Goal: Information Seeking & Learning: Learn about a topic

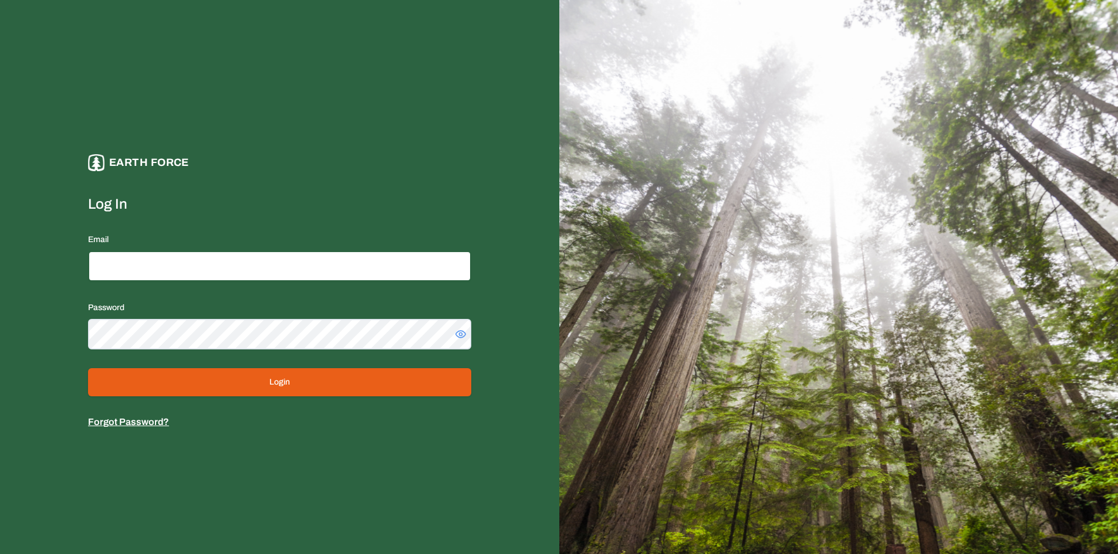
type input "**********"
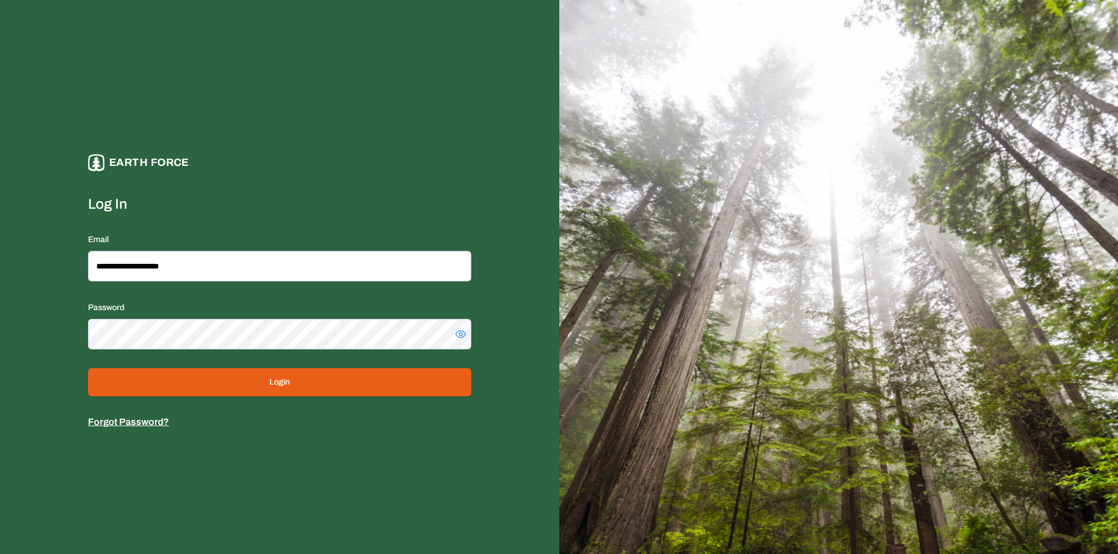
click at [272, 378] on button "Login" at bounding box center [279, 382] width 383 height 28
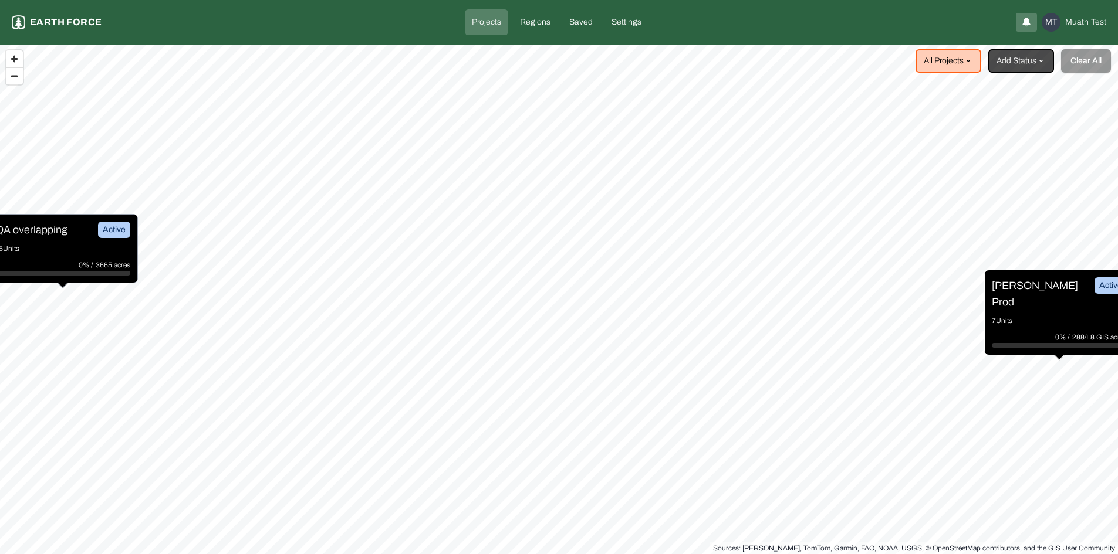
click at [1008, 315] on p "7 Units" at bounding box center [1058, 321] width 135 height 12
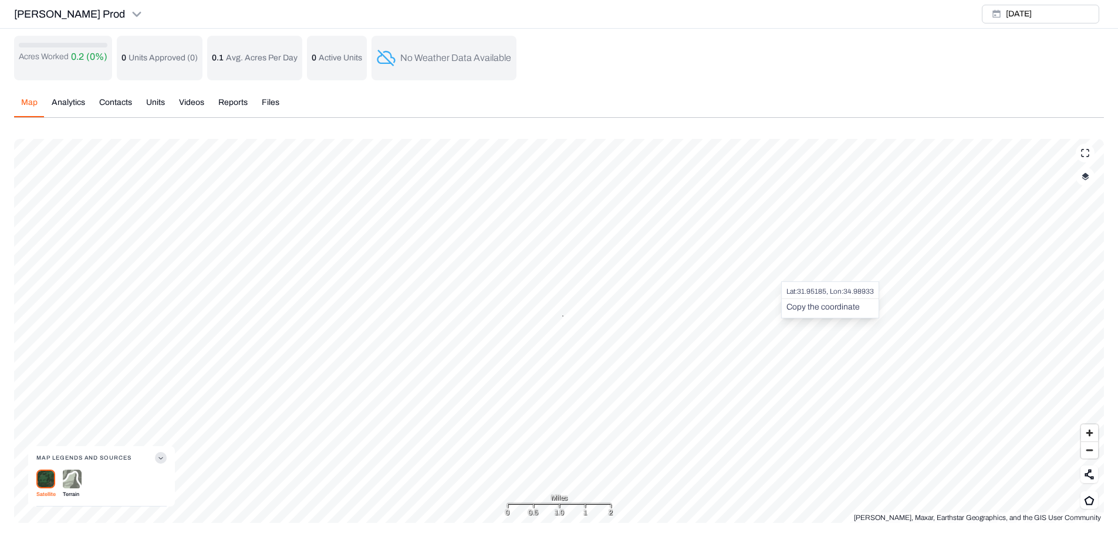
click at [798, 308] on button "Copy the coordinate" at bounding box center [822, 308] width 73 height 12
click at [194, 103] on div "Acres Worked 0.2 (0%) 0 Units Approved ( 0 ) 0.1 Avg. Acres Per Day 0 Active Un…" at bounding box center [558, 279] width 1089 height 487
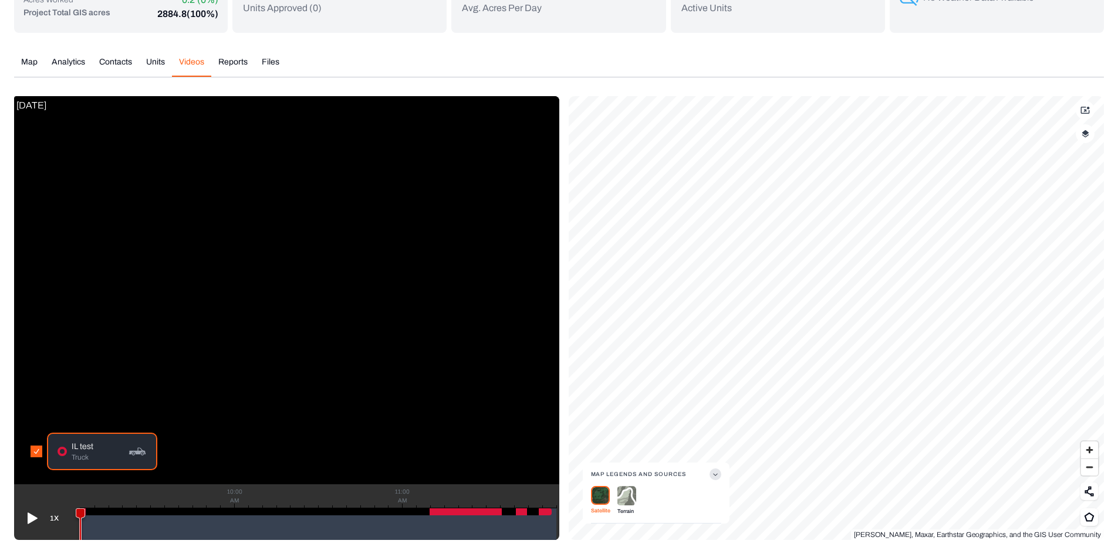
scroll to position [19, 0]
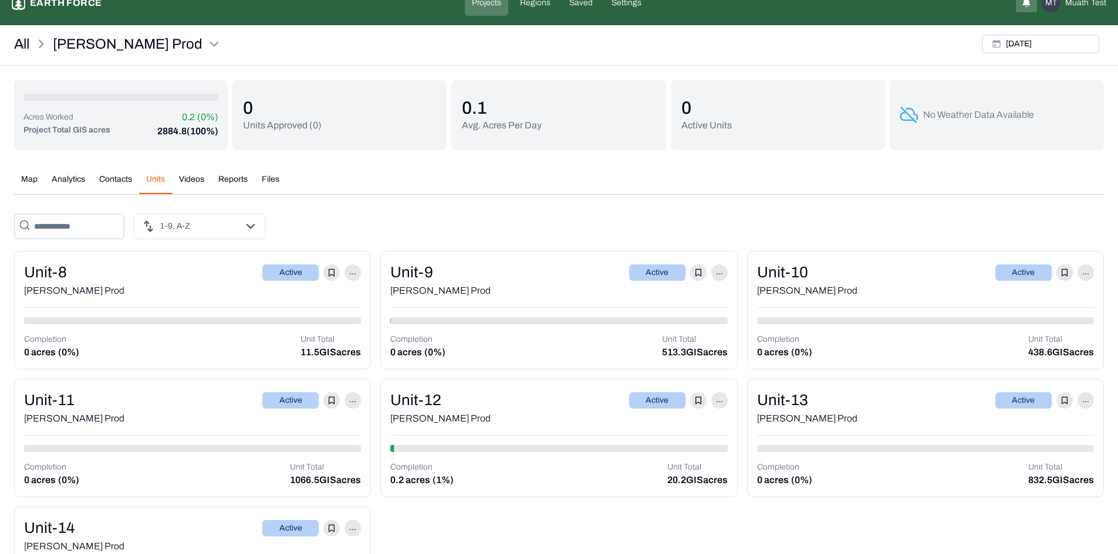
click at [149, 175] on button "Units" at bounding box center [155, 184] width 33 height 21
click at [207, 286] on div "Ben Shemen Prod" at bounding box center [192, 291] width 337 height 14
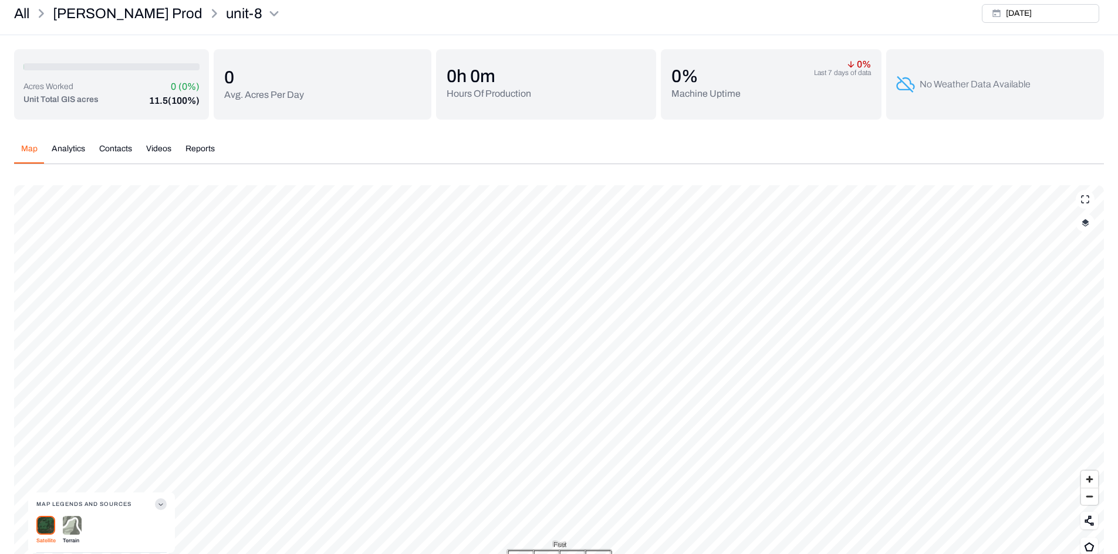
scroll to position [79, 0]
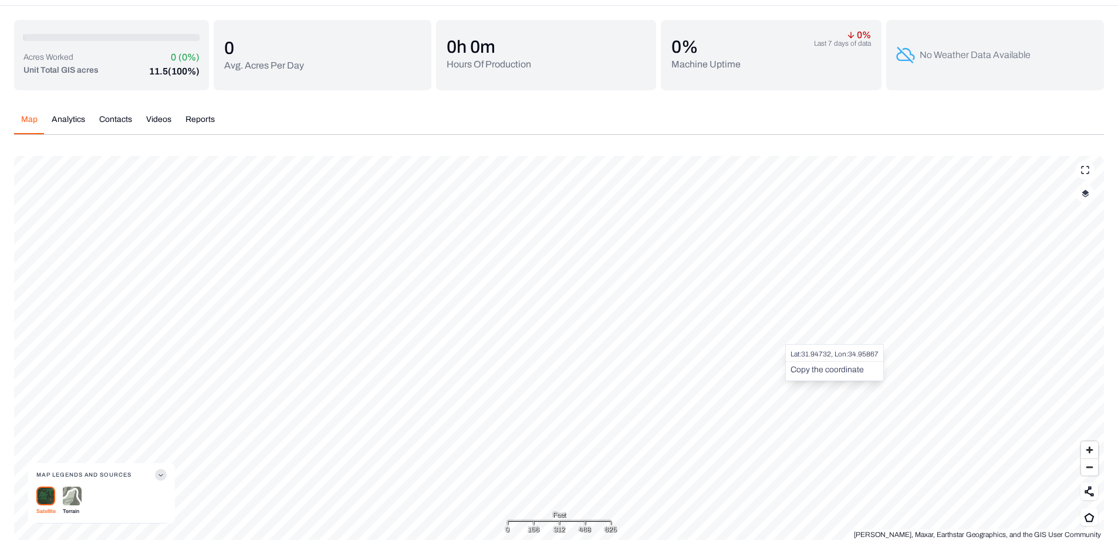
click at [808, 368] on button "Copy the coordinate" at bounding box center [826, 370] width 73 height 12
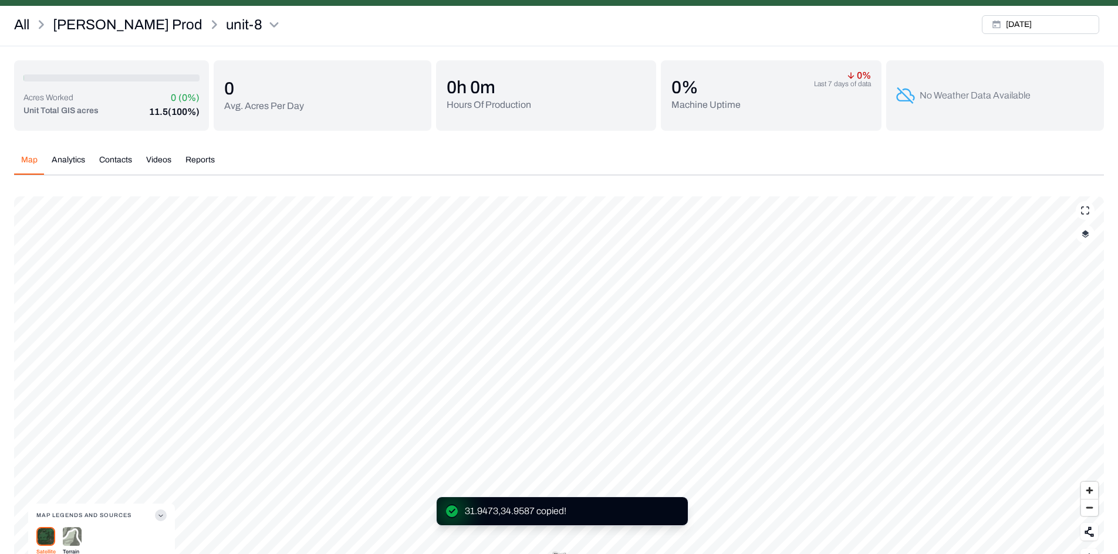
scroll to position [0, 0]
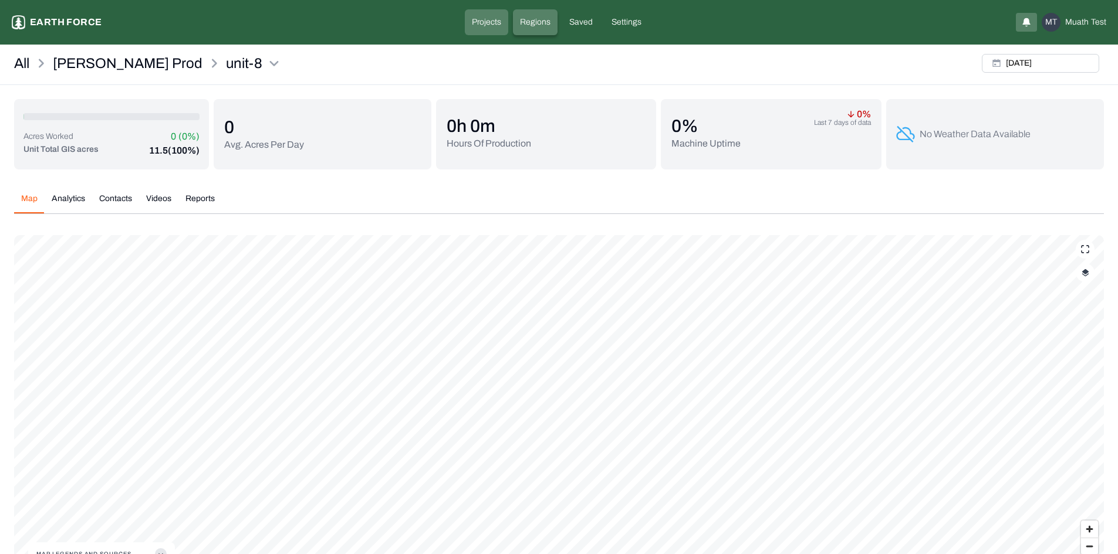
click at [540, 27] on p "Regions" at bounding box center [535, 22] width 31 height 12
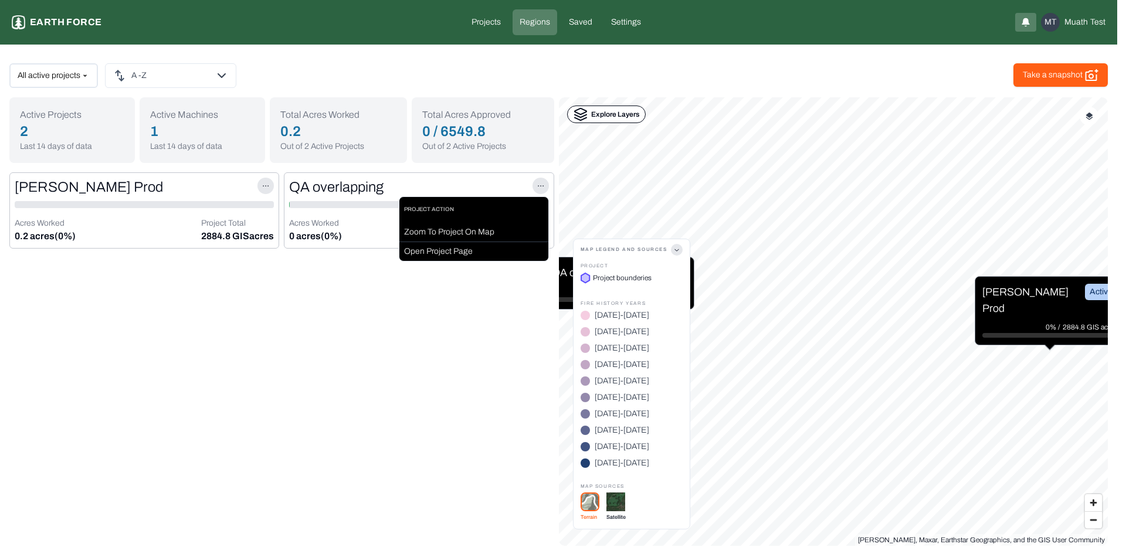
click at [540, 184] on html "unit-8 Earth force Projects Regions Saved Settings MT Muath Test All active pro…" at bounding box center [563, 278] width 1126 height 556
click at [443, 248] on div "Open Project Page" at bounding box center [473, 251] width 149 height 19
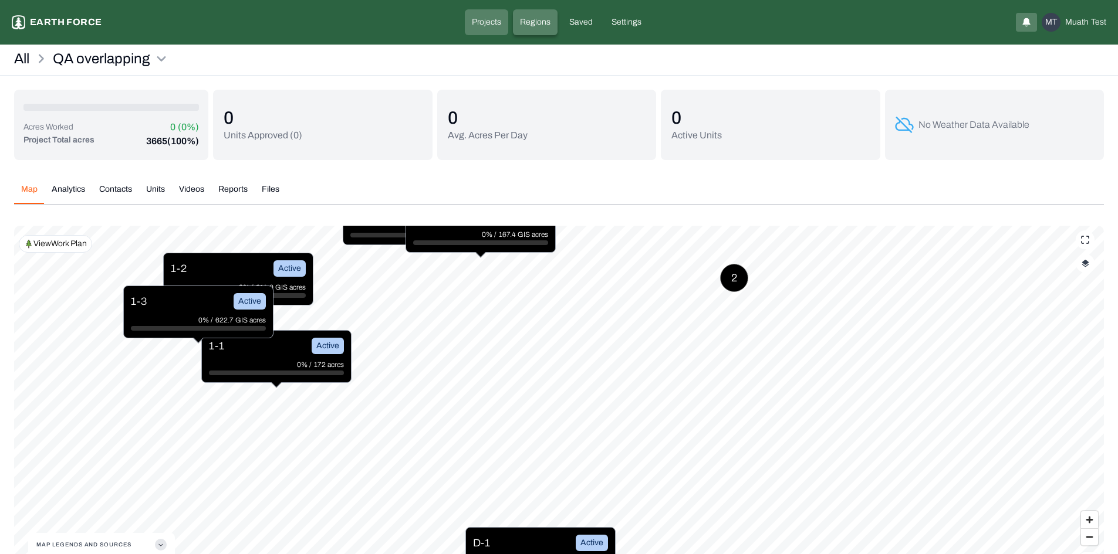
click at [531, 18] on p "Regions" at bounding box center [535, 22] width 31 height 12
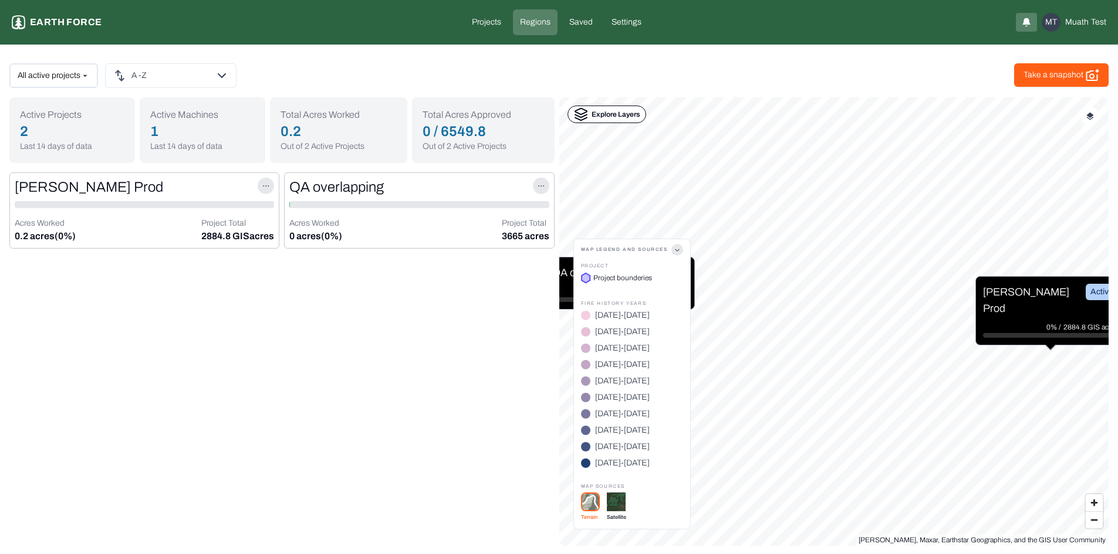
click at [678, 248] on icon "button" at bounding box center [677, 250] width 12 height 12
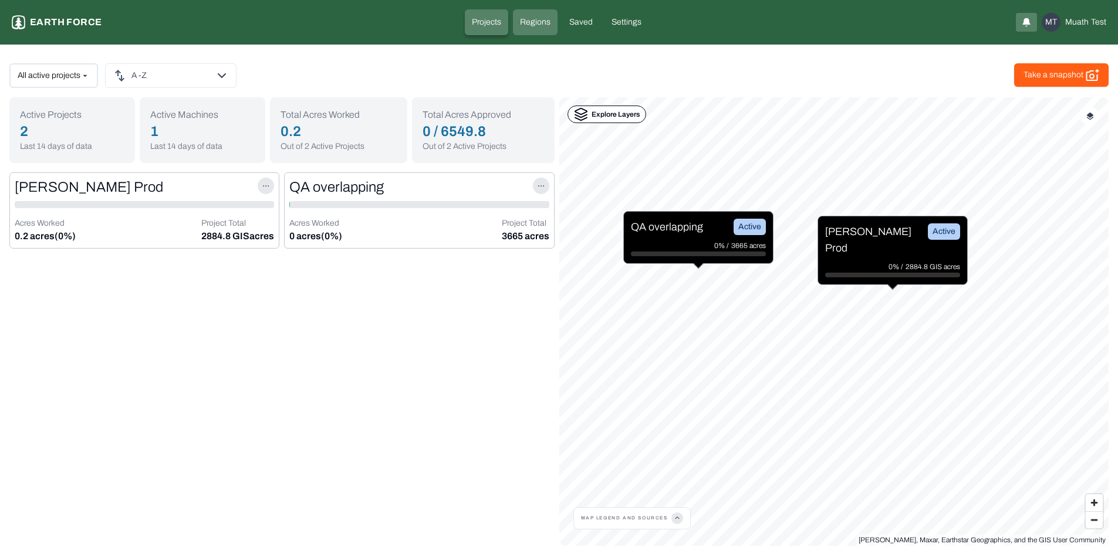
click at [475, 26] on p "Projects" at bounding box center [486, 22] width 29 height 12
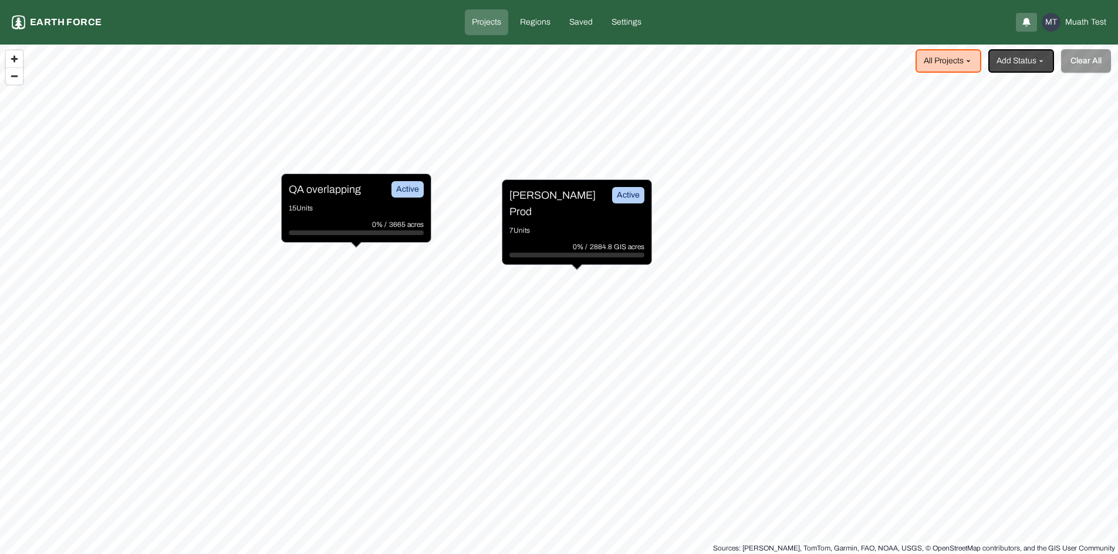
click at [1088, 25] on html "Projects Earth force Projects Regions Saved Settings MT Muath Test All Projects…" at bounding box center [559, 277] width 1118 height 554
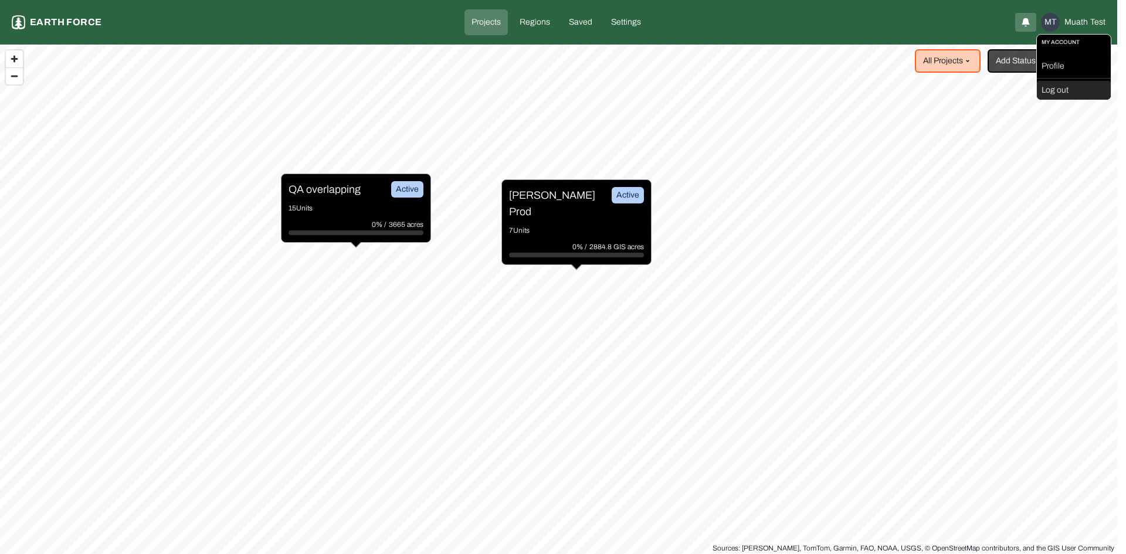
click at [1069, 88] on div "Log out" at bounding box center [1074, 90] width 74 height 19
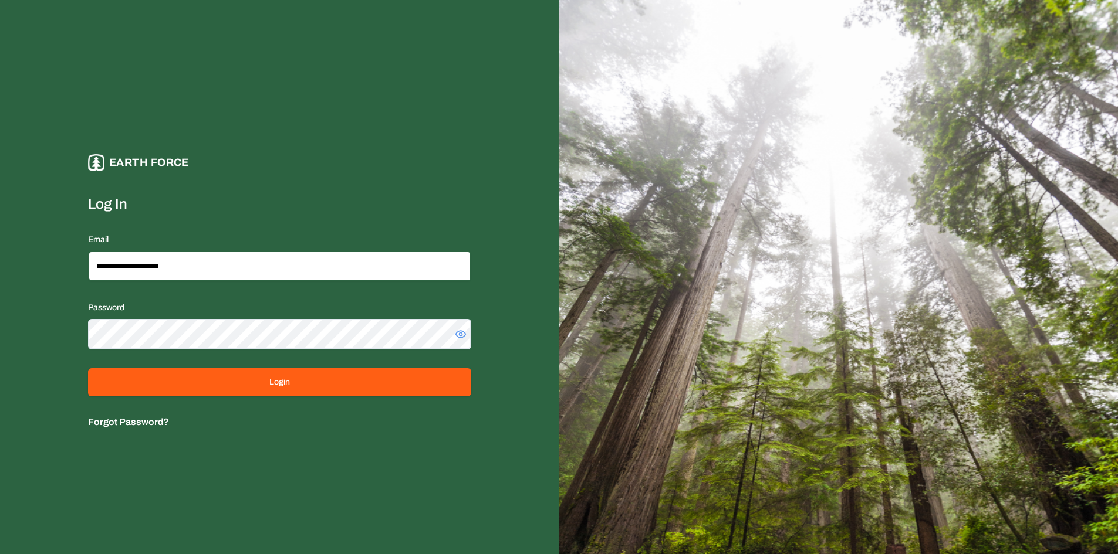
click at [217, 259] on input "**********" at bounding box center [279, 266] width 383 height 31
type input "**********"
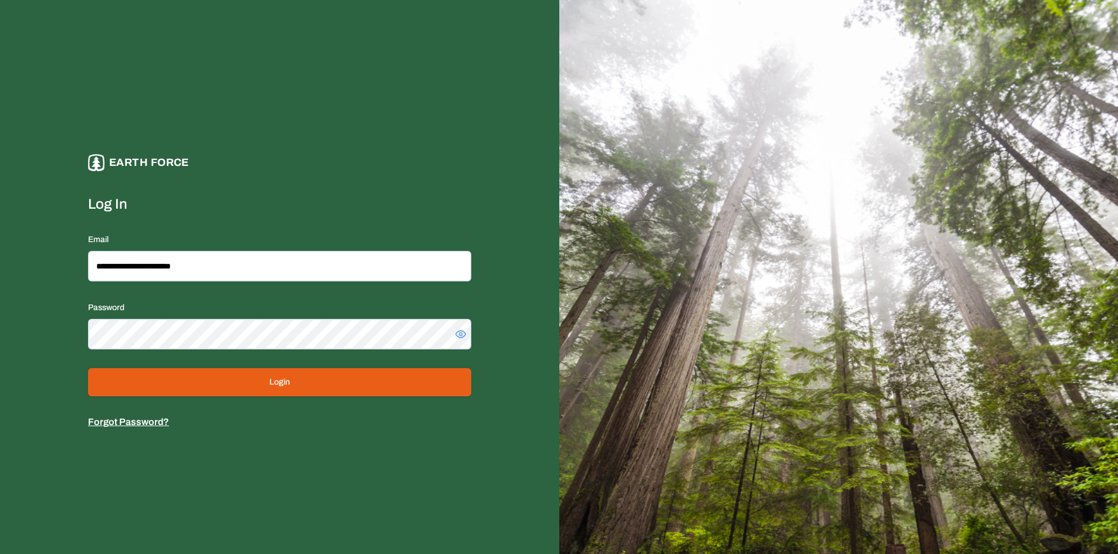
click at [251, 378] on button "Login" at bounding box center [279, 382] width 383 height 28
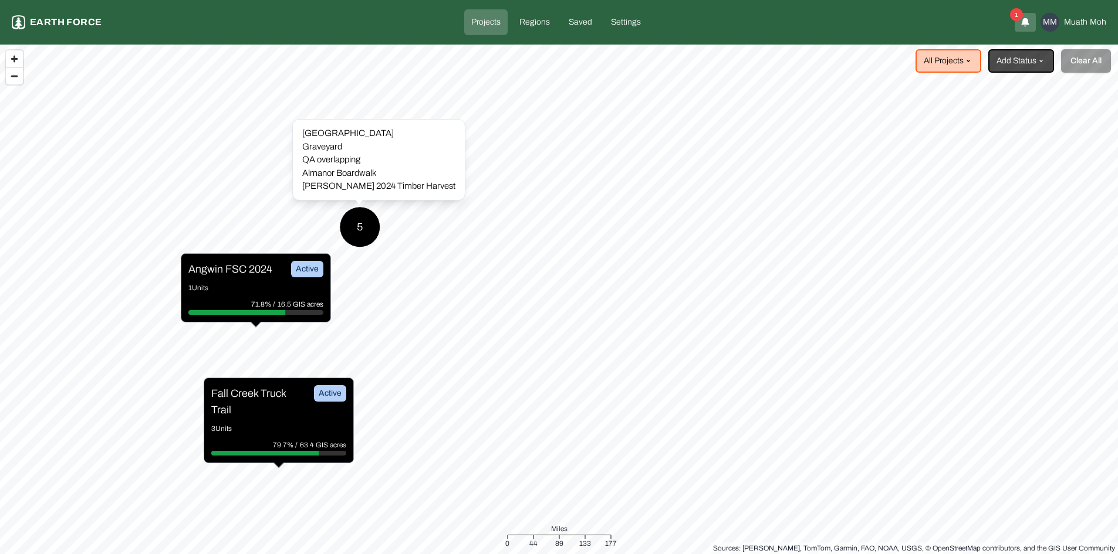
click at [370, 228] on div "5" at bounding box center [359, 226] width 41 height 41
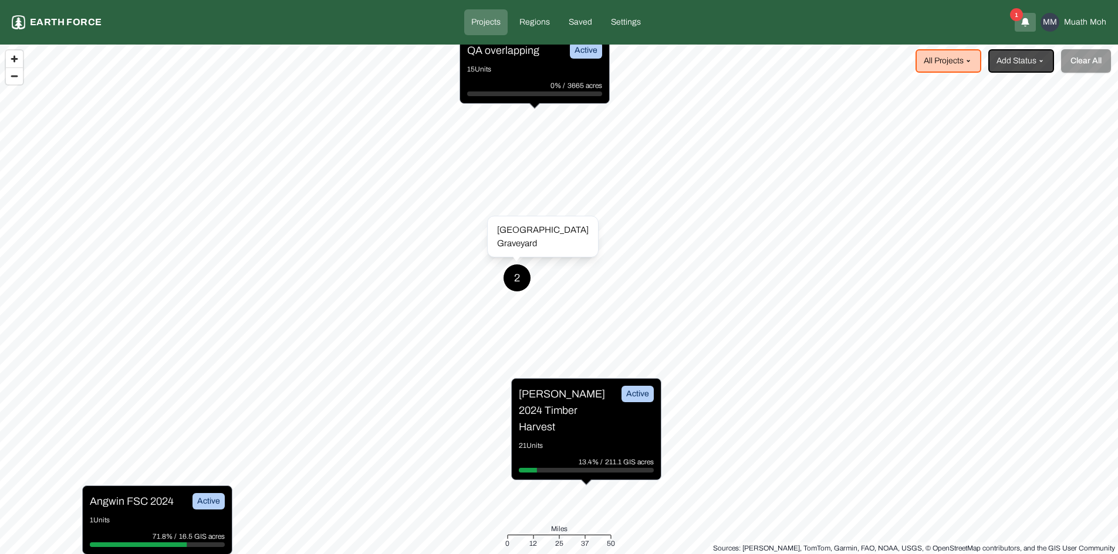
click at [521, 277] on div "2" at bounding box center [517, 278] width 28 height 28
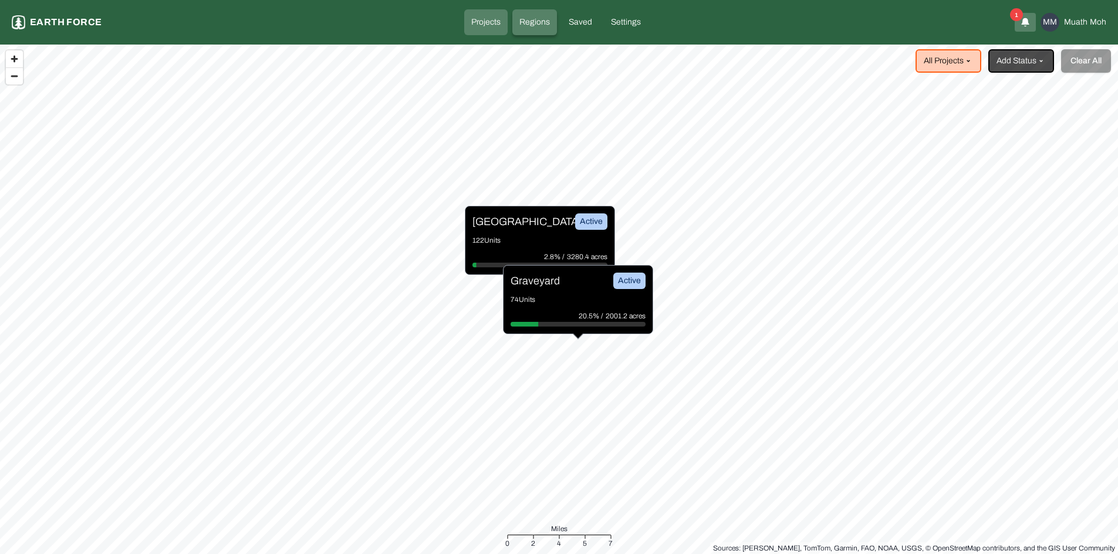
click at [531, 22] on p "Regions" at bounding box center [534, 22] width 31 height 12
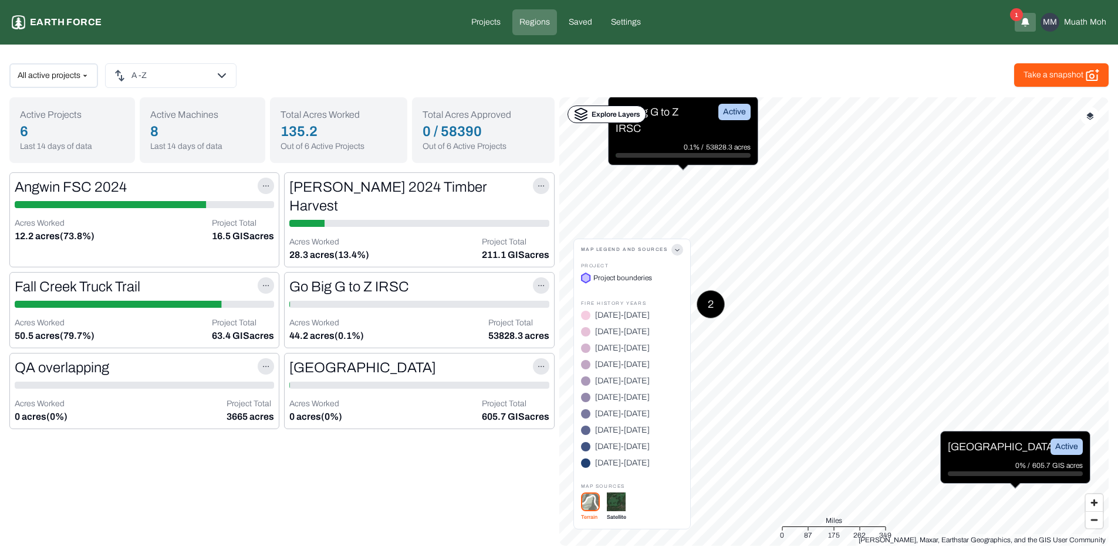
click at [679, 248] on icon "button" at bounding box center [677, 250] width 12 height 12
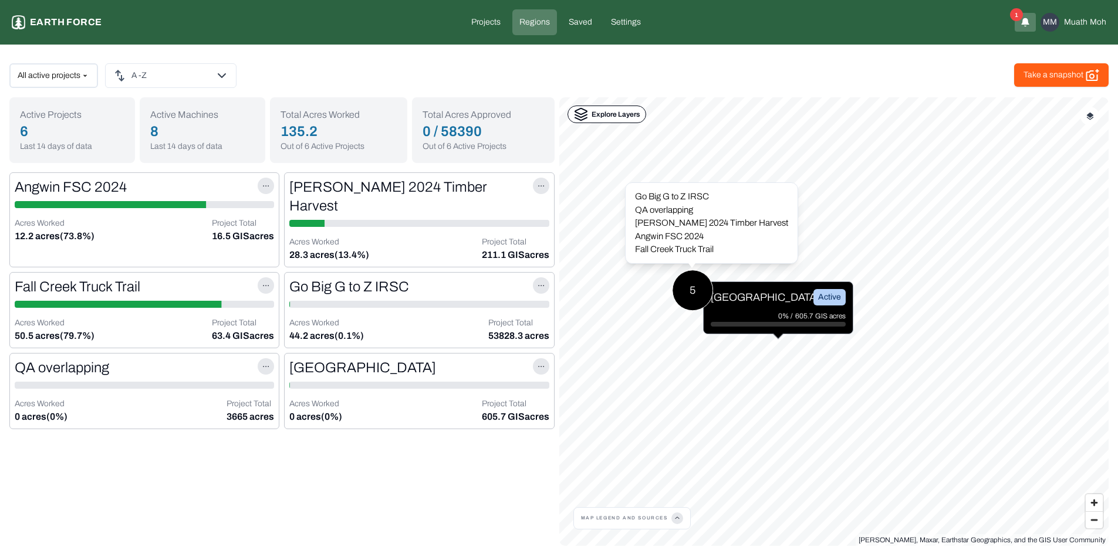
click at [689, 288] on div "5" at bounding box center [692, 290] width 41 height 41
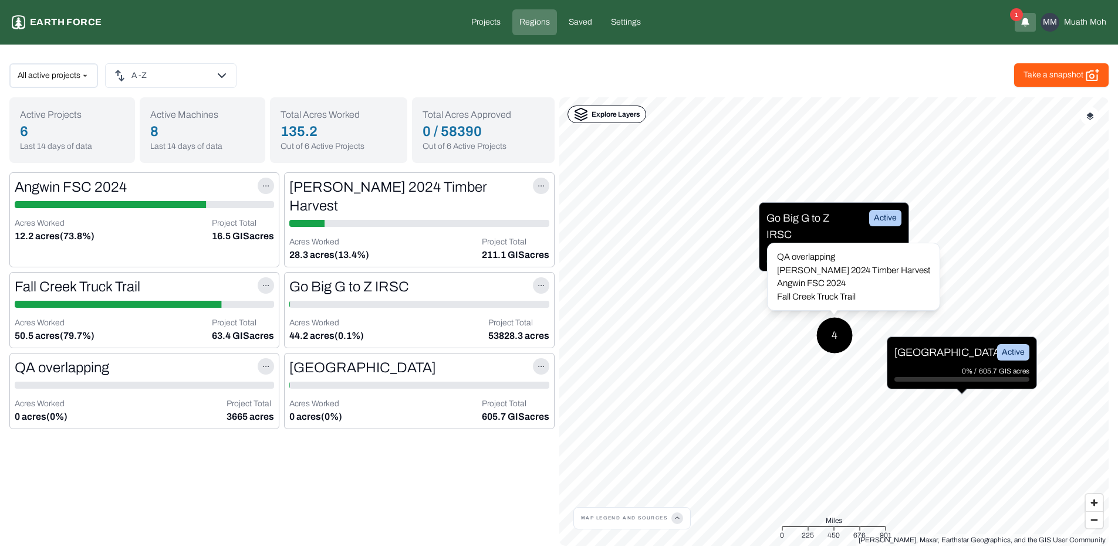
click at [840, 336] on div "4" at bounding box center [833, 335] width 37 height 37
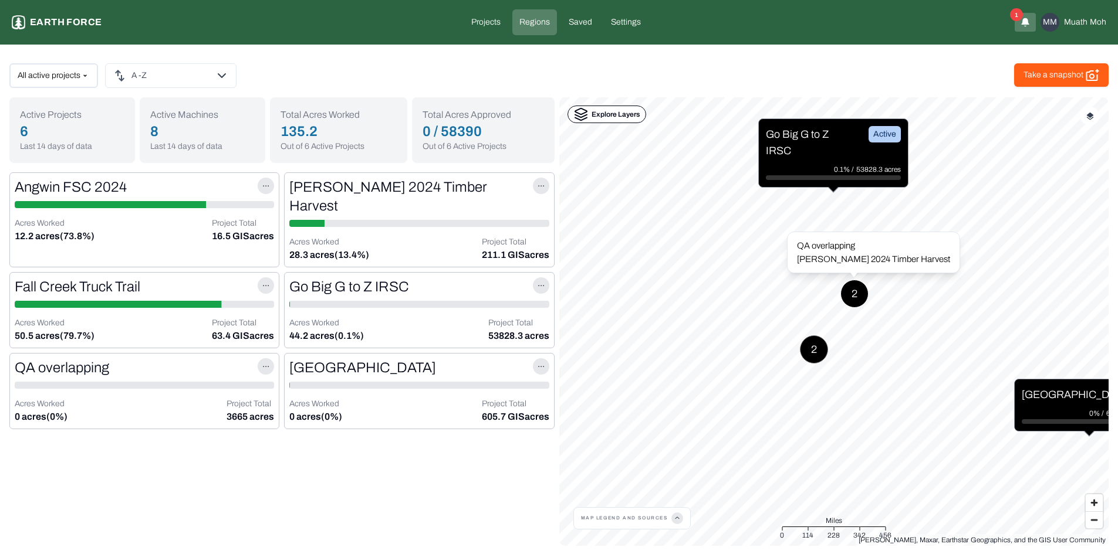
click at [855, 299] on div "2" at bounding box center [854, 294] width 28 height 28
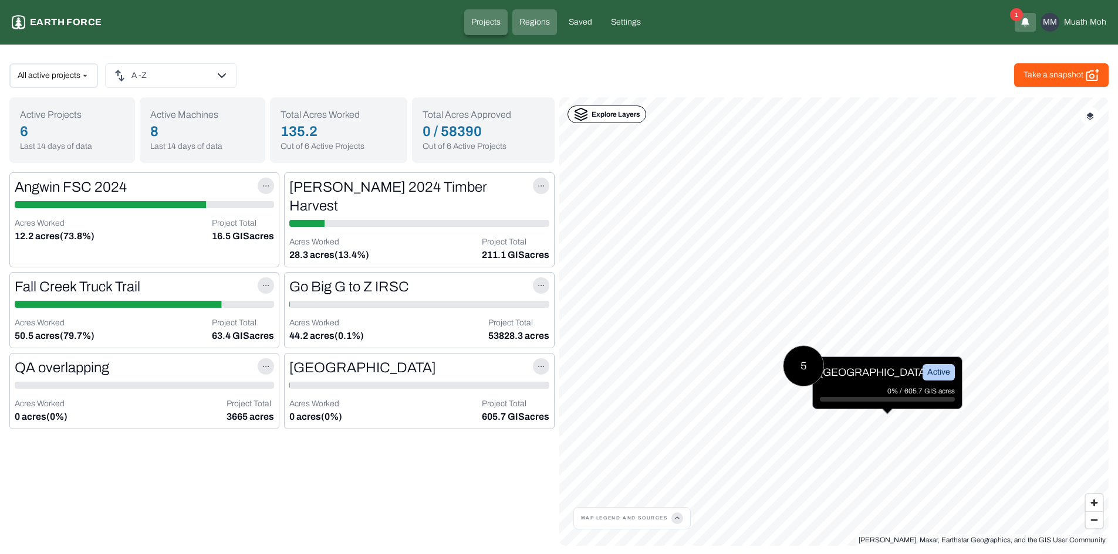
click at [481, 22] on p "Projects" at bounding box center [485, 22] width 29 height 12
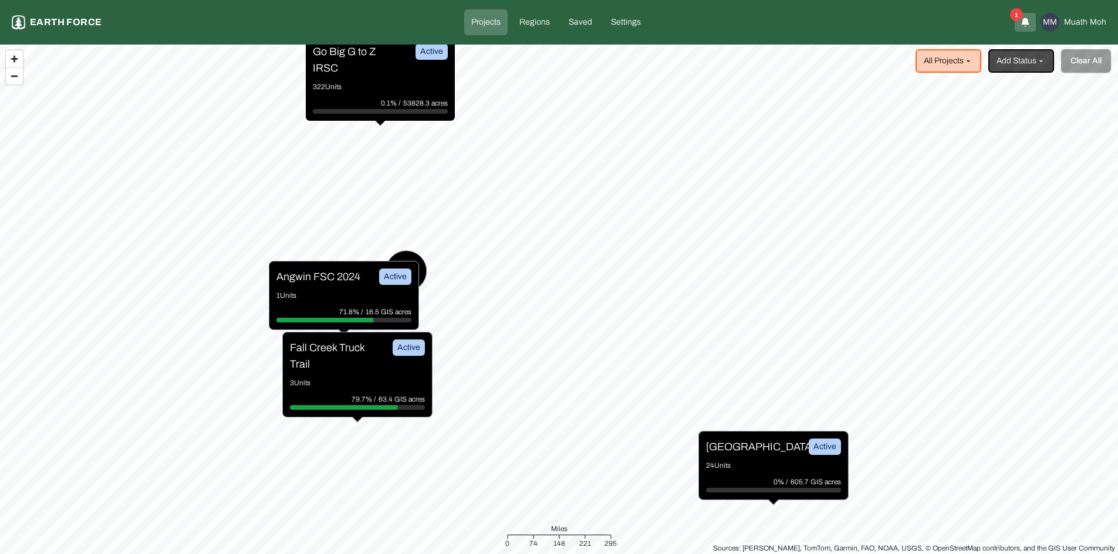
click at [360, 60] on p "Go Big G to Z IRSC" at bounding box center [357, 59] width 88 height 33
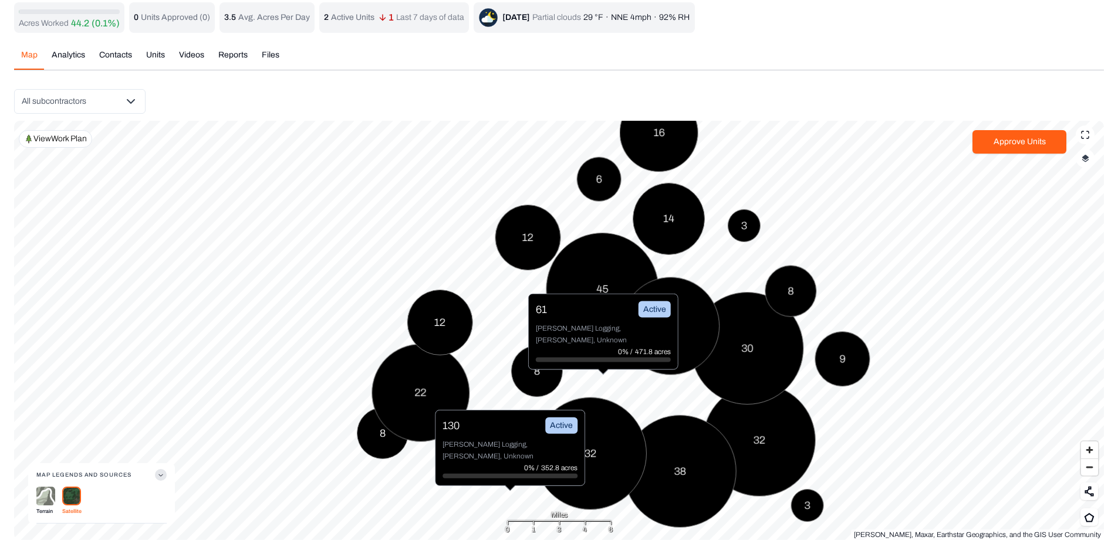
scroll to position [33, 0]
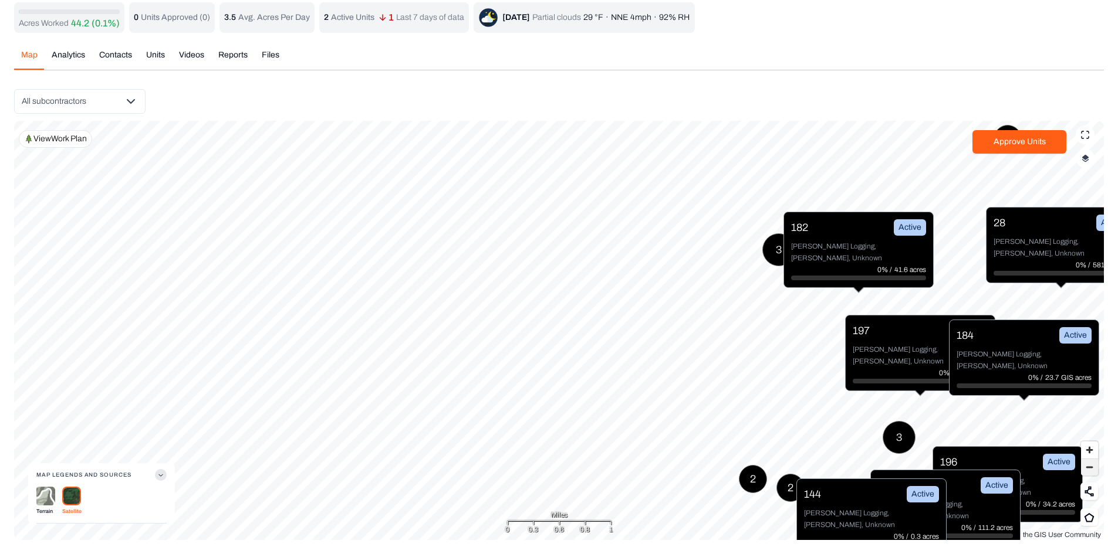
click at [1090, 464] on span "Zoom out" at bounding box center [1089, 467] width 17 height 16
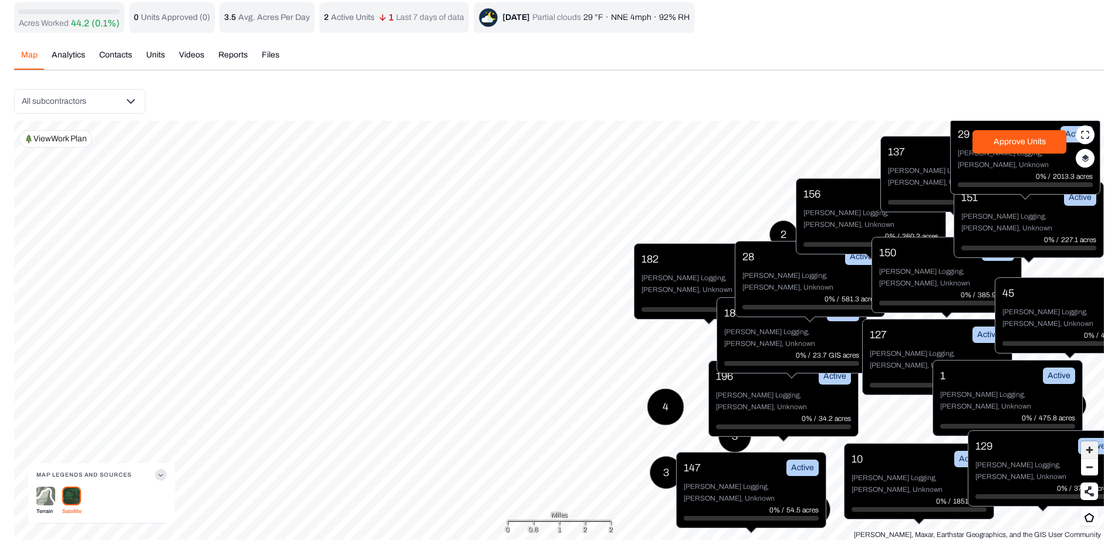
click at [1091, 451] on span "Zoom in" at bounding box center [1089, 450] width 17 height 17
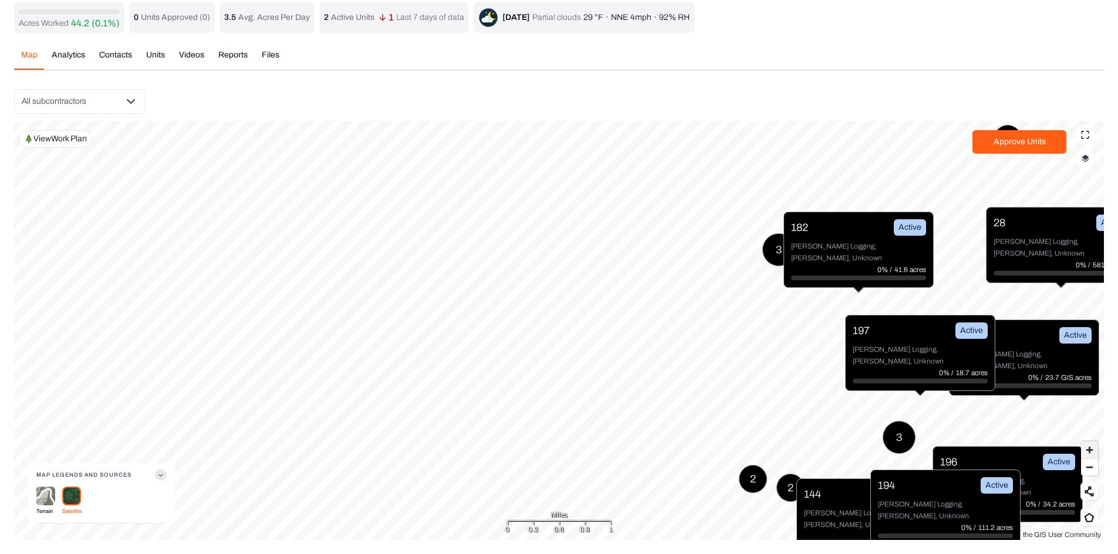
click at [1091, 451] on span "Zoom in" at bounding box center [1089, 450] width 17 height 17
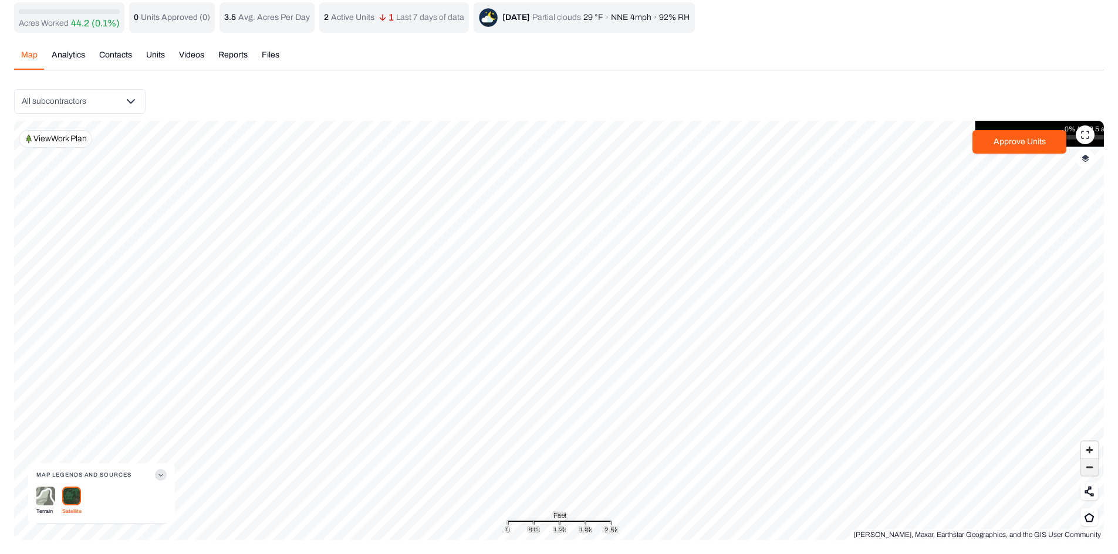
click at [1091, 464] on span "Zoom out" at bounding box center [1089, 467] width 17 height 16
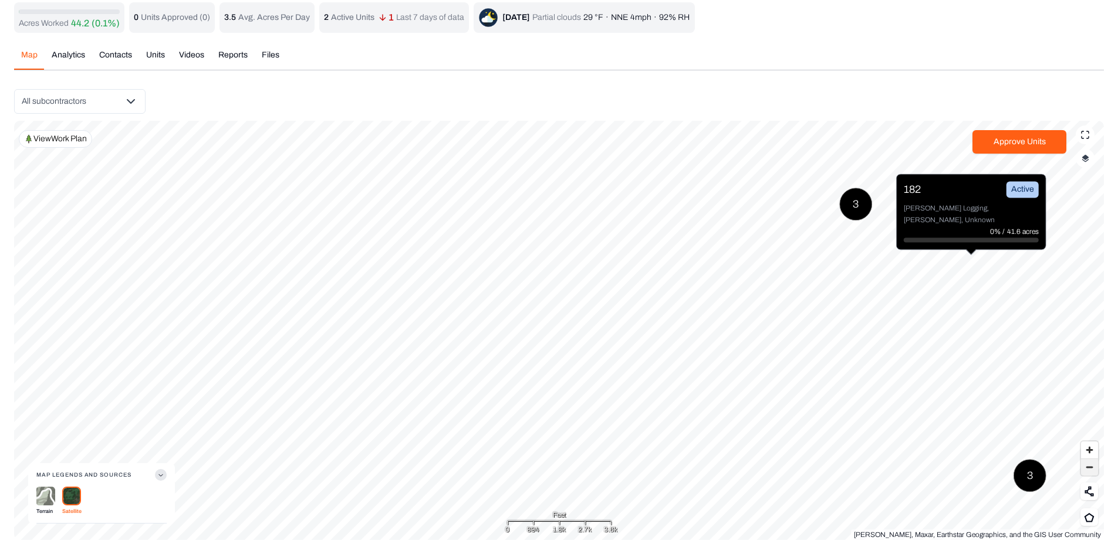
click at [1091, 464] on span "Zoom out" at bounding box center [1089, 467] width 17 height 16
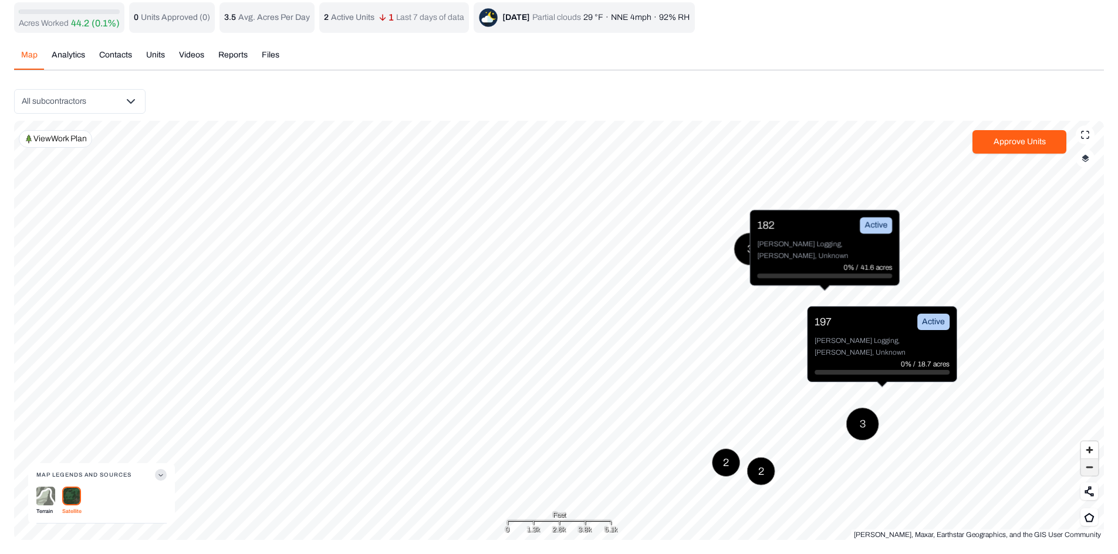
click at [1091, 465] on span "Zoom out" at bounding box center [1089, 467] width 17 height 16
click at [1090, 465] on span "Zoom out" at bounding box center [1089, 467] width 17 height 16
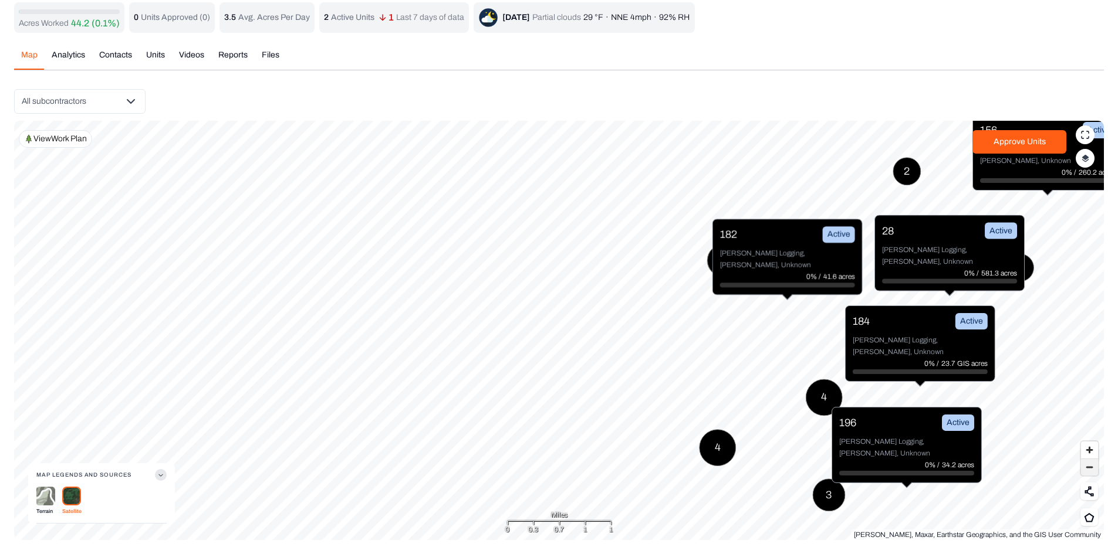
click at [1090, 465] on span "Zoom out" at bounding box center [1089, 467] width 17 height 16
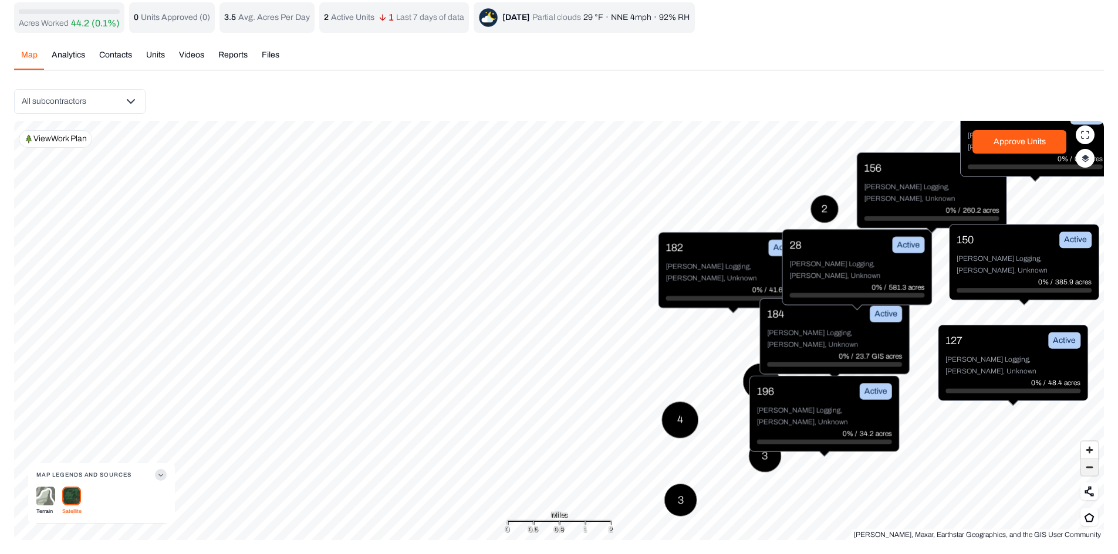
click at [1089, 465] on span "Zoom out" at bounding box center [1089, 467] width 17 height 16
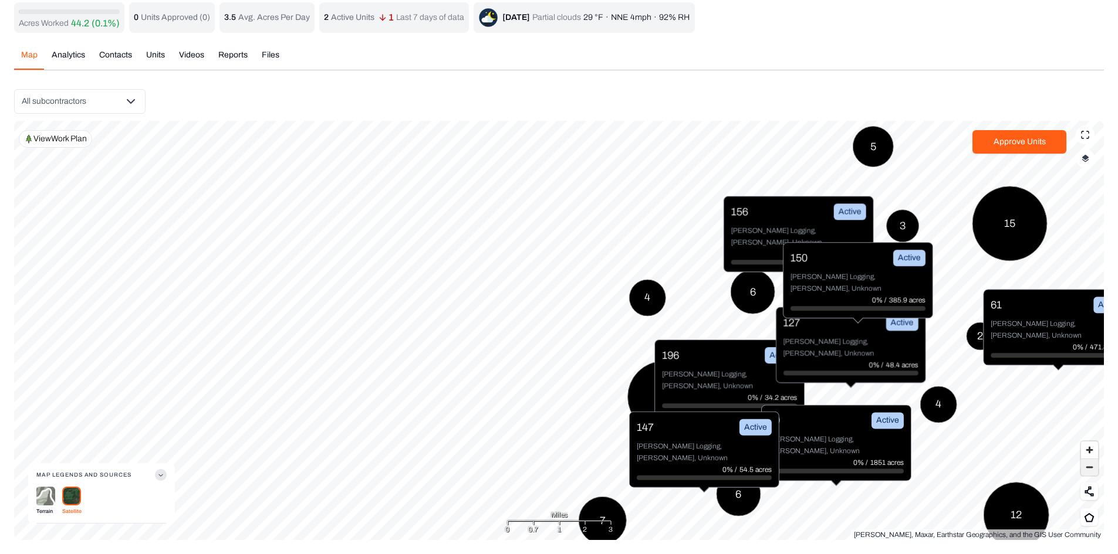
click at [1089, 465] on span "Zoom out" at bounding box center [1089, 467] width 17 height 16
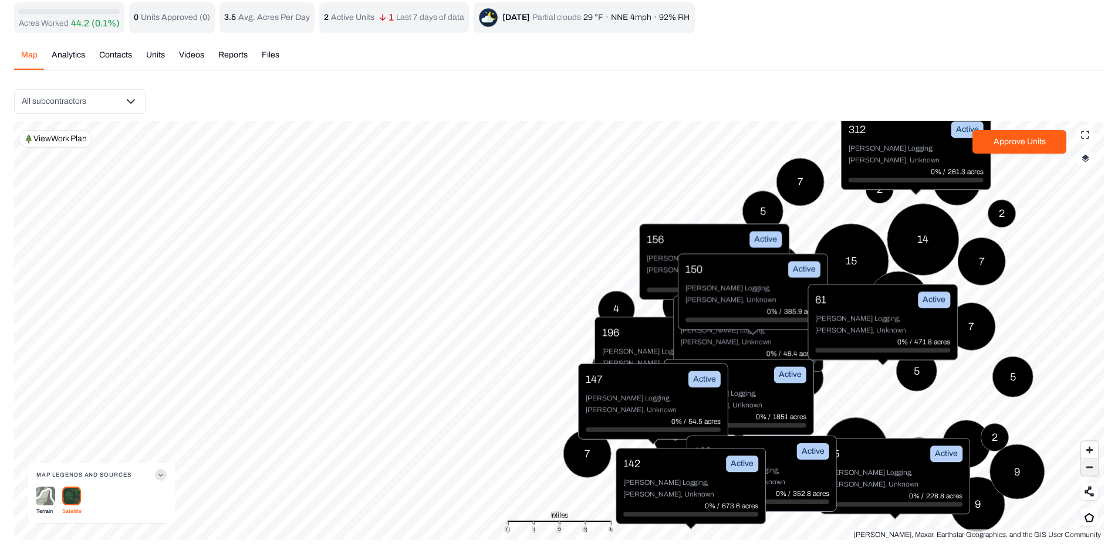
click at [1088, 465] on span "Zoom out" at bounding box center [1089, 467] width 17 height 16
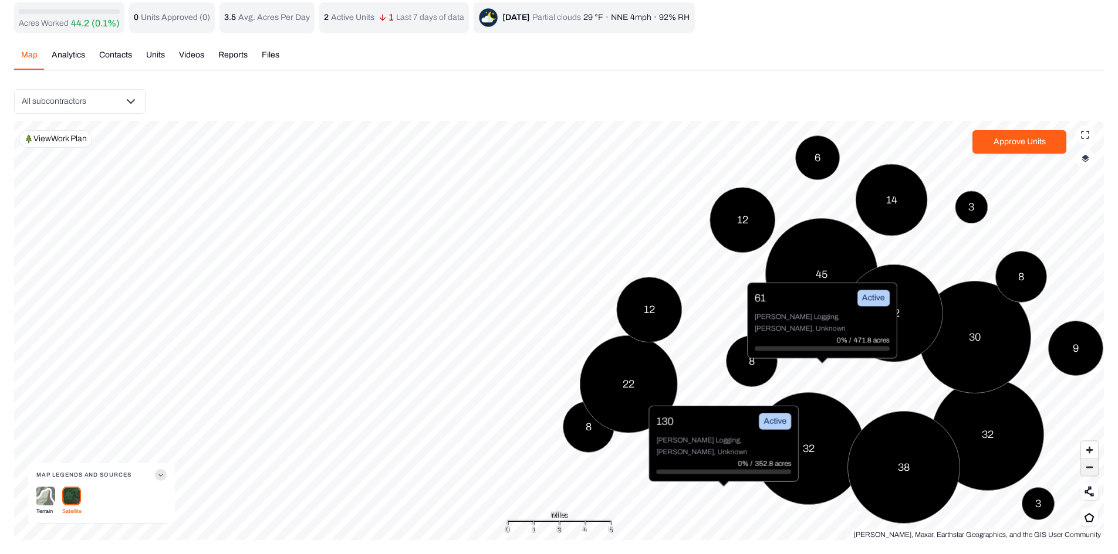
click at [1088, 465] on span "Zoom out" at bounding box center [1089, 467] width 17 height 16
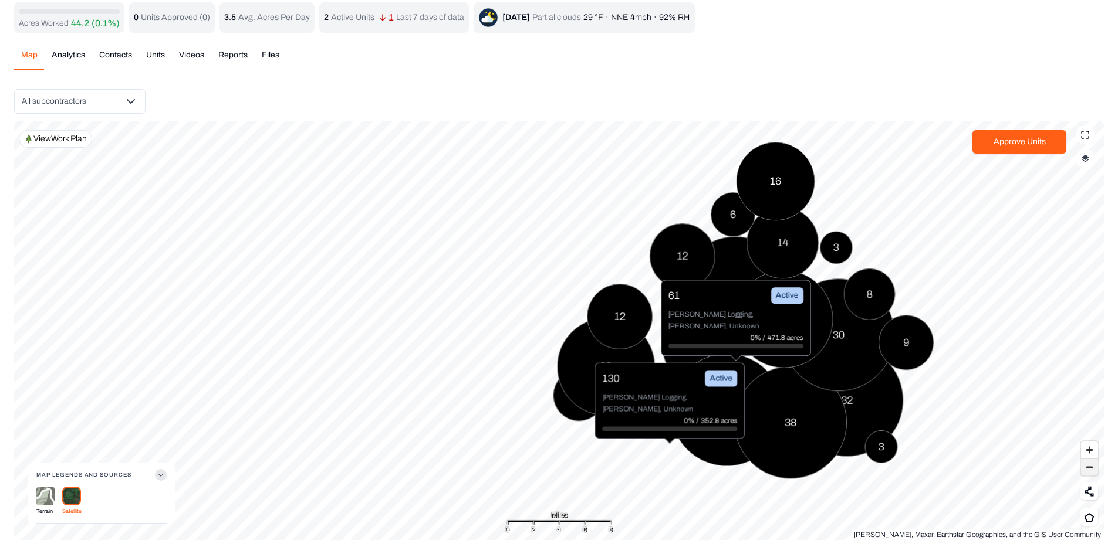
click at [1088, 465] on span "Zoom out" at bounding box center [1089, 467] width 17 height 16
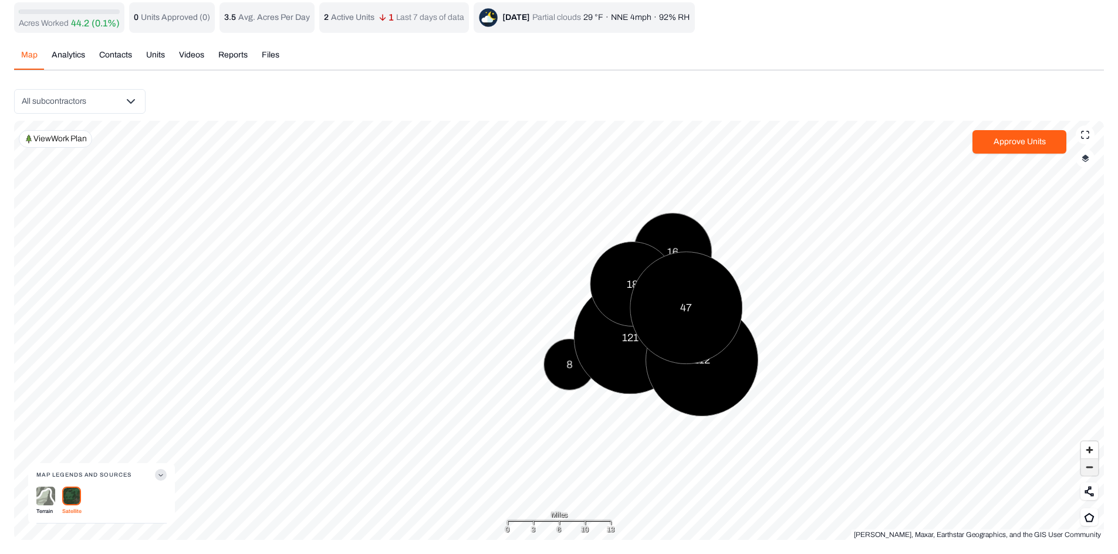
click at [1088, 465] on span "Zoom out" at bounding box center [1089, 467] width 17 height 16
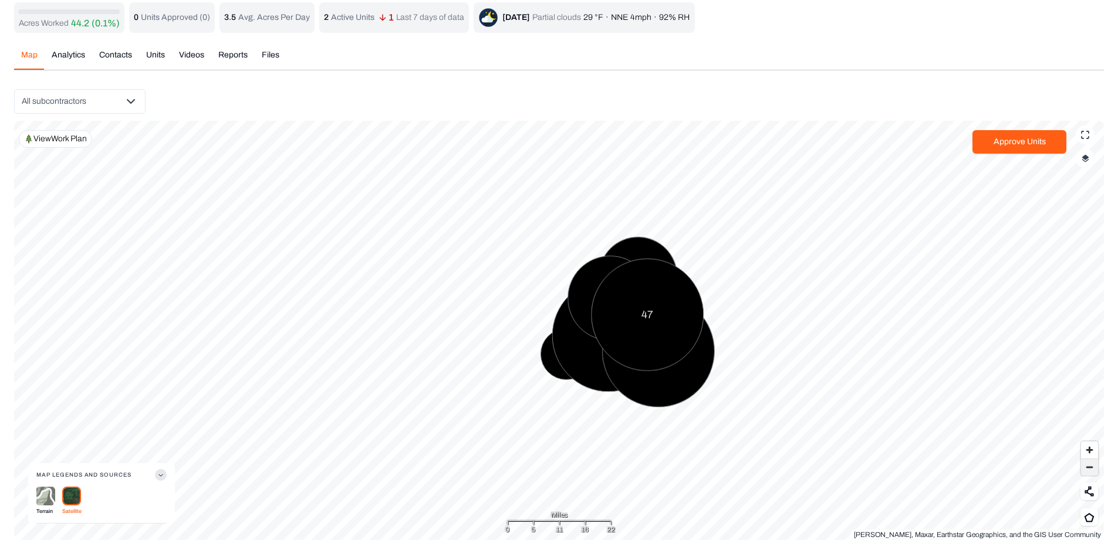
click at [1088, 465] on span "Zoom out" at bounding box center [1089, 467] width 17 height 16
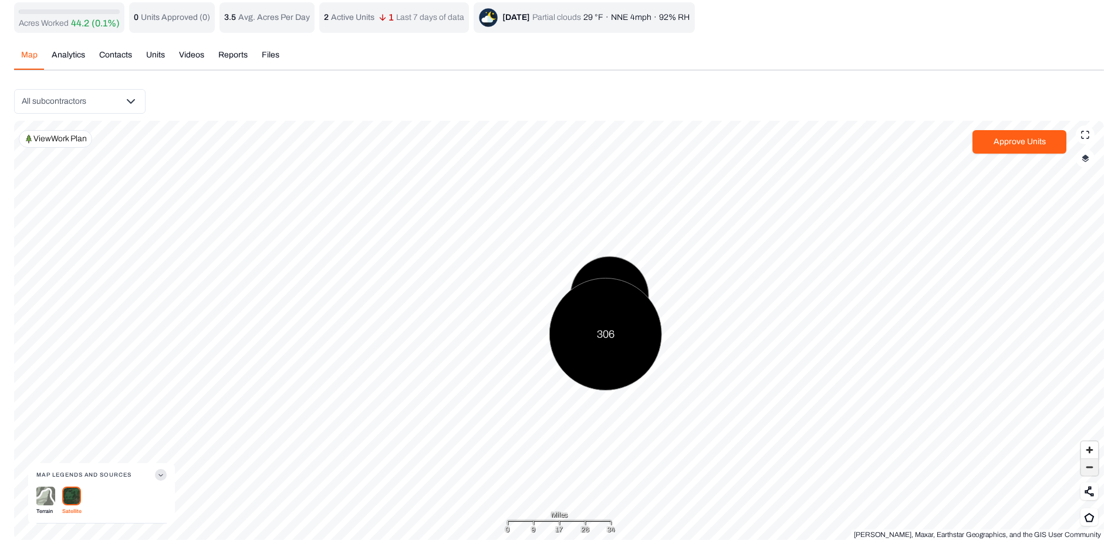
click at [1088, 465] on span "Zoom out" at bounding box center [1089, 467] width 17 height 16
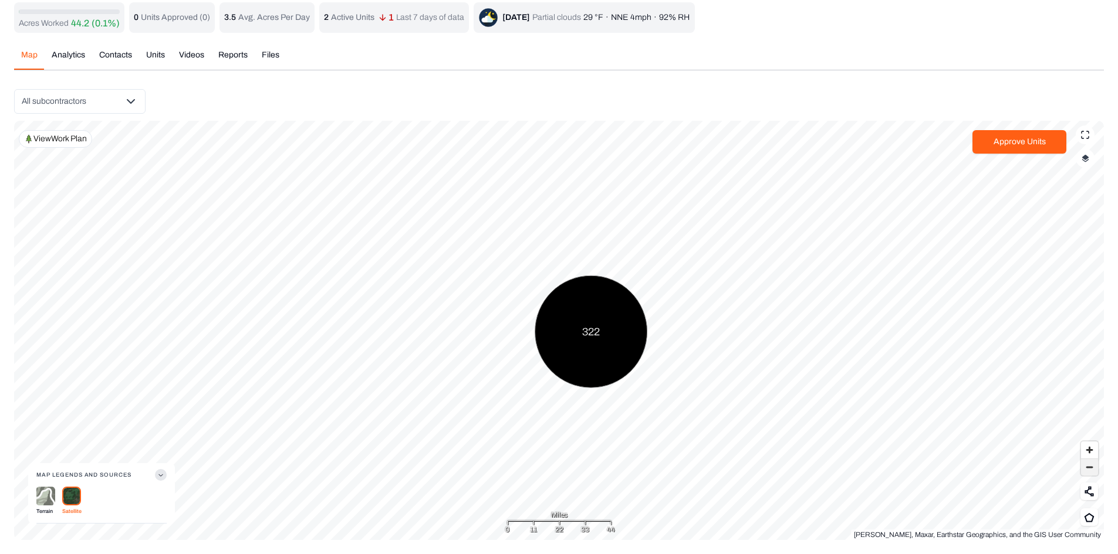
click at [1088, 465] on span "Zoom out" at bounding box center [1089, 467] width 17 height 16
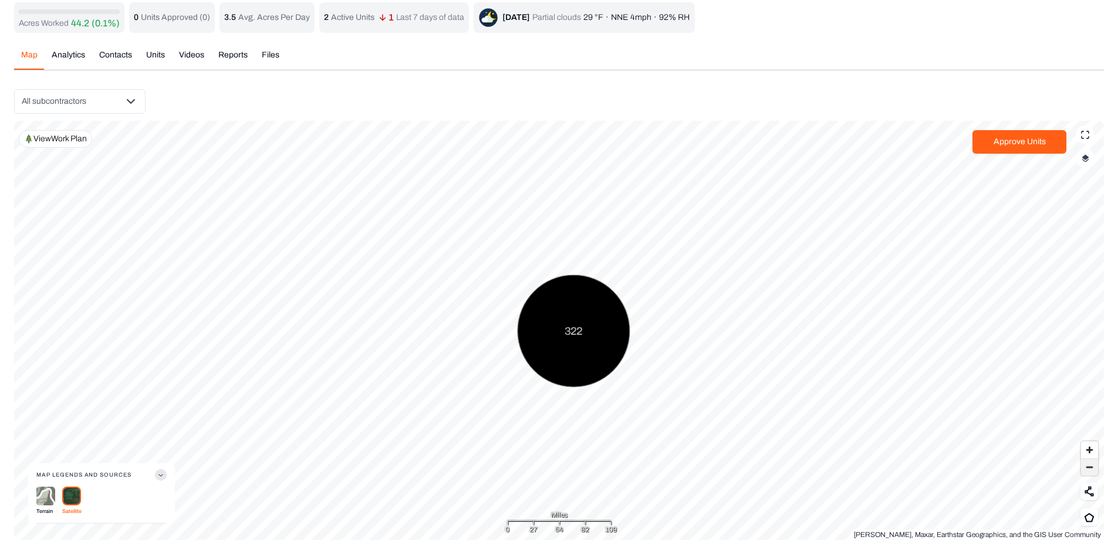
click at [1088, 465] on span "Zoom out" at bounding box center [1089, 467] width 17 height 16
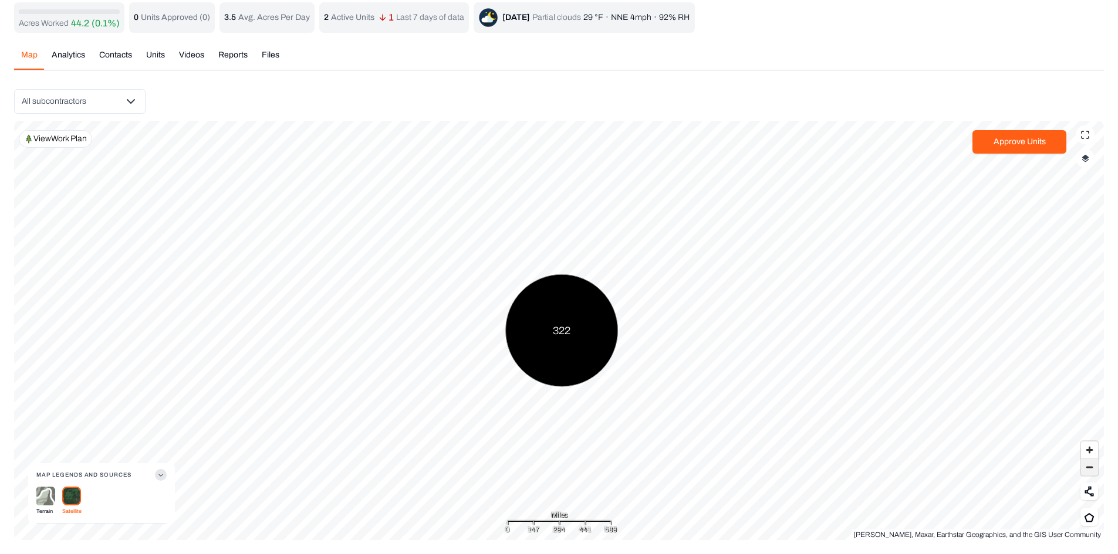
click at [1088, 465] on span "Zoom out" at bounding box center [1089, 467] width 17 height 16
click at [1084, 448] on span "Zoom in" at bounding box center [1089, 450] width 17 height 17
click at [1088, 468] on span "Zoom out" at bounding box center [1089, 467] width 17 height 16
click at [187, 59] on div "Acres Worked 44.2 (0.1%) 0 Units Approved ( 0 ) 3.5 Avg. Acres Per Day 2 Active…" at bounding box center [558, 271] width 1089 height 538
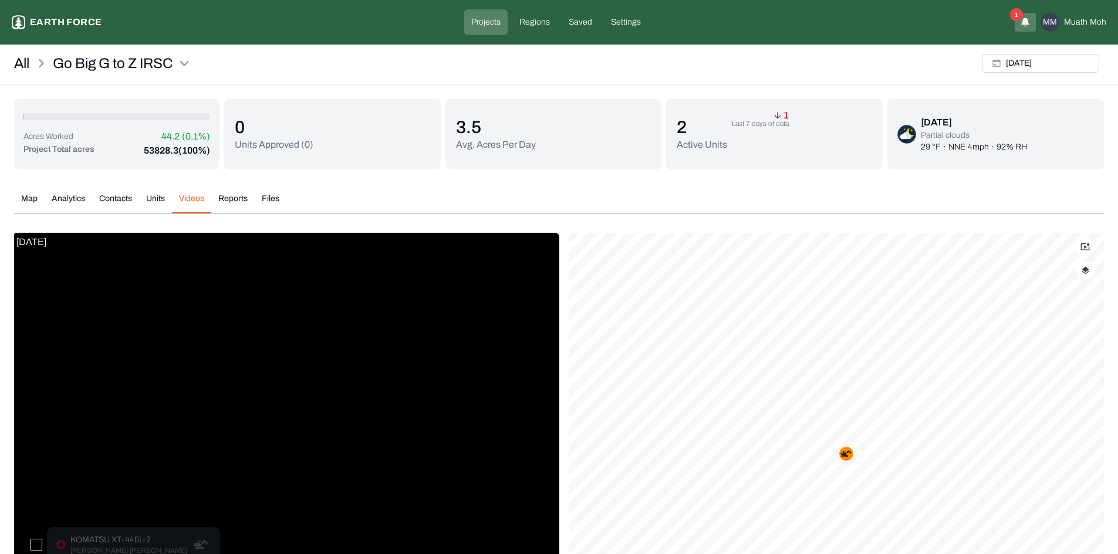
click at [155, 200] on button "Units" at bounding box center [155, 203] width 33 height 21
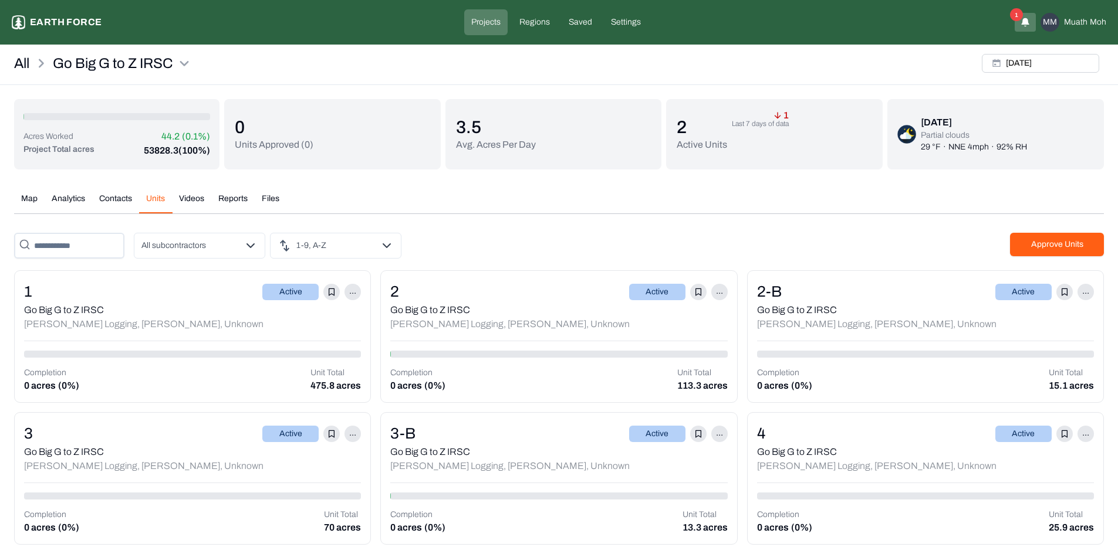
click at [171, 301] on div "1 Active ..." at bounding box center [192, 291] width 337 height 23
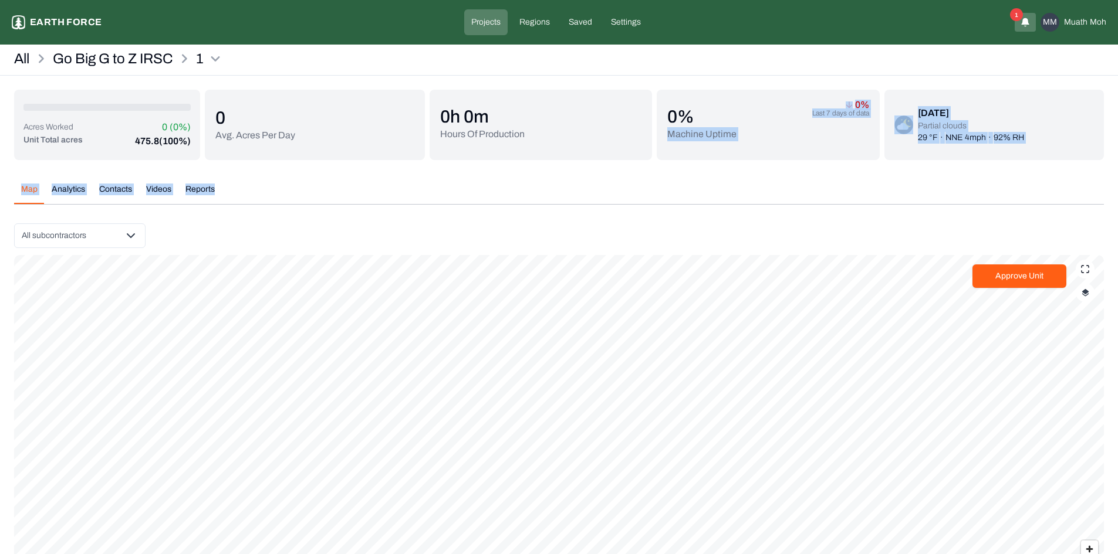
drag, startPoint x: 750, startPoint y: 137, endPoint x: 748, endPoint y: 94, distance: 42.3
click at [748, 94] on div "Acres Worked 0 (0%) Unit Total acres 475.8 (100%) 0 Avg. Acres Per Day 0h 0m Ho…" at bounding box center [558, 365] width 1089 height 550
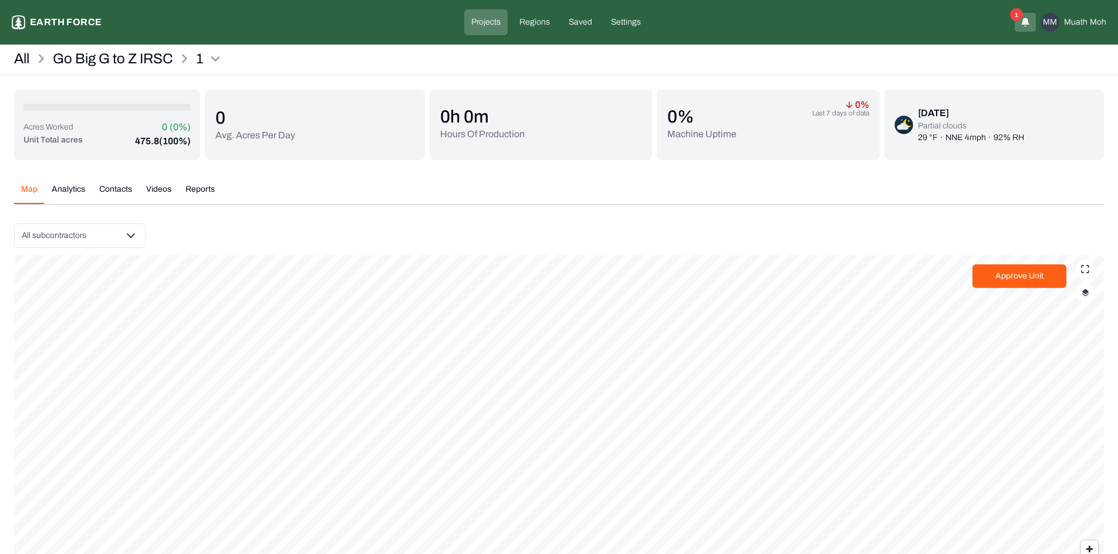
click at [523, 159] on div "0h 0m Hours Of Production" at bounding box center [540, 125] width 222 height 70
click at [204, 55] on html "1 Earth force Projects Regions Saved Settings 1 MM Muath Moh All Go Big G to Z …" at bounding box center [559, 326] width 1118 height 653
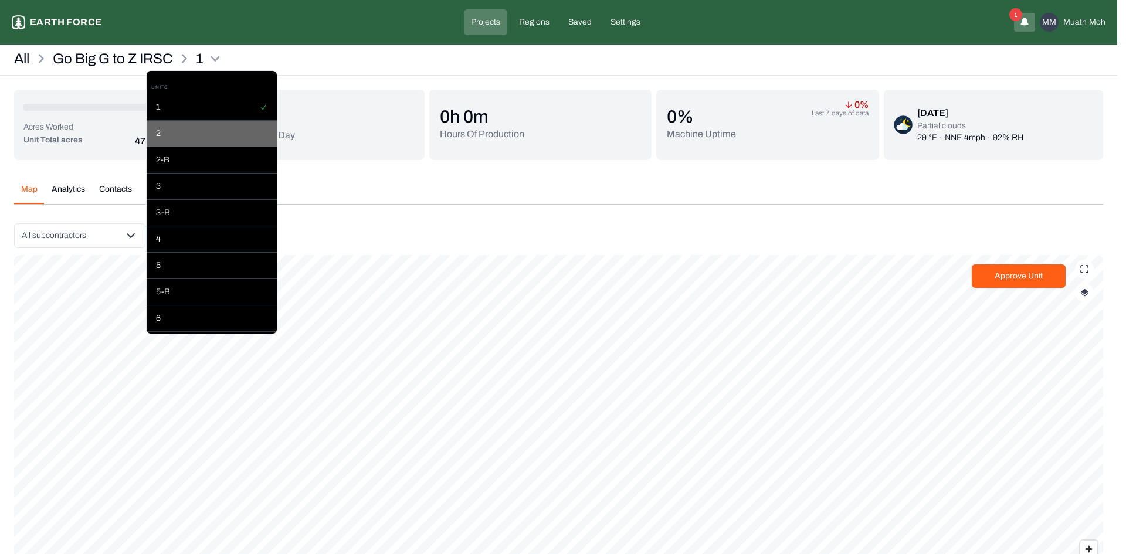
click at [195, 136] on div "2" at bounding box center [212, 134] width 130 height 26
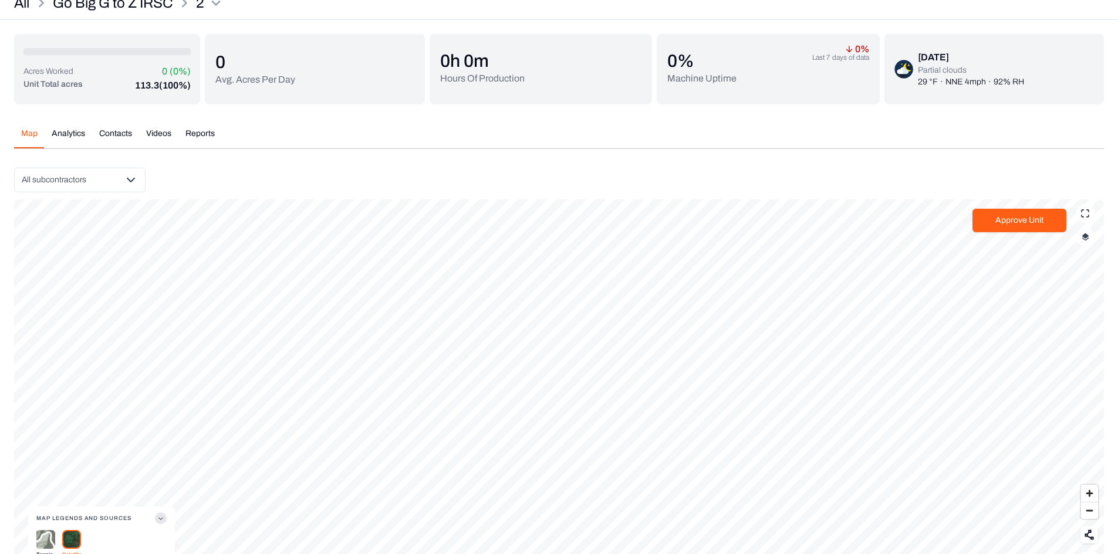
scroll to position [99, 0]
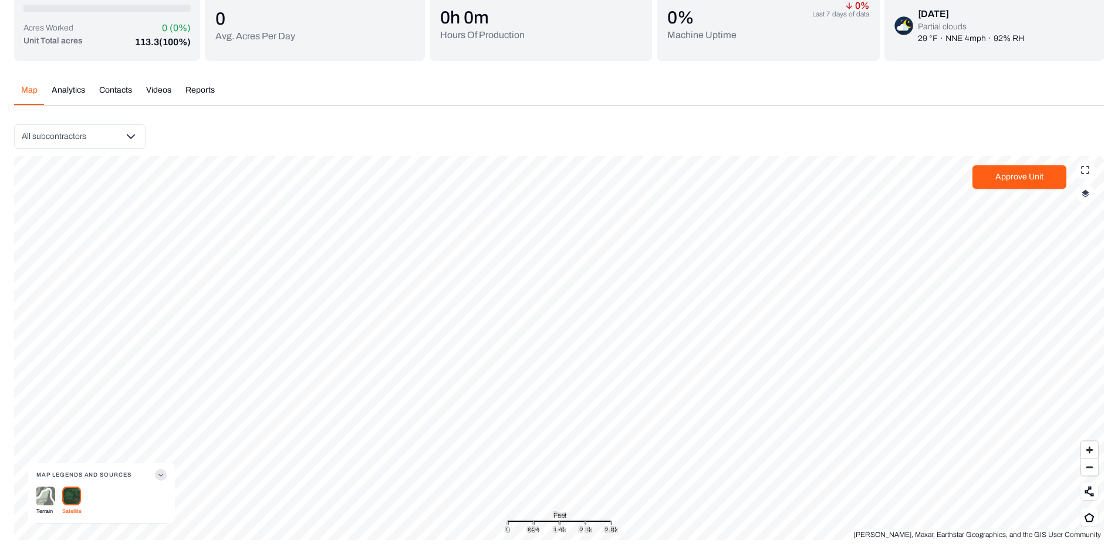
click at [1082, 174] on icon at bounding box center [1084, 169] width 9 height 9
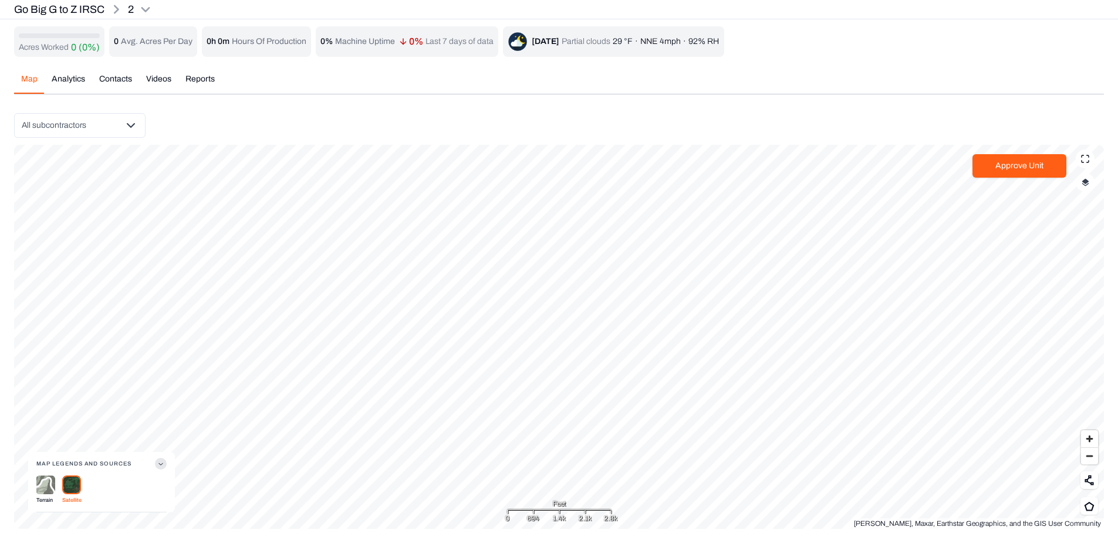
scroll to position [0, 0]
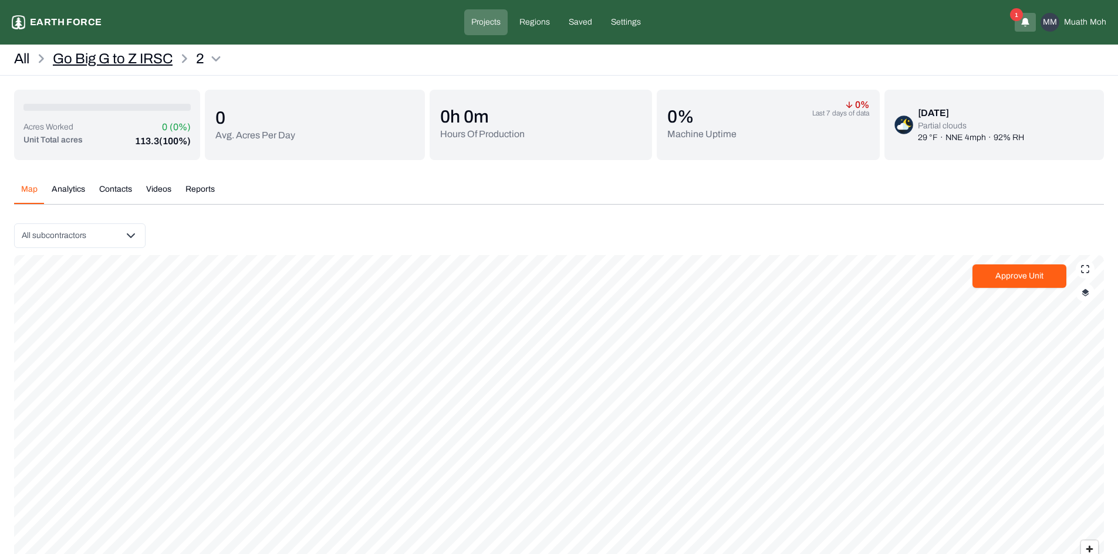
click at [131, 58] on p "Go Big G to Z IRSC" at bounding box center [113, 58] width 120 height 19
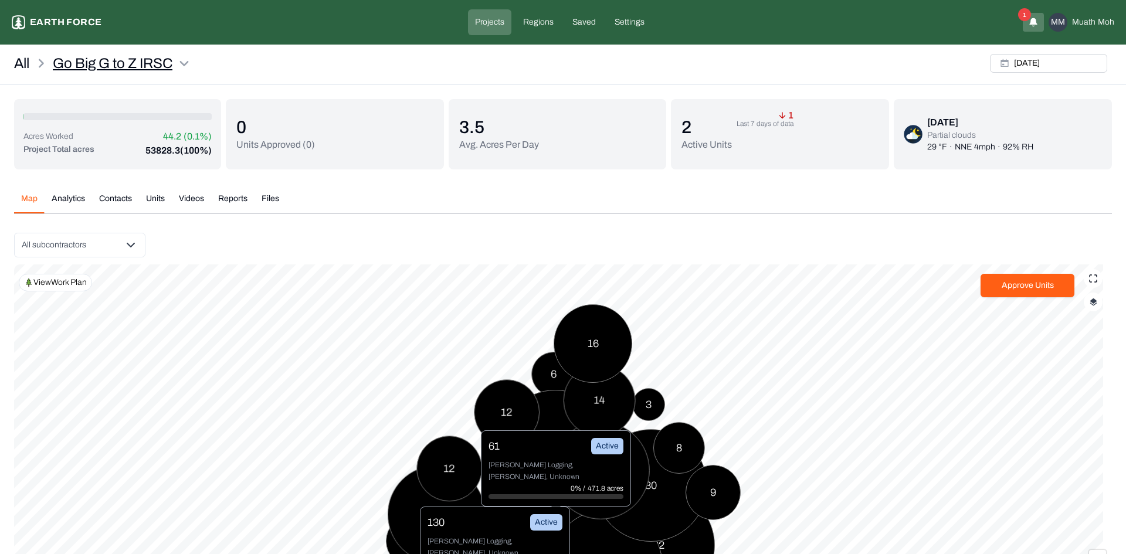
click at [109, 63] on html "Go Big G to Z IRSC Earth force Projects Regions Saved Settings 1 MM Muath Moh A…" at bounding box center [563, 331] width 1126 height 663
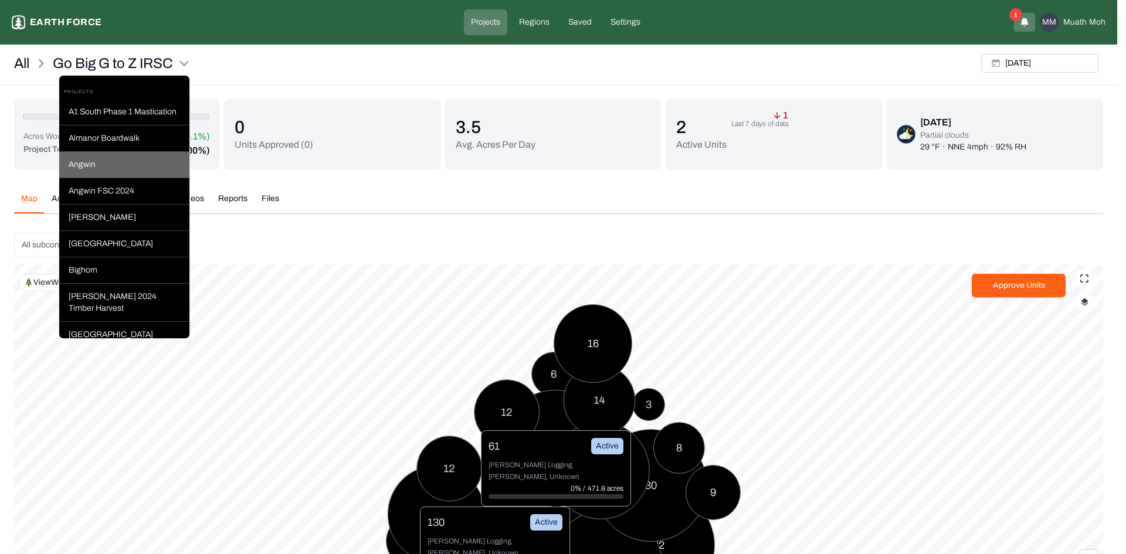
click at [103, 172] on div "Angwin" at bounding box center [124, 165] width 130 height 26
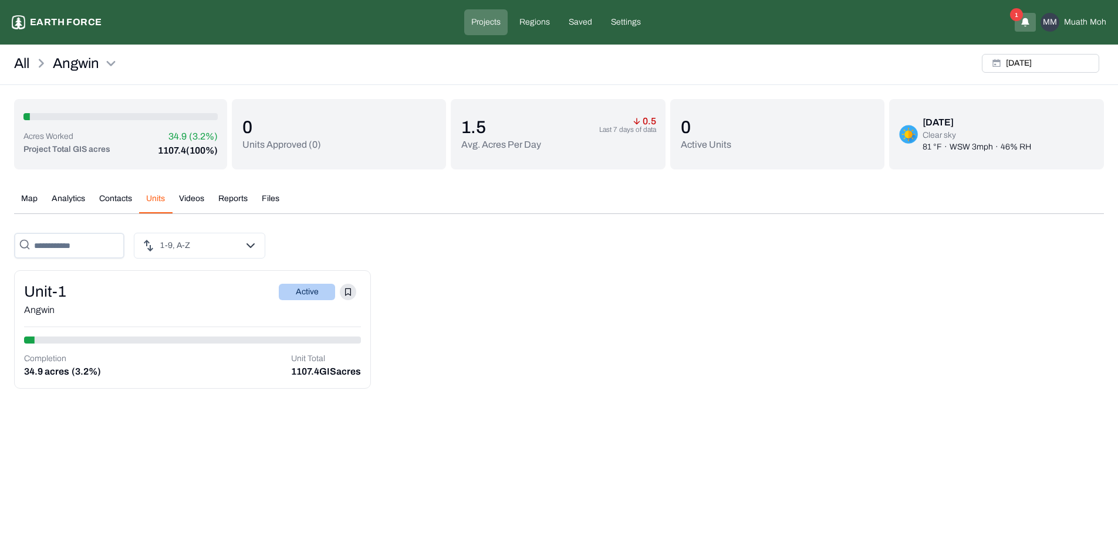
click at [150, 201] on button "Units" at bounding box center [155, 203] width 33 height 21
click at [114, 297] on div "unit-1 Active" at bounding box center [192, 291] width 337 height 23
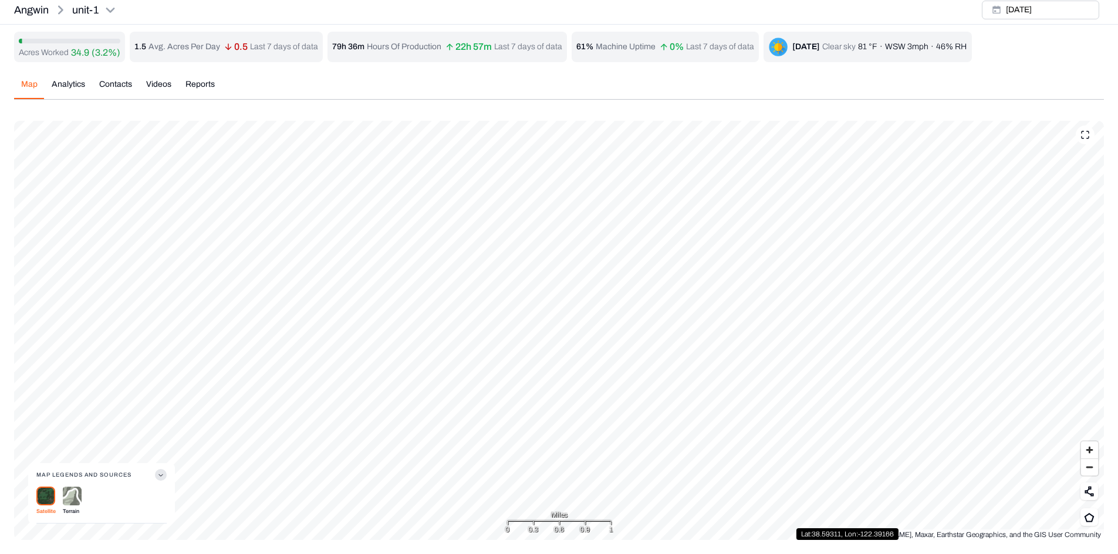
scroll to position [4, 0]
click at [1089, 452] on span "Zoom in" at bounding box center [1089, 450] width 17 height 17
click at [1089, 468] on span "Zoom out" at bounding box center [1089, 467] width 17 height 16
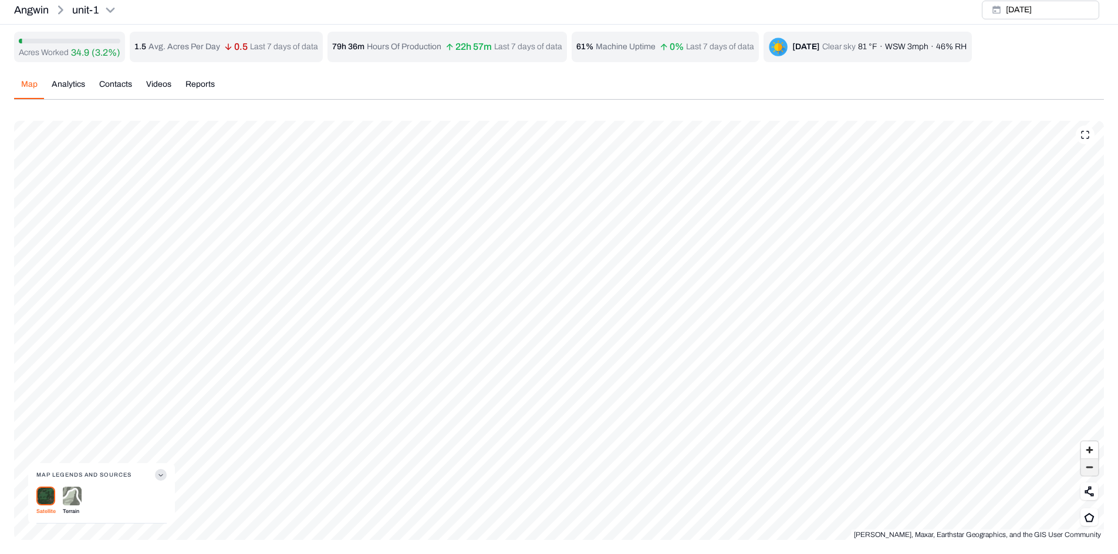
click at [1089, 468] on span "Zoom out" at bounding box center [1089, 467] width 17 height 16
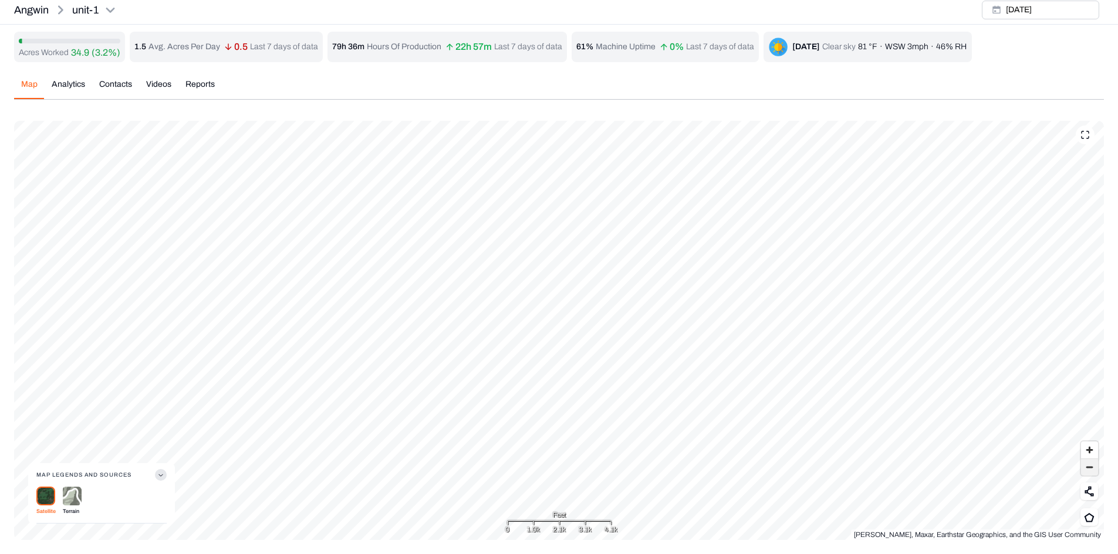
click at [1089, 468] on span "Zoom out" at bounding box center [1089, 467] width 17 height 16
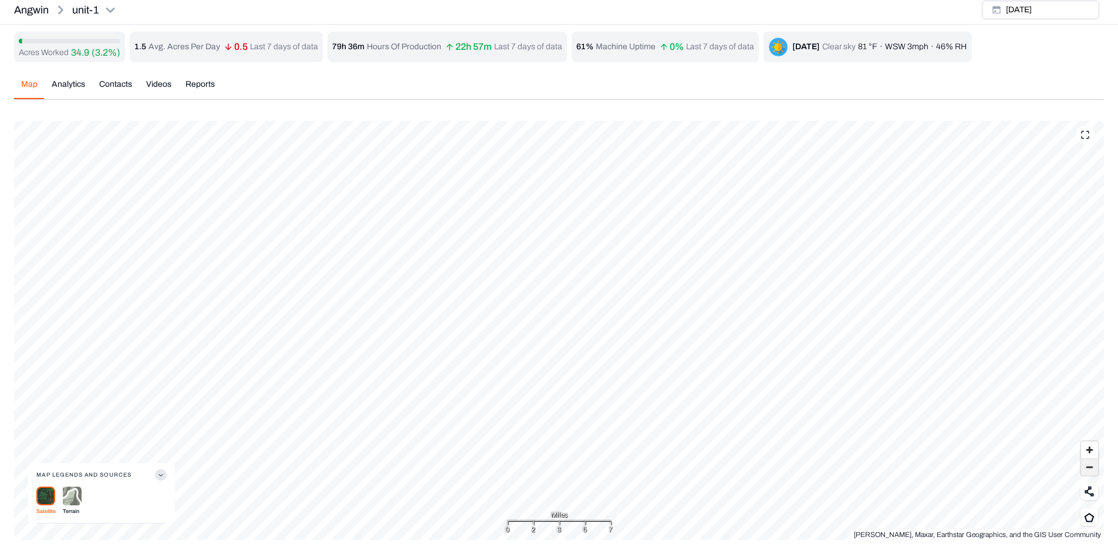
click at [1089, 468] on span "Zoom out" at bounding box center [1089, 467] width 17 height 16
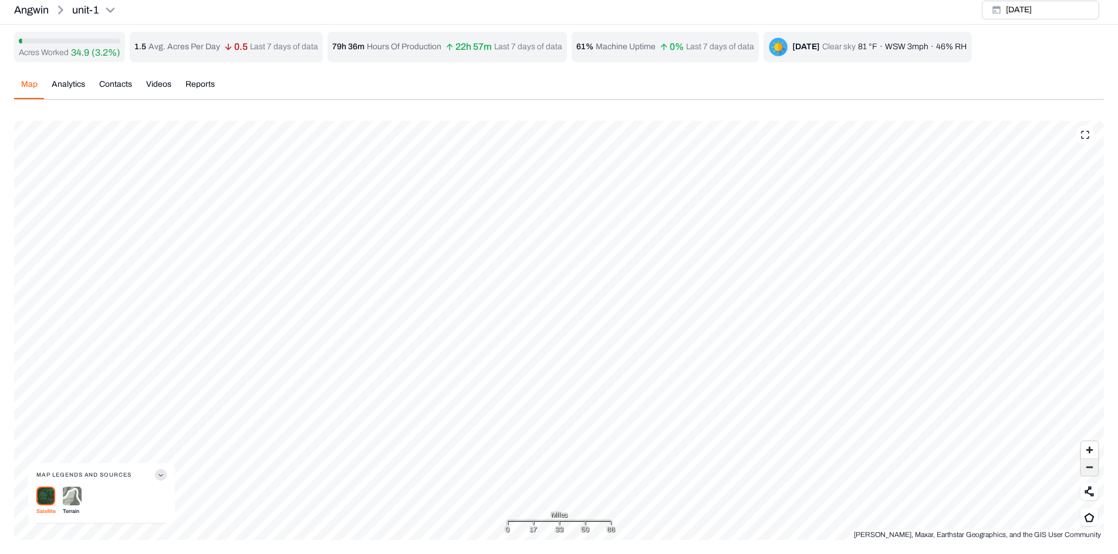
click at [1089, 468] on span "Zoom out" at bounding box center [1089, 467] width 17 height 16
click at [1088, 468] on span "Zoom out" at bounding box center [1089, 467] width 17 height 16
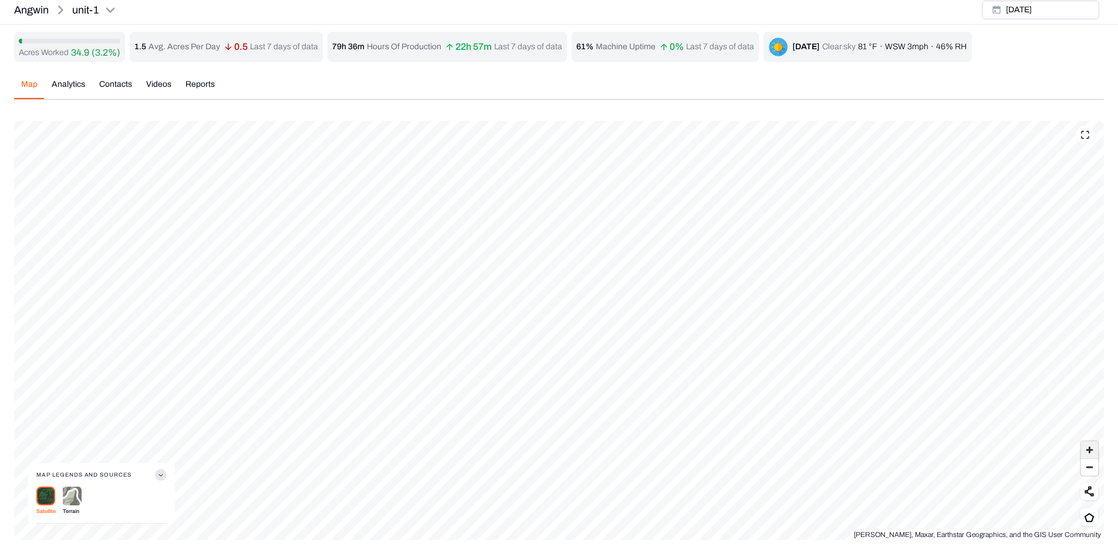
click at [1088, 448] on span "Zoom in" at bounding box center [1089, 450] width 17 height 17
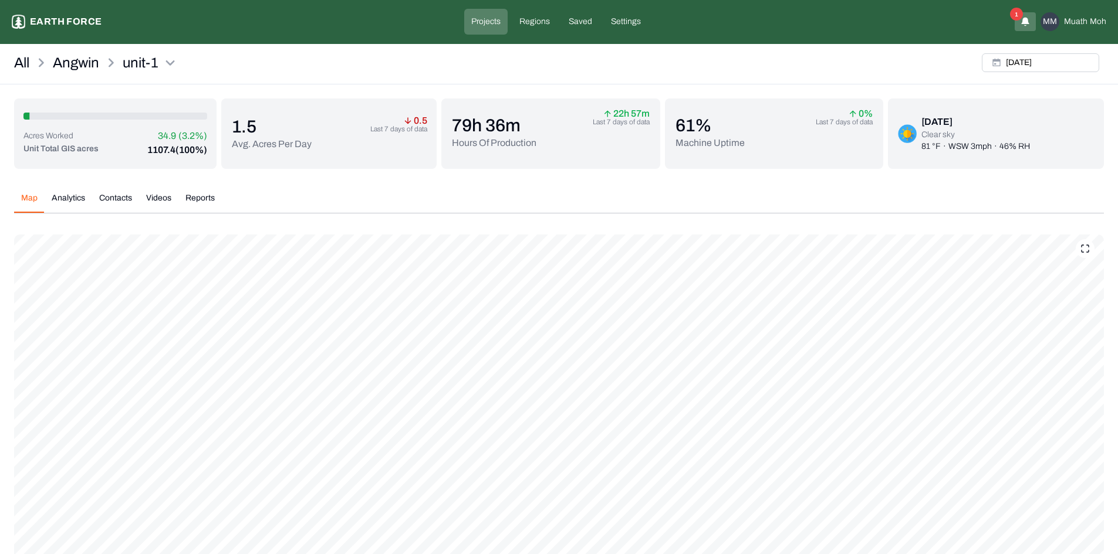
scroll to position [0, 0]
click at [527, 26] on p "Regions" at bounding box center [534, 22] width 31 height 12
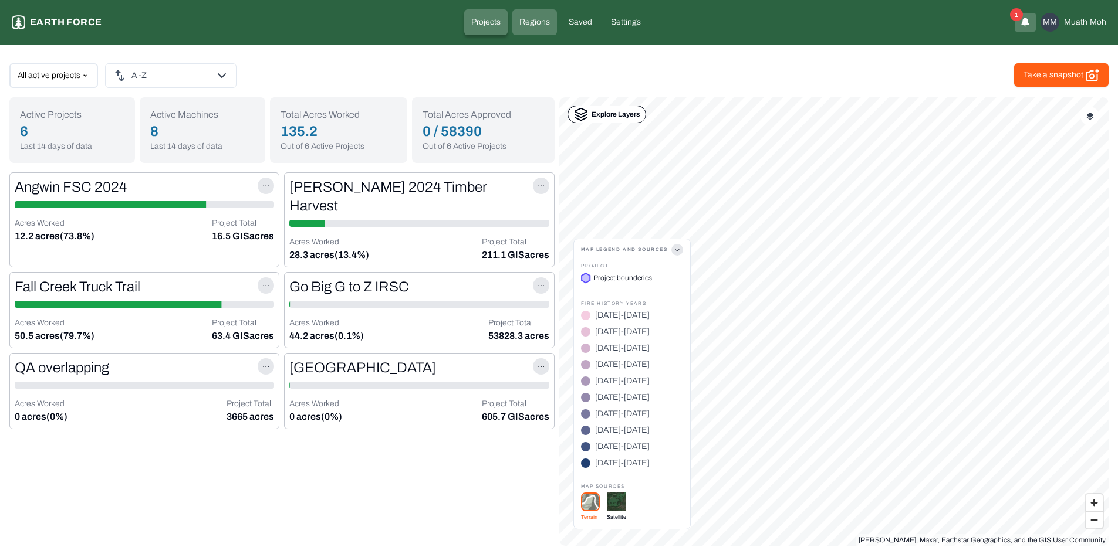
click at [474, 22] on p "Projects" at bounding box center [485, 22] width 29 height 12
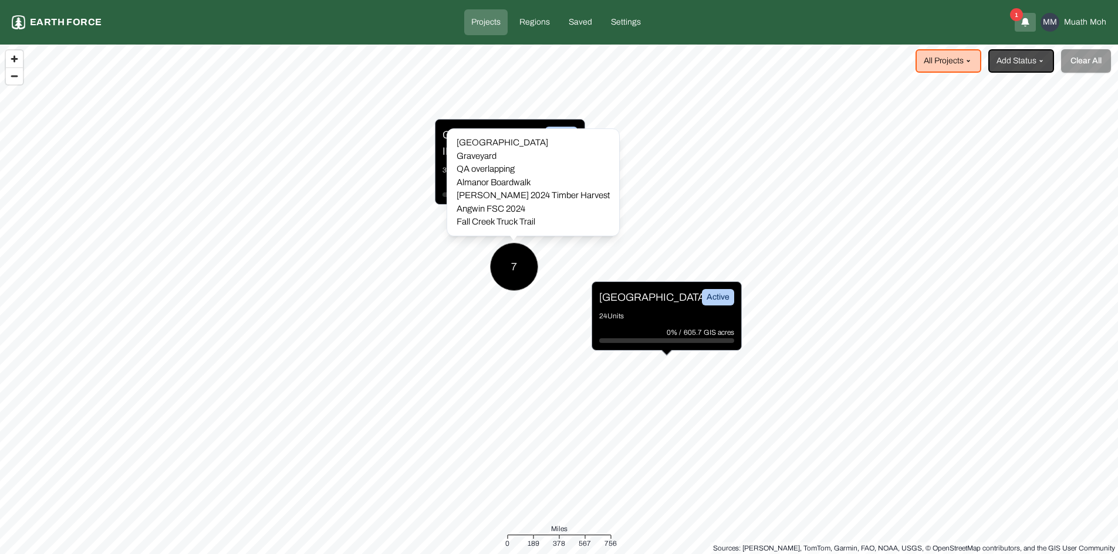
click at [522, 273] on div "7" at bounding box center [514, 267] width 48 height 48
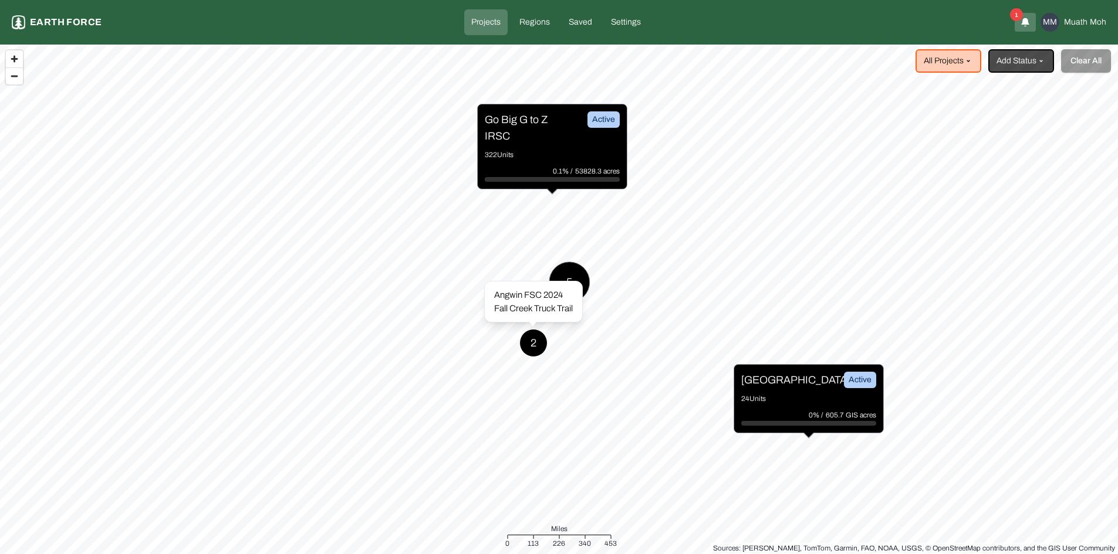
click at [527, 343] on div "2" at bounding box center [533, 343] width 28 height 28
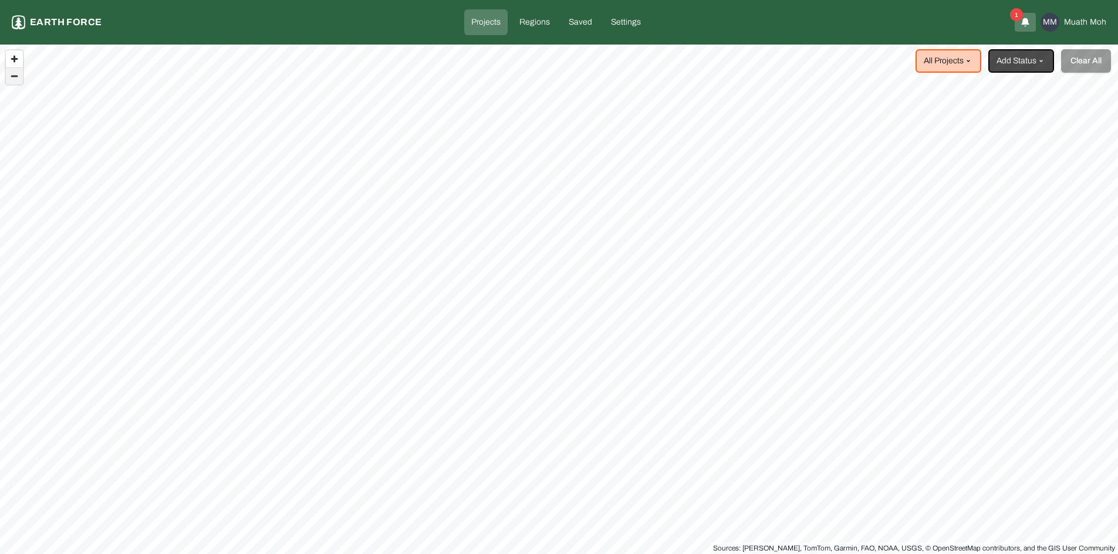
click at [13, 72] on span "Zoom out" at bounding box center [14, 76] width 17 height 16
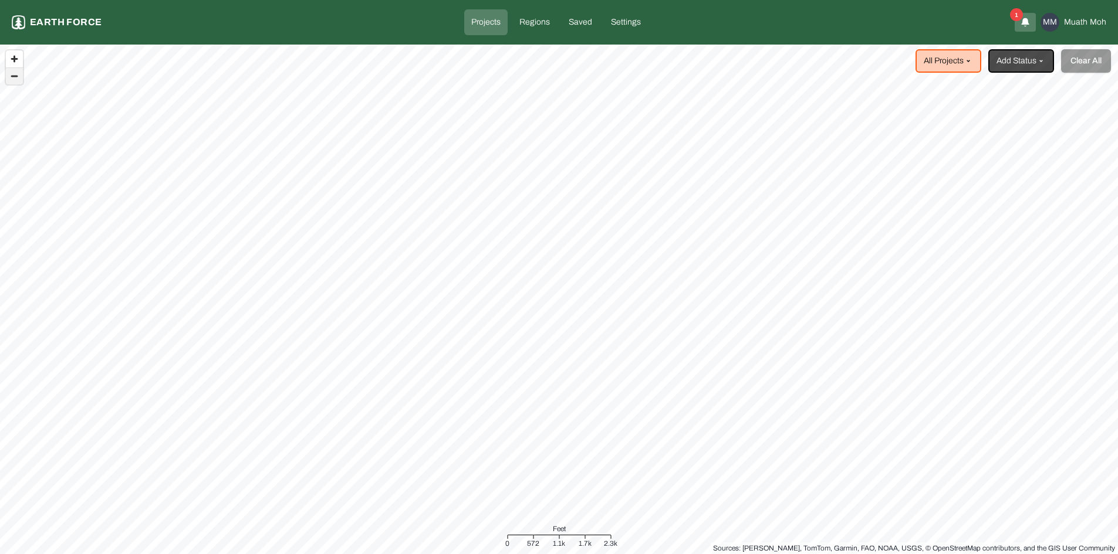
click at [13, 72] on span "Zoom out" at bounding box center [14, 76] width 17 height 16
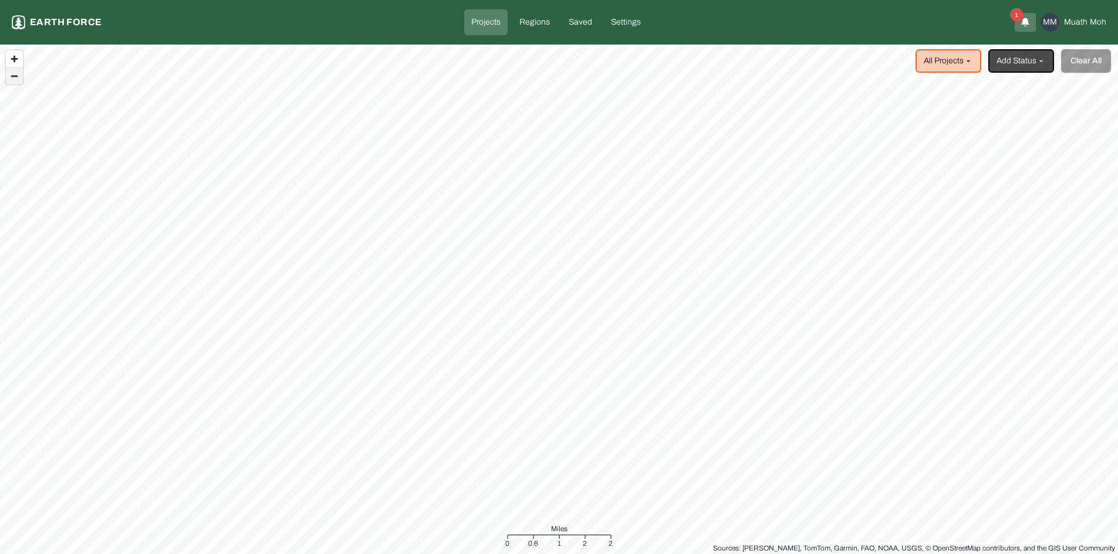
click at [13, 72] on span "Zoom out" at bounding box center [14, 76] width 17 height 16
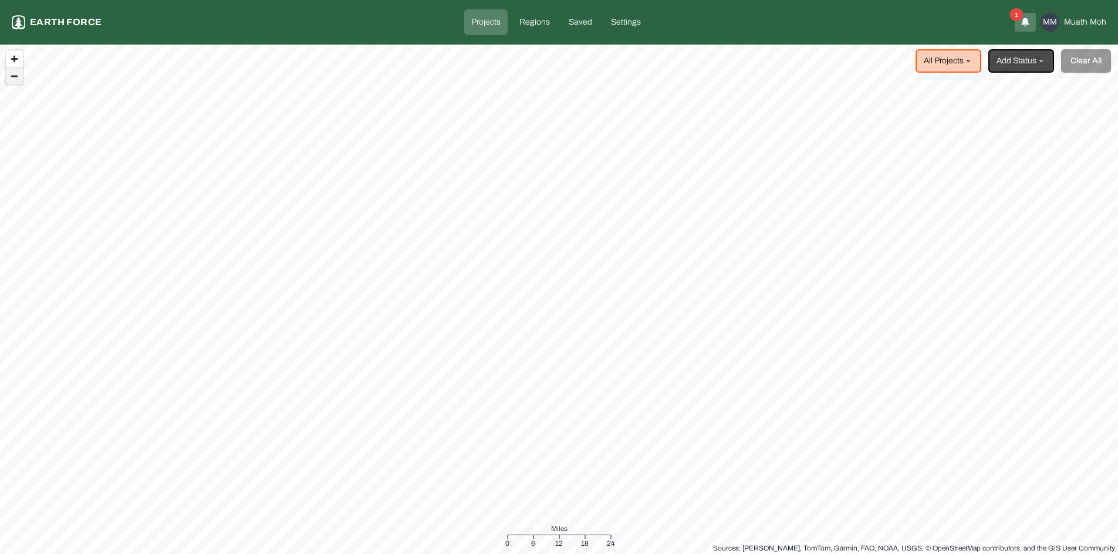
click at [13, 72] on span "Zoom out" at bounding box center [14, 76] width 17 height 16
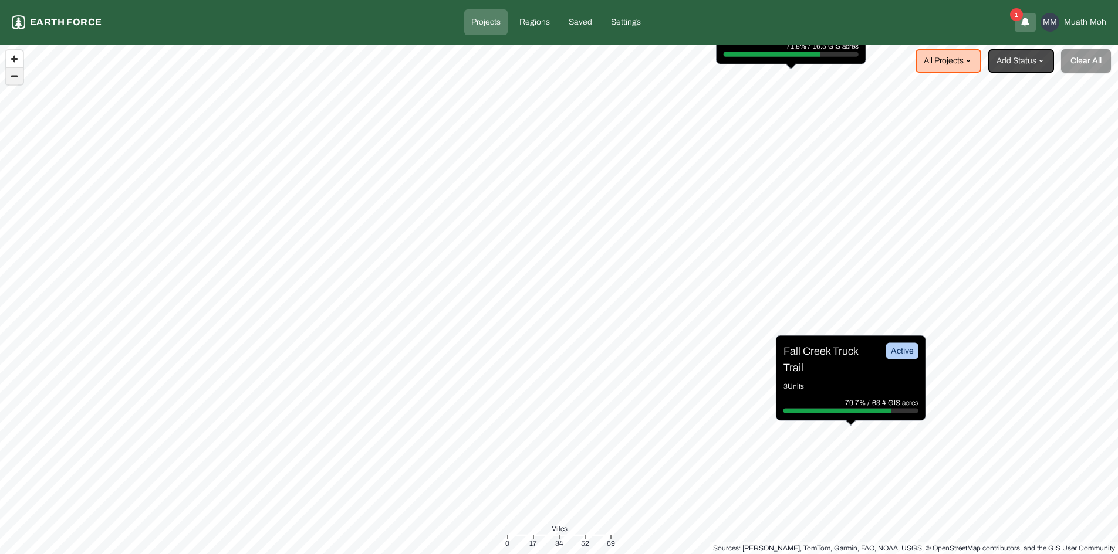
click at [13, 72] on span "Zoom out" at bounding box center [14, 76] width 17 height 16
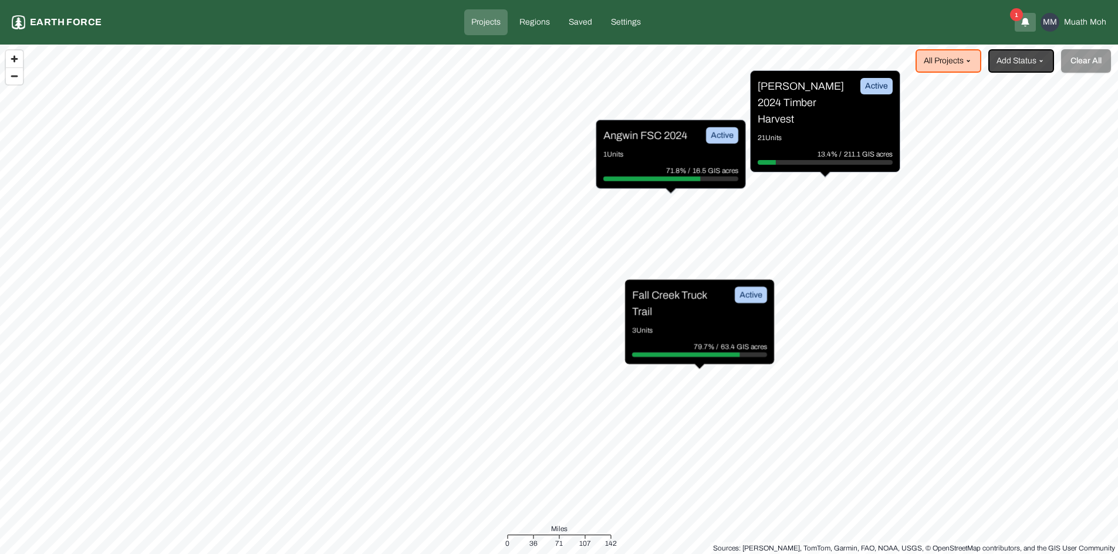
click at [663, 315] on p "Fall Creek Truck Trail" at bounding box center [676, 303] width 88 height 33
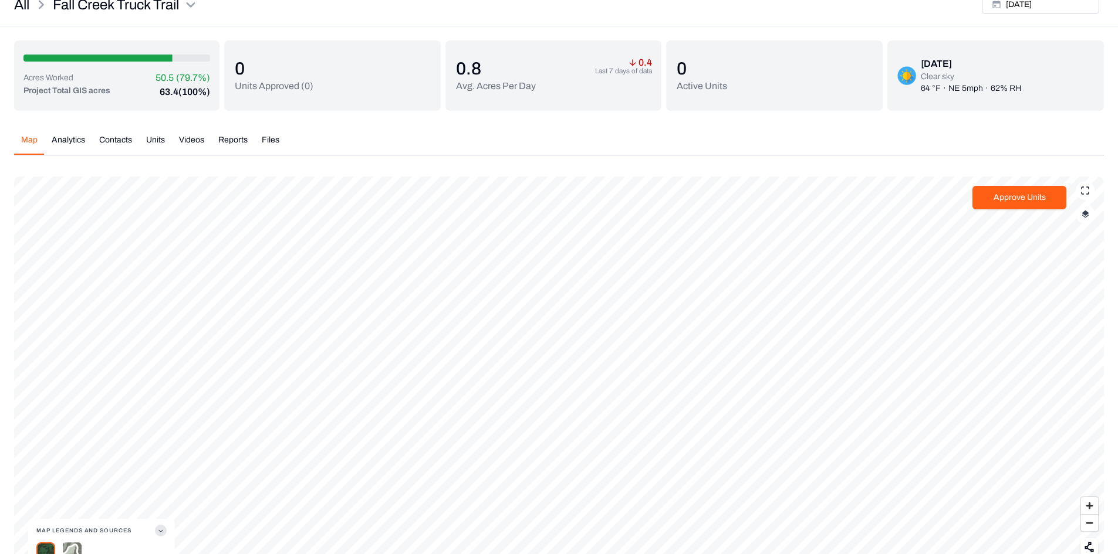
scroll to position [114, 0]
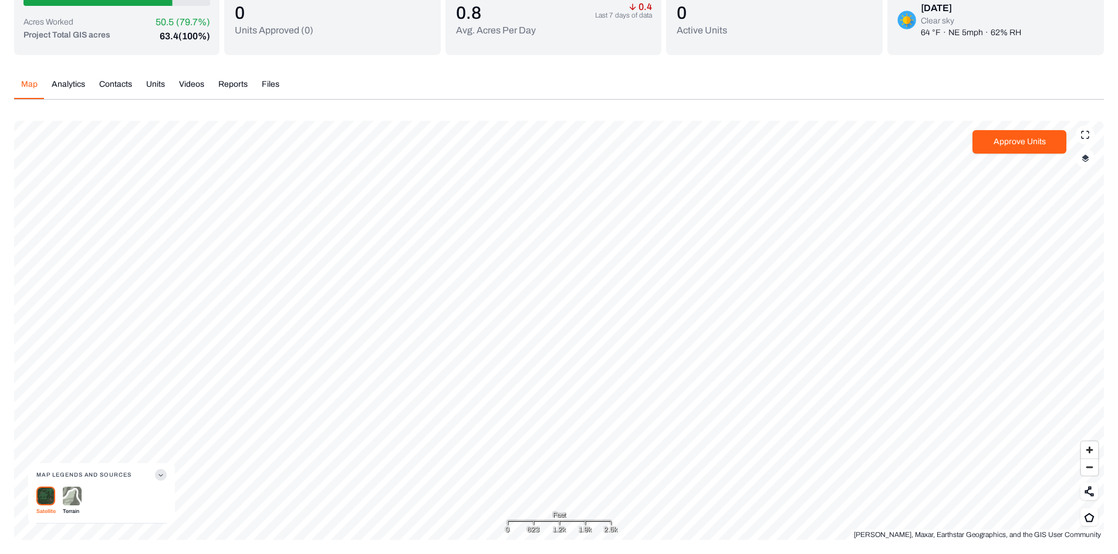
click at [1082, 160] on img "button" at bounding box center [1085, 158] width 8 height 8
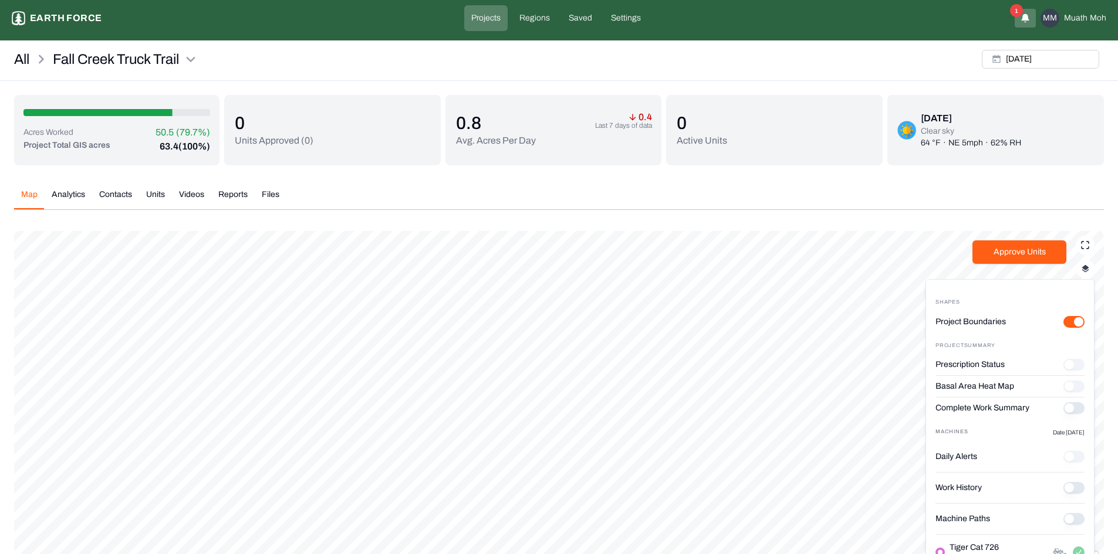
scroll to position [0, 0]
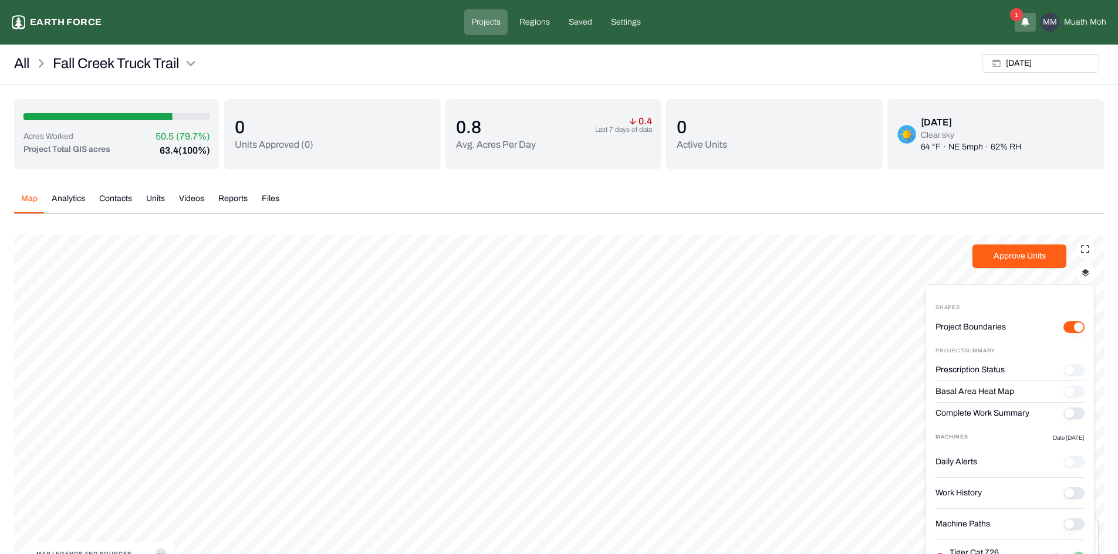
click at [72, 201] on button "Analytics" at bounding box center [69, 203] width 48 height 21
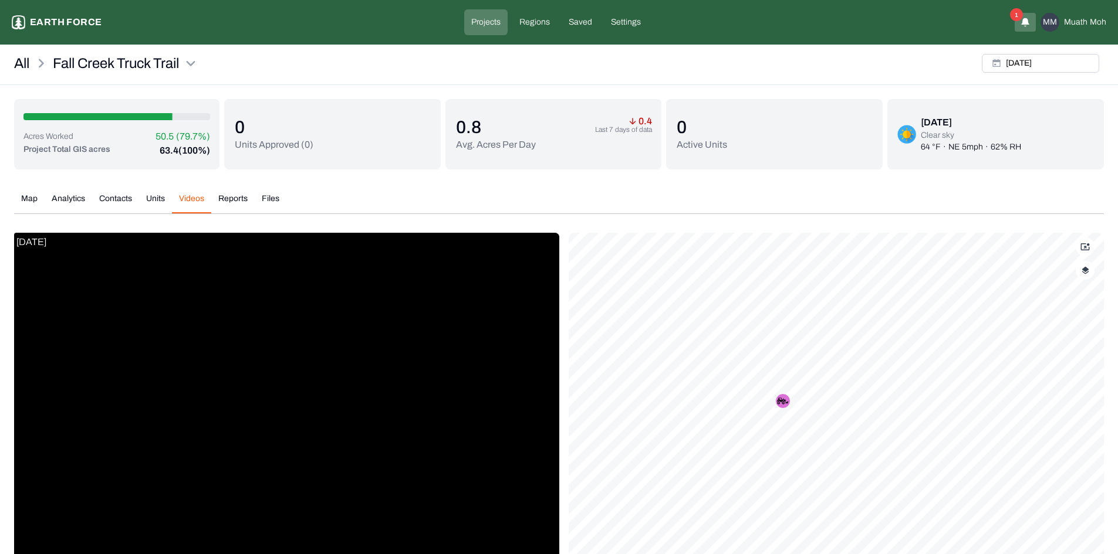
click at [184, 199] on button "Videos" at bounding box center [191, 203] width 39 height 21
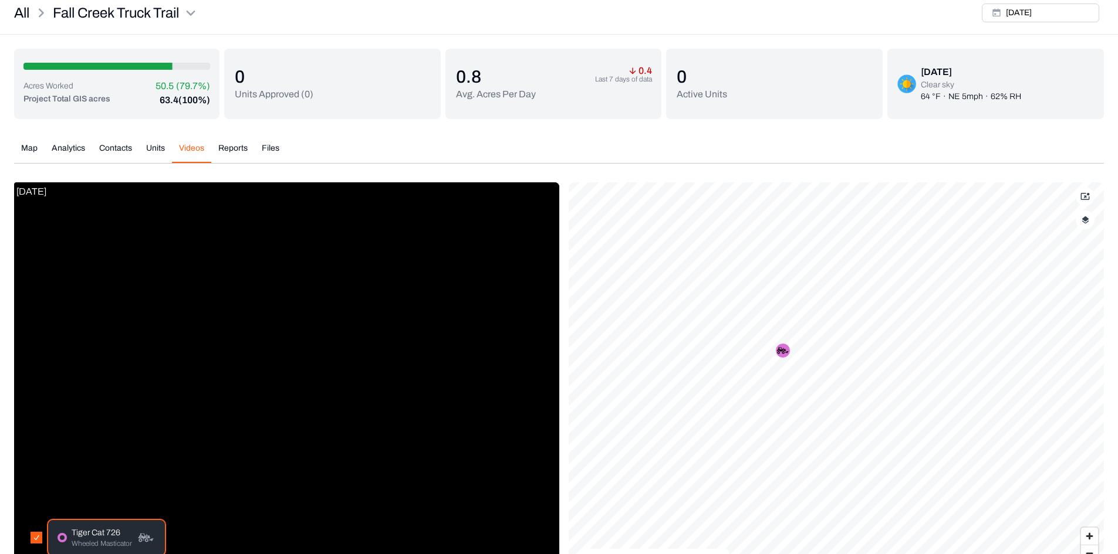
scroll to position [137, 0]
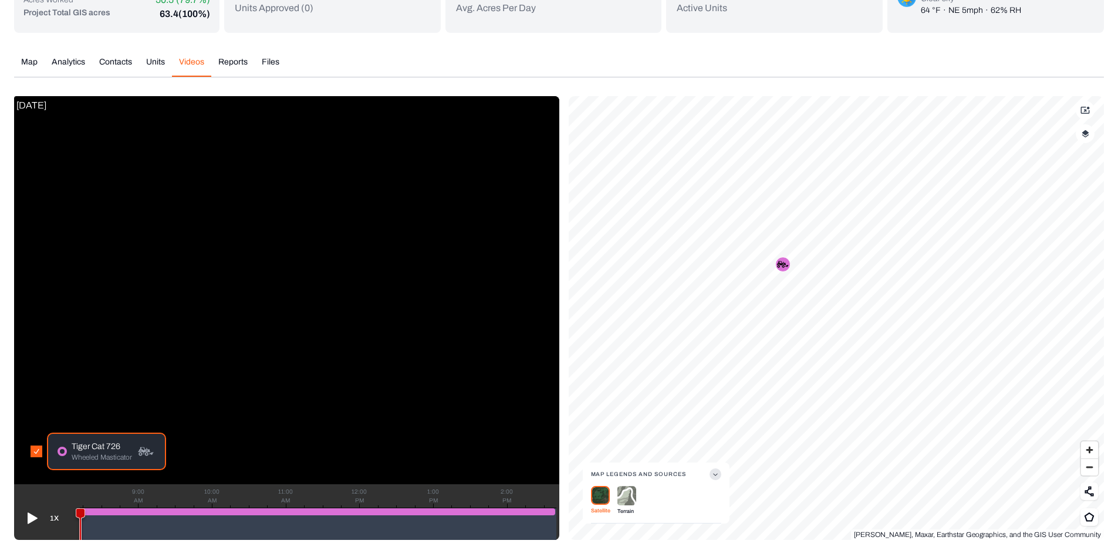
click at [1086, 139] on button "button" at bounding box center [1084, 133] width 19 height 19
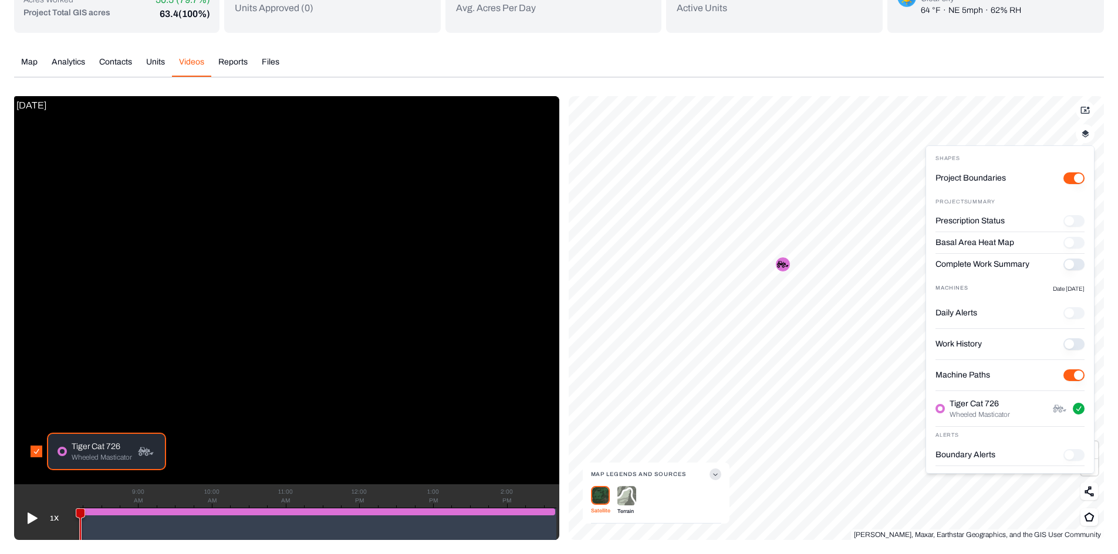
scroll to position [12, 0]
click at [673, 84] on div "Map Analytics Contacts Units Videos Reports Files Fri, Jun, 02, 2023 unit-1 Act…" at bounding box center [558, 293] width 1089 height 493
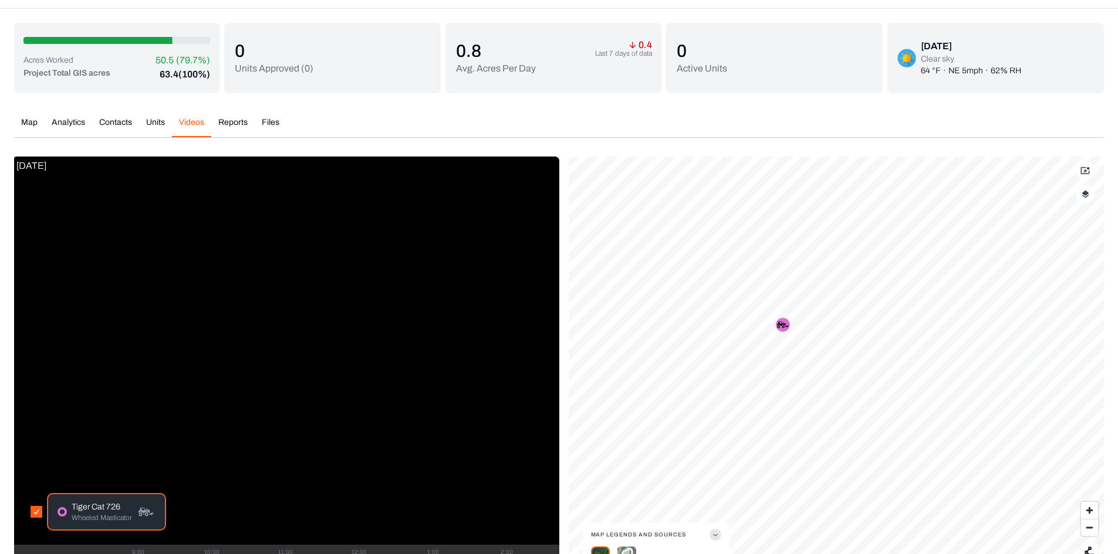
scroll to position [0, 0]
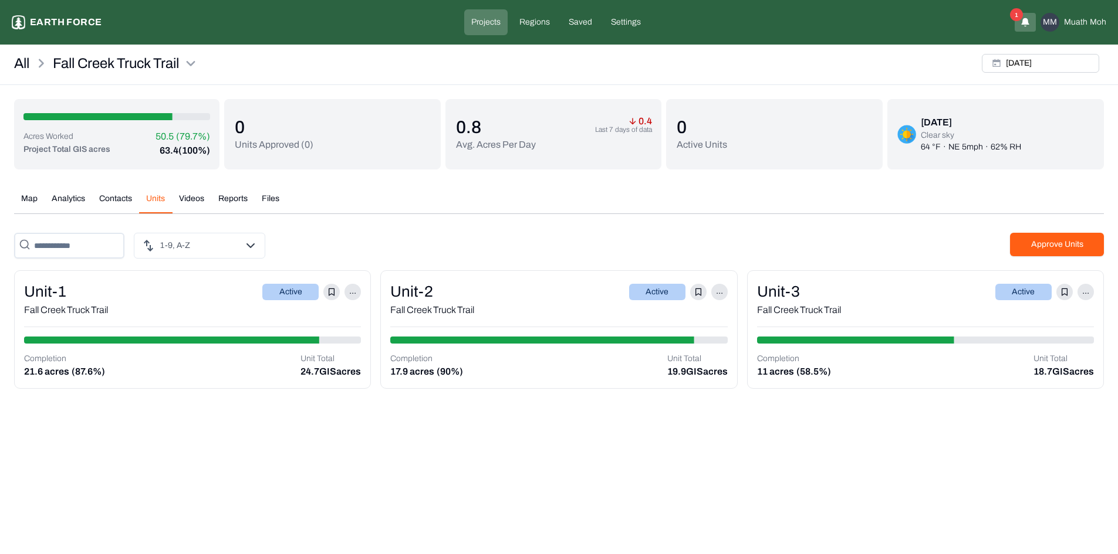
click at [158, 195] on button "Units" at bounding box center [155, 203] width 33 height 21
click at [158, 286] on div "unit-1 Active ..." at bounding box center [192, 291] width 337 height 23
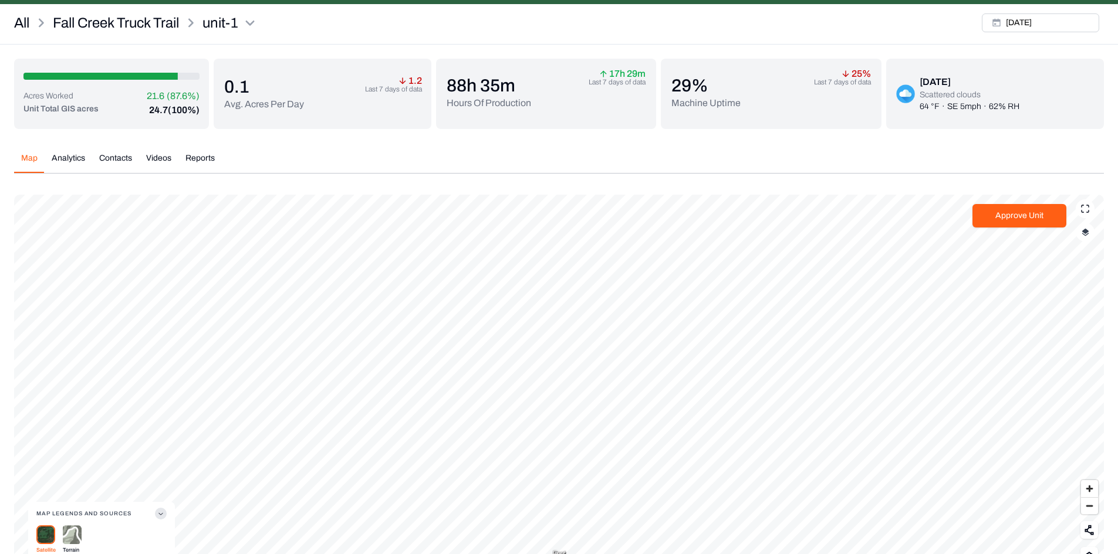
scroll to position [79, 0]
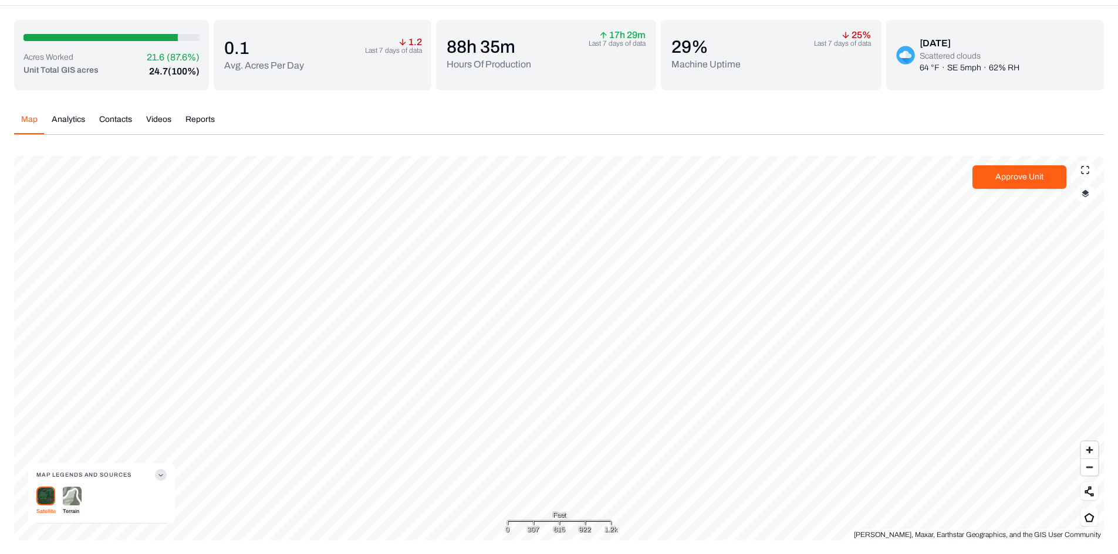
click at [1081, 194] on img "button" at bounding box center [1085, 193] width 8 height 8
click at [78, 124] on button "Analytics" at bounding box center [69, 124] width 48 height 21
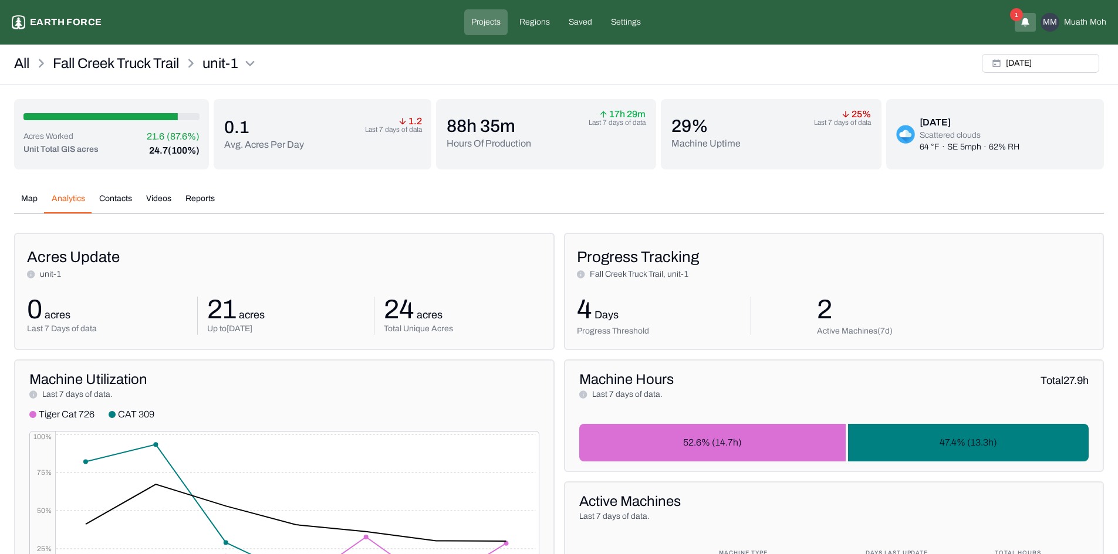
click at [199, 199] on button "Reports" at bounding box center [199, 203] width 43 height 21
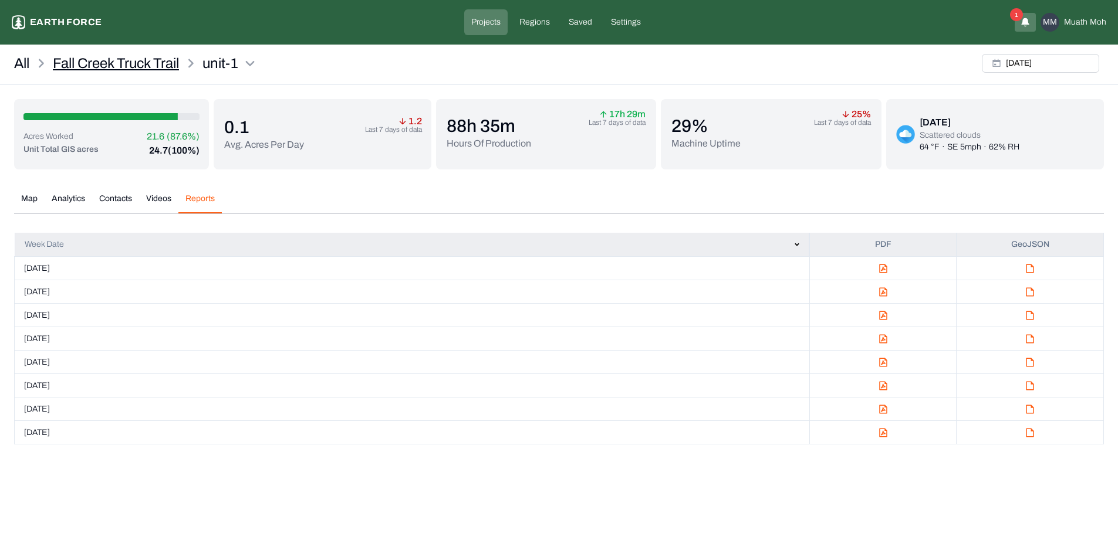
click at [128, 69] on p "Fall Creek Truck Trail" at bounding box center [116, 63] width 126 height 19
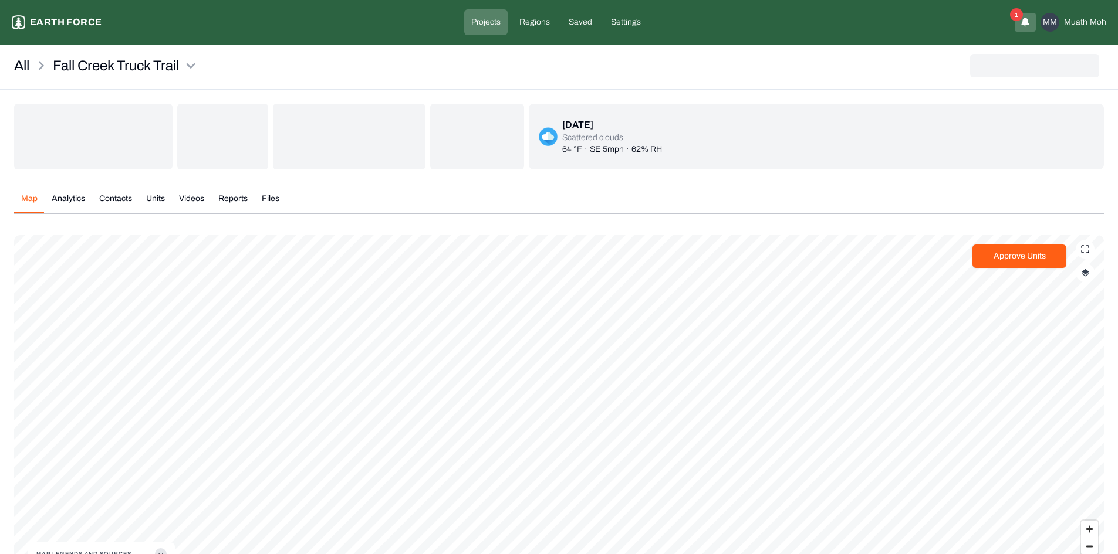
click at [237, 198] on button "Reports" at bounding box center [232, 203] width 43 height 21
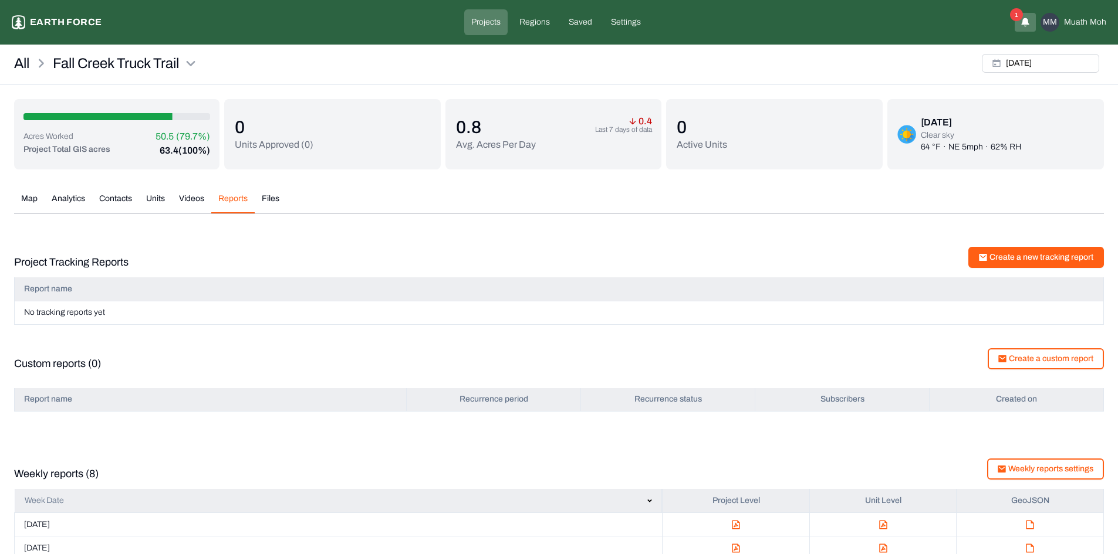
click at [1045, 258] on button "Create a new tracking report" at bounding box center [1036, 257] width 136 height 21
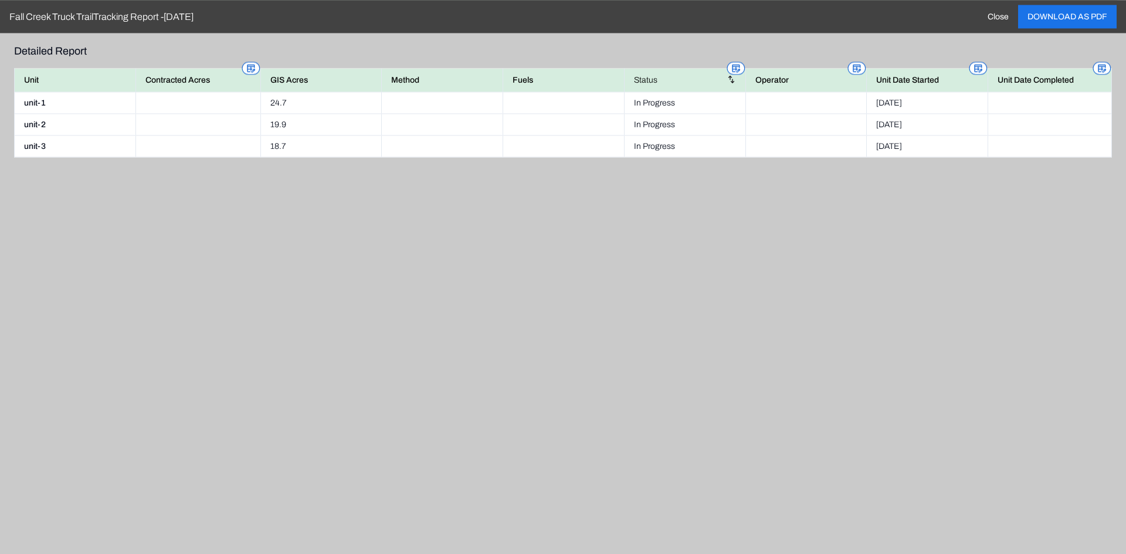
click at [248, 67] on rect at bounding box center [251, 68] width 18 height 12
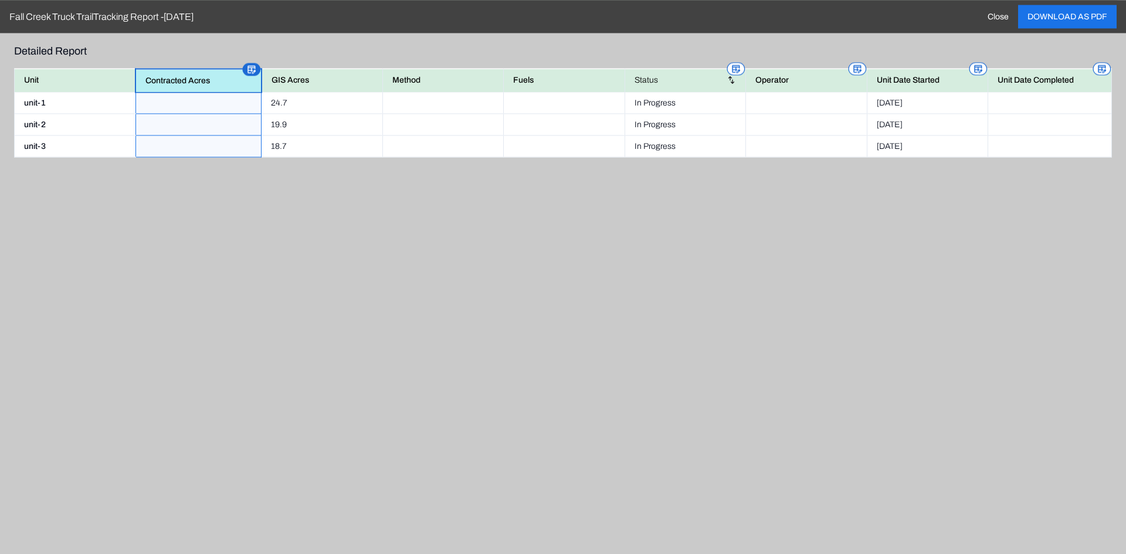
click at [192, 123] on input at bounding box center [198, 124] width 107 height 9
click at [218, 124] on input at bounding box center [198, 124] width 106 height 9
type input "*"
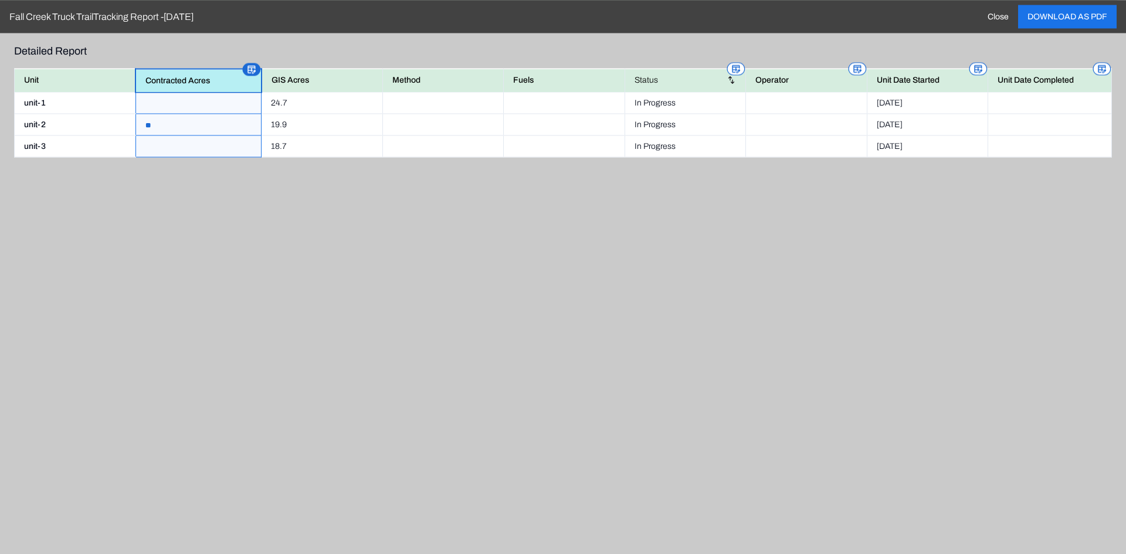
type input "*"
click at [233, 103] on input at bounding box center [198, 103] width 107 height 9
type input "*****"
click at [736, 70] on rect at bounding box center [736, 69] width 18 height 12
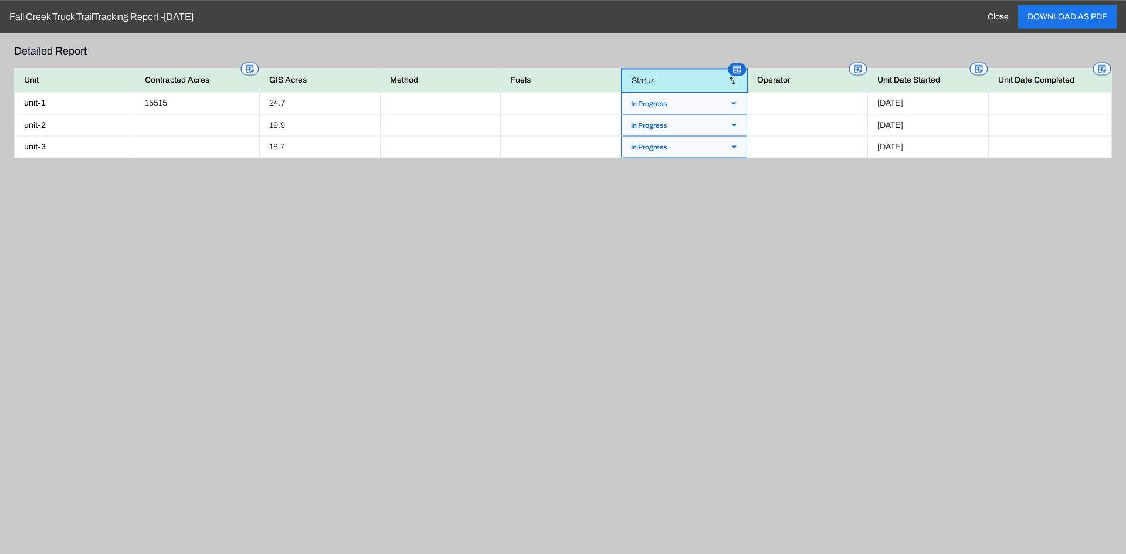
click at [732, 101] on body "Fall Creek Truck Trail Earth force Projects Regions Saved Settings 1 MM Muath M…" at bounding box center [559, 350] width 1118 height 701
click at [739, 69] on rect at bounding box center [738, 69] width 18 height 12
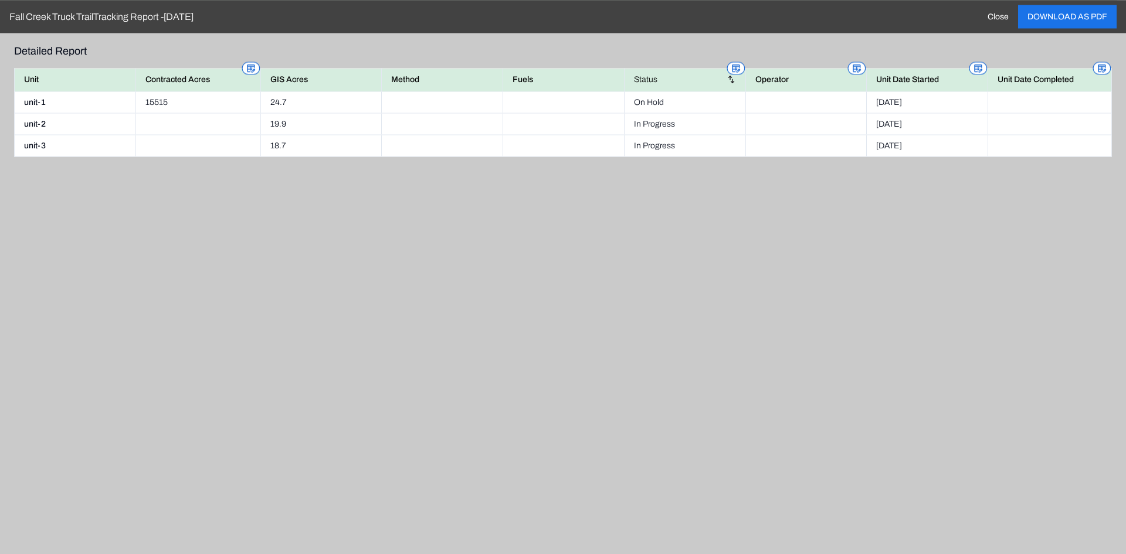
click at [854, 69] on icon at bounding box center [858, 68] width 8 height 8
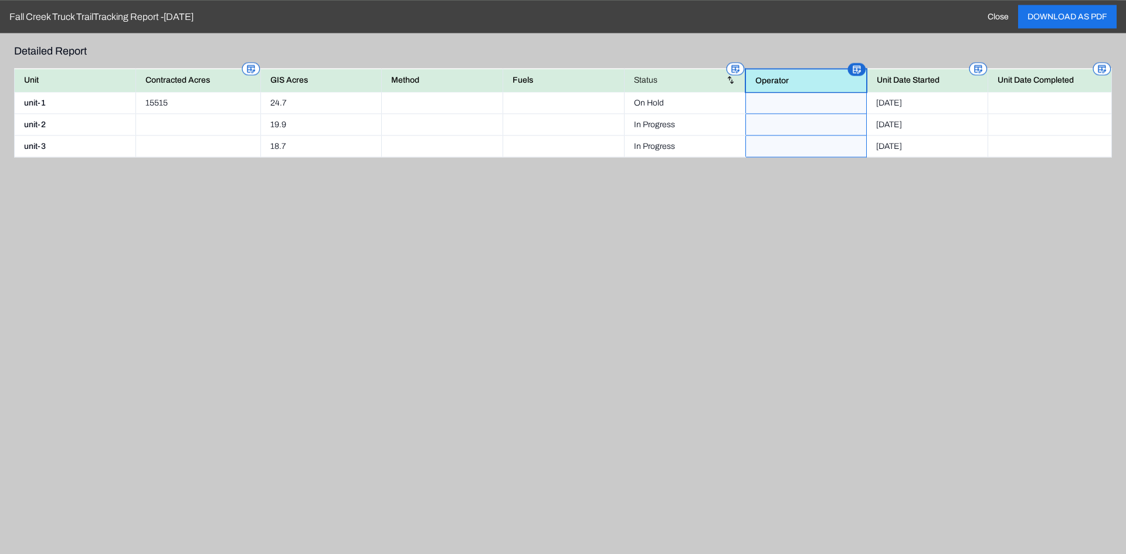
click at [799, 103] on input at bounding box center [807, 103] width 102 height 9
type input "********"
click at [797, 122] on input at bounding box center [807, 124] width 102 height 9
type input "********"
click at [780, 151] on input at bounding box center [807, 146] width 102 height 9
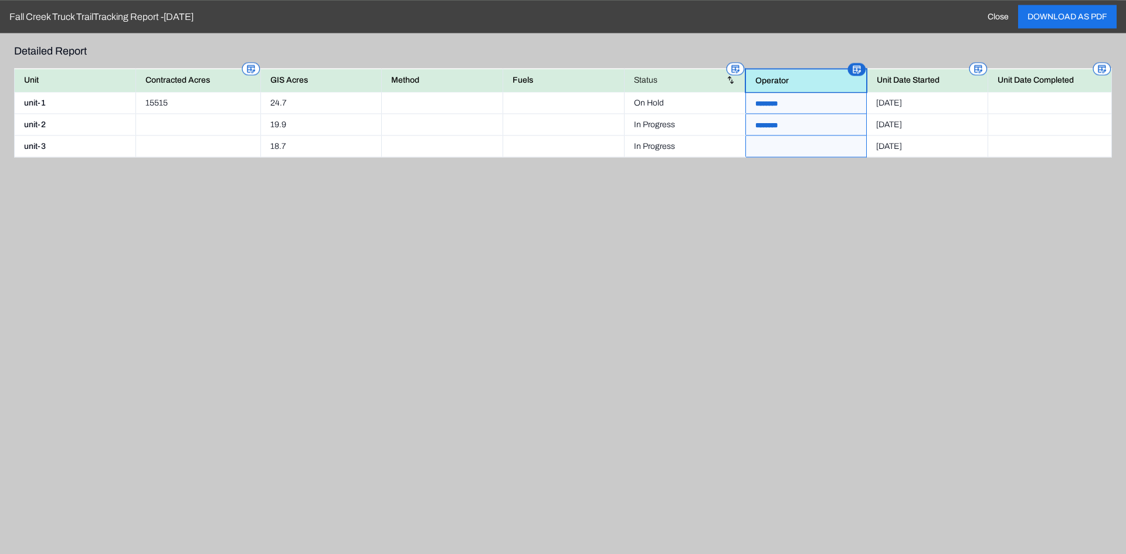
click at [779, 145] on input at bounding box center [807, 146] width 102 height 9
click at [790, 142] on input at bounding box center [807, 146] width 102 height 9
click at [978, 68] on icon at bounding box center [978, 69] width 8 height 8
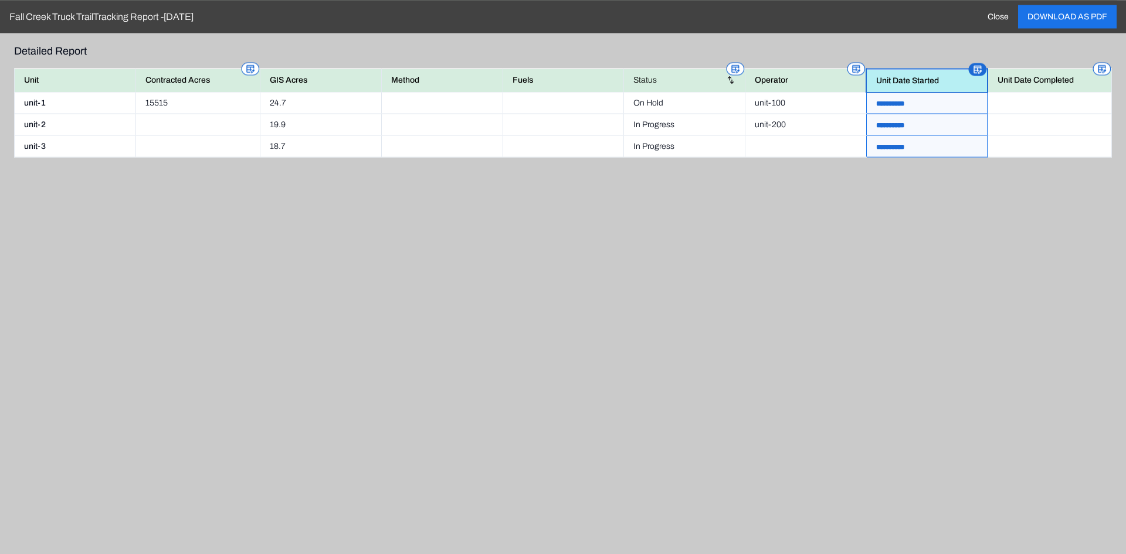
click at [940, 100] on input "**********" at bounding box center [927, 103] width 102 height 9
type input "*********"
click at [940, 100] on input "**********" at bounding box center [927, 103] width 102 height 9
type input "*********"
click at [940, 100] on input "**********" at bounding box center [927, 103] width 102 height 9
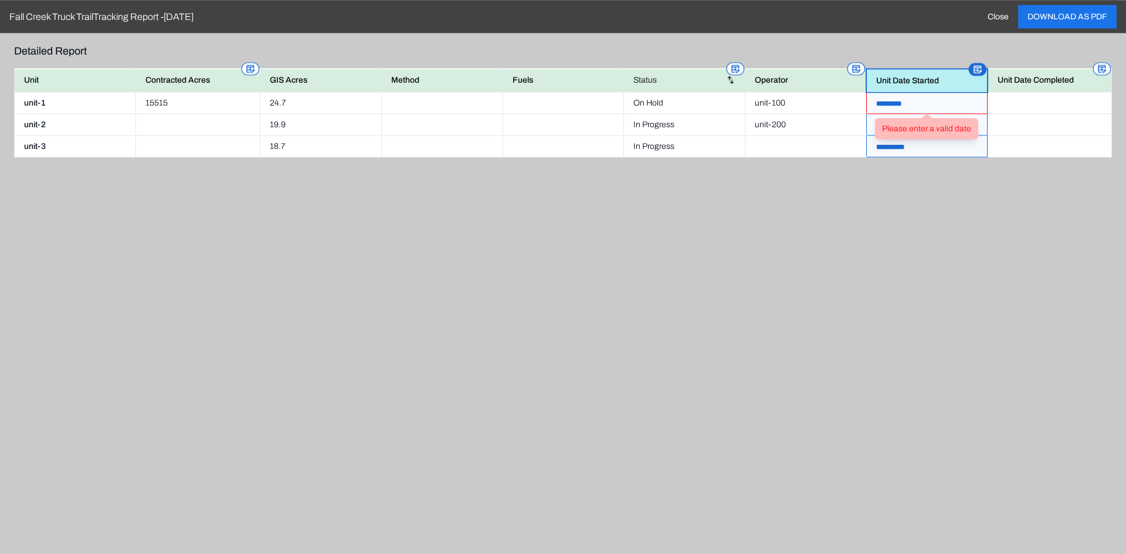
type input "*********"
click at [939, 99] on input "**********" at bounding box center [927, 103] width 102 height 9
type input "*"
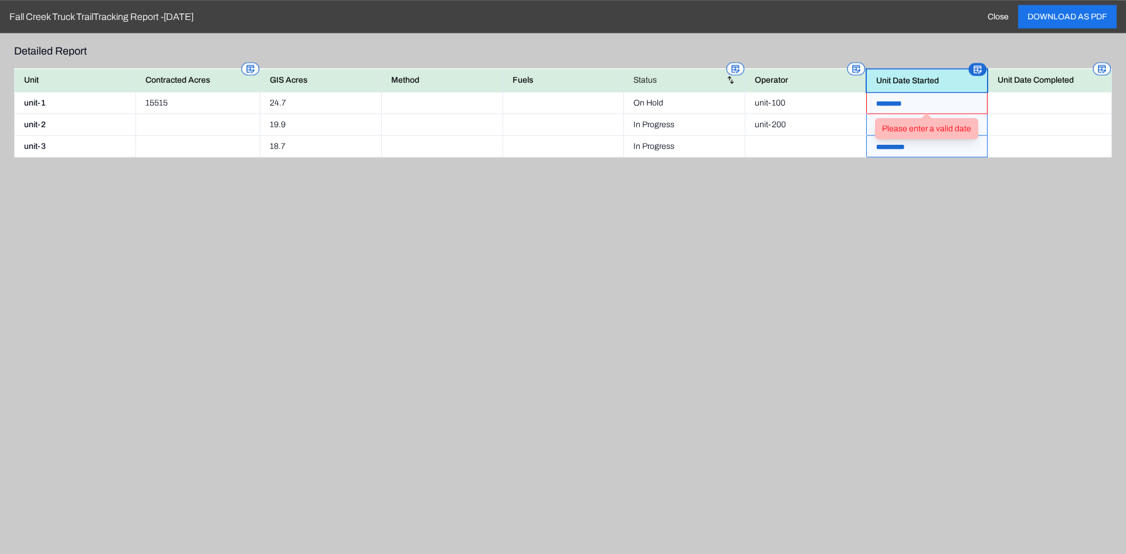
type input "*********"
click at [1107, 67] on rect at bounding box center [1102, 69] width 18 height 12
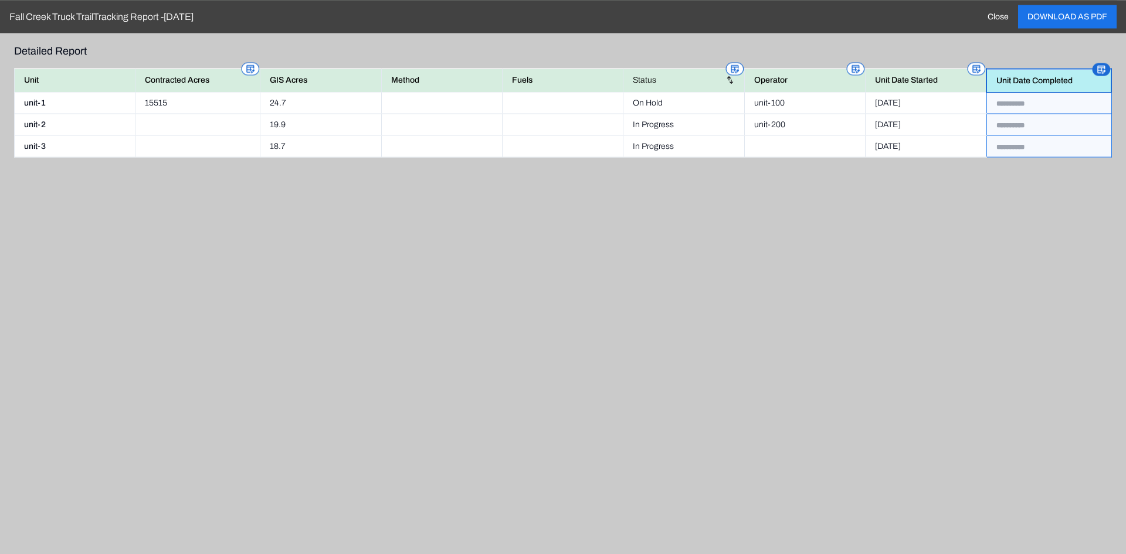
click at [1041, 100] on input "text" at bounding box center [1050, 103] width 106 height 9
type input "*"
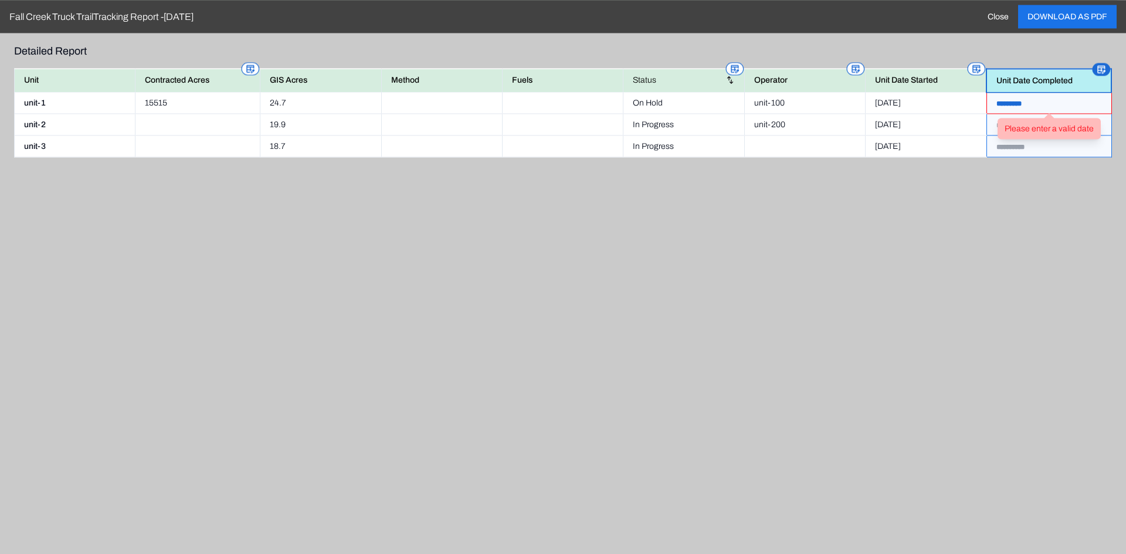
type input "*********"
click at [1064, 111] on td "**********" at bounding box center [1049, 103] width 125 height 22
click at [1061, 103] on input "**********" at bounding box center [1050, 103] width 106 height 9
click at [1055, 103] on input "**********" at bounding box center [1050, 103] width 106 height 9
type input "*********"
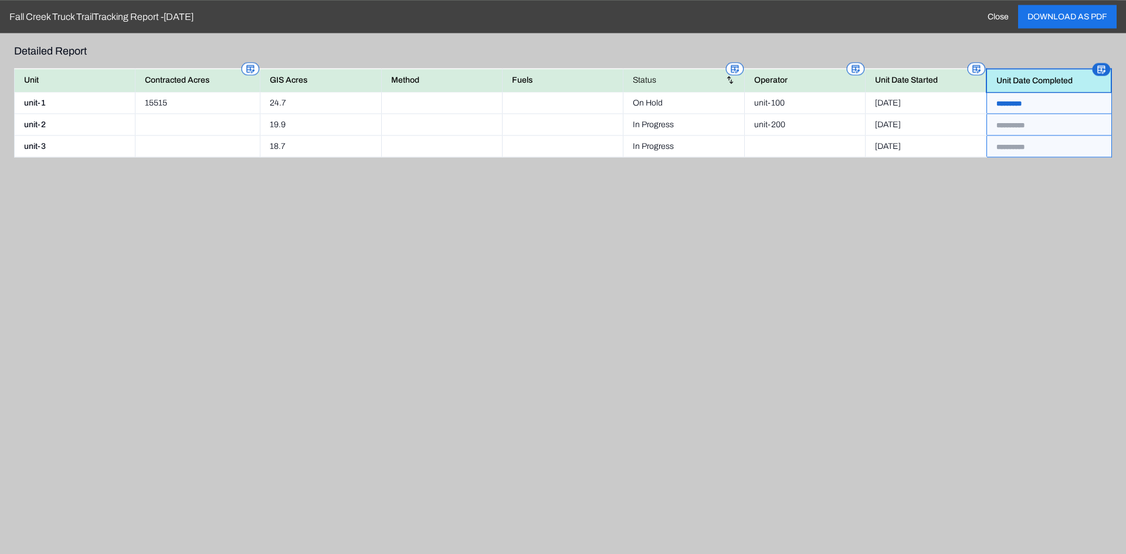
click at [1098, 69] on icon at bounding box center [1102, 69] width 8 height 8
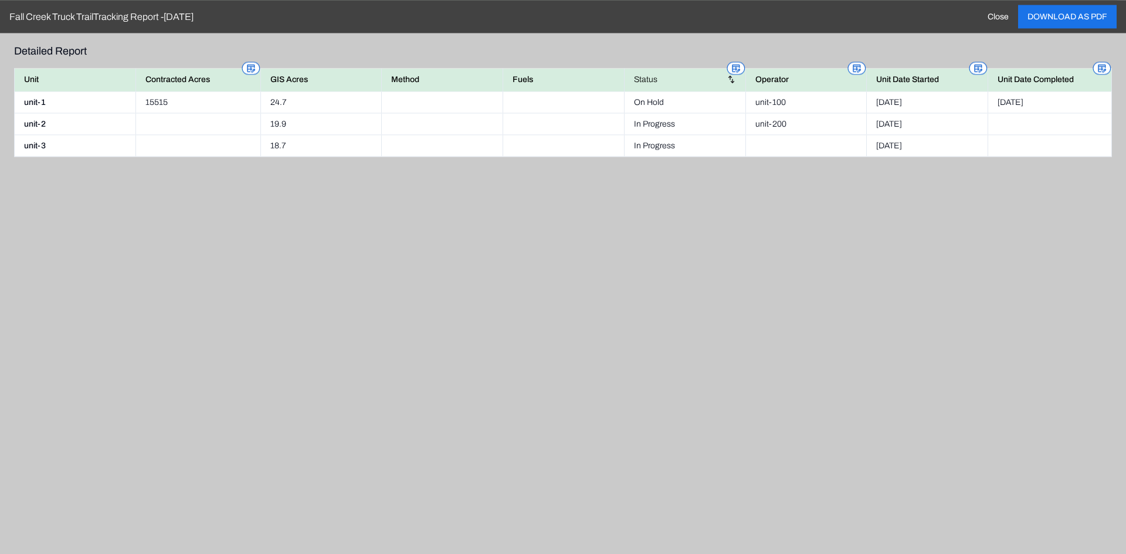
click at [1053, 101] on td "11/30/2040" at bounding box center [1050, 103] width 124 height 22
click at [1098, 69] on rect at bounding box center [1102, 68] width 18 height 12
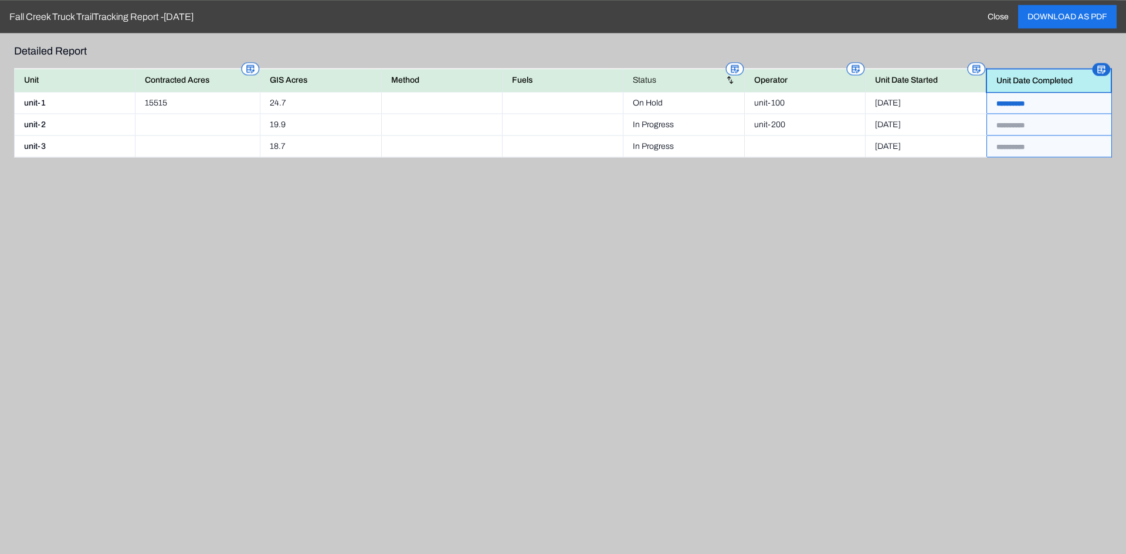
click at [1050, 96] on td "**********" at bounding box center [1049, 103] width 125 height 22
click at [1048, 97] on td "**********" at bounding box center [1049, 103] width 125 height 22
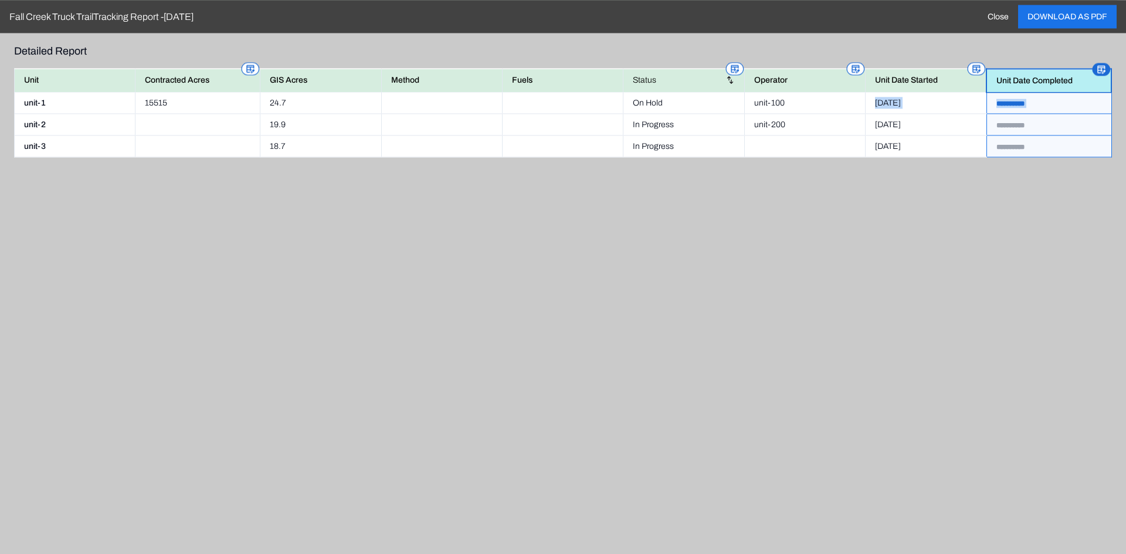
click at [1048, 97] on td "**********" at bounding box center [1049, 103] width 125 height 22
click at [1047, 108] on td "**********" at bounding box center [1049, 103] width 125 height 22
click at [1035, 103] on input "**********" at bounding box center [1050, 103] width 106 height 9
type input "*"
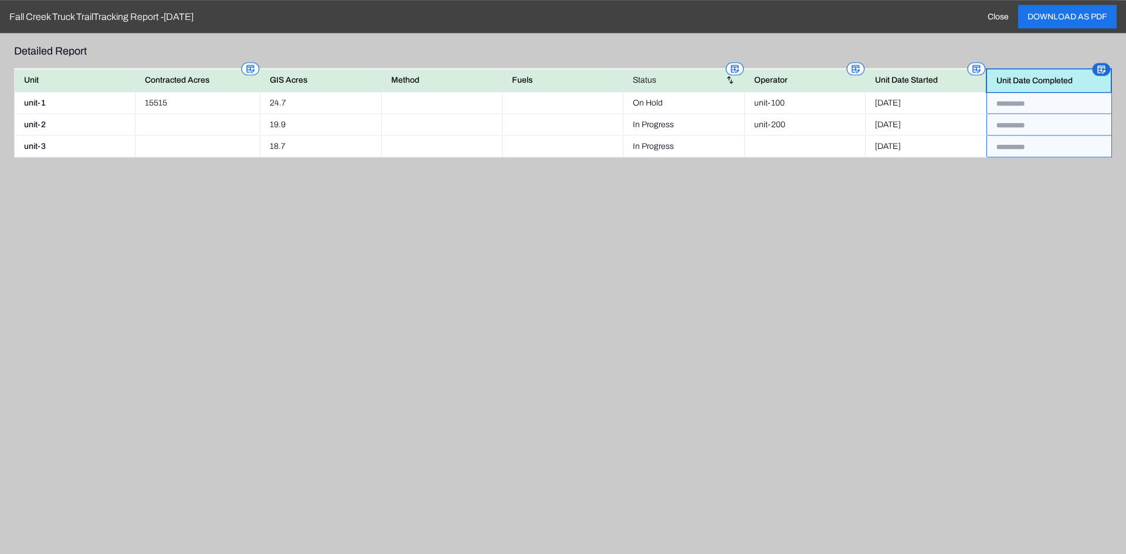
click at [1099, 69] on rect at bounding box center [1102, 69] width 18 height 12
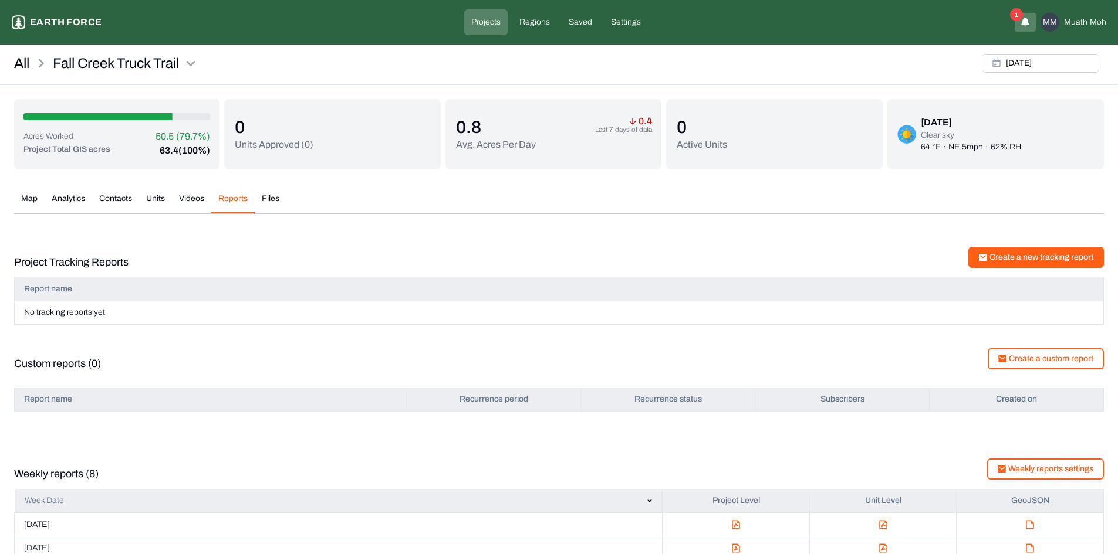
click at [1006, 255] on button "Create a new tracking report" at bounding box center [1036, 257] width 136 height 21
click at [155, 200] on button "Units" at bounding box center [155, 203] width 33 height 21
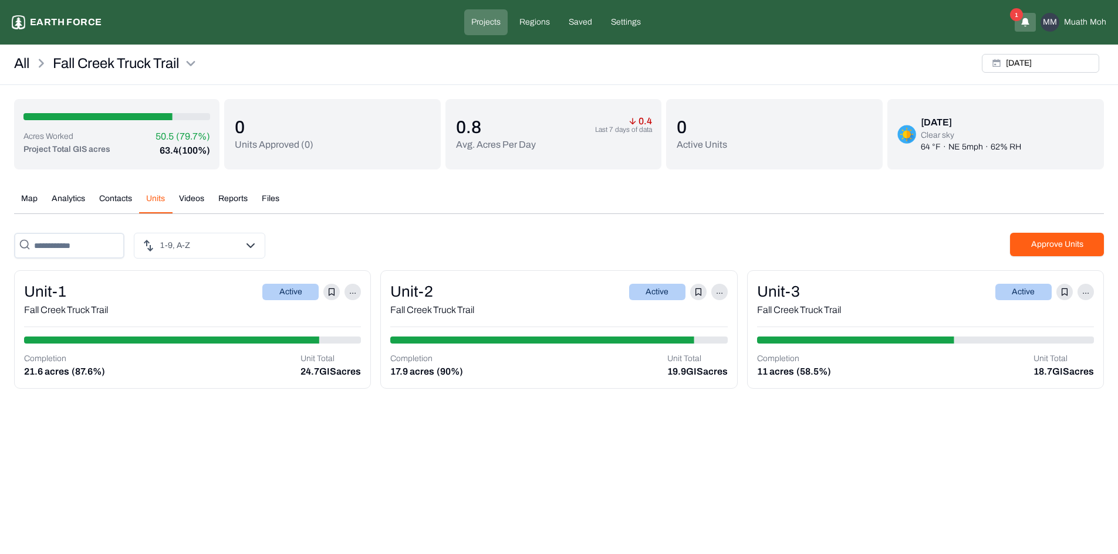
click at [136, 289] on div "unit-1 Active ..." at bounding box center [192, 291] width 337 height 23
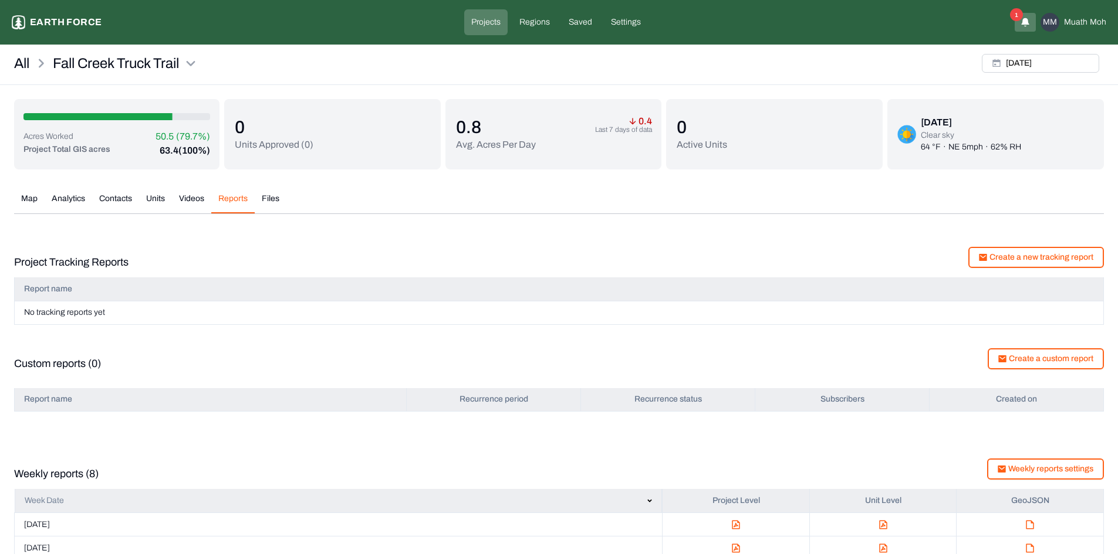
click at [505, 233] on div "Project Tracking Reports Create a new tracking report Report name No tracking r…" at bounding box center [558, 283] width 1089 height 101
click at [996, 255] on button "Create a new tracking report" at bounding box center [1036, 257] width 136 height 21
click at [158, 197] on button "Units" at bounding box center [155, 203] width 33 height 21
click at [239, 201] on button "Reports" at bounding box center [232, 203] width 43 height 21
click at [991, 260] on button "Create a new tracking report" at bounding box center [1036, 257] width 136 height 21
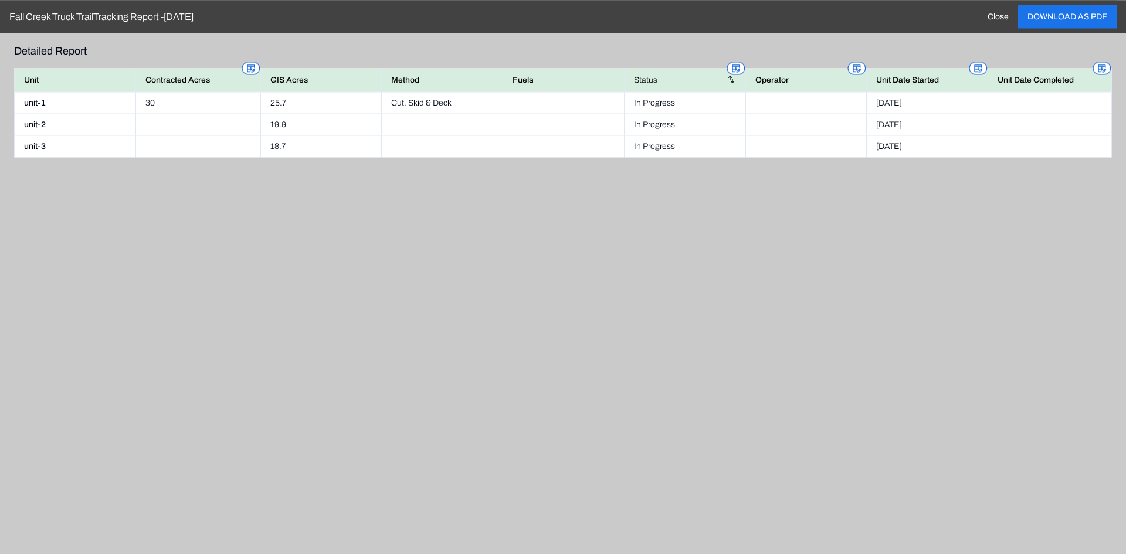
click at [732, 70] on rect at bounding box center [736, 68] width 18 height 12
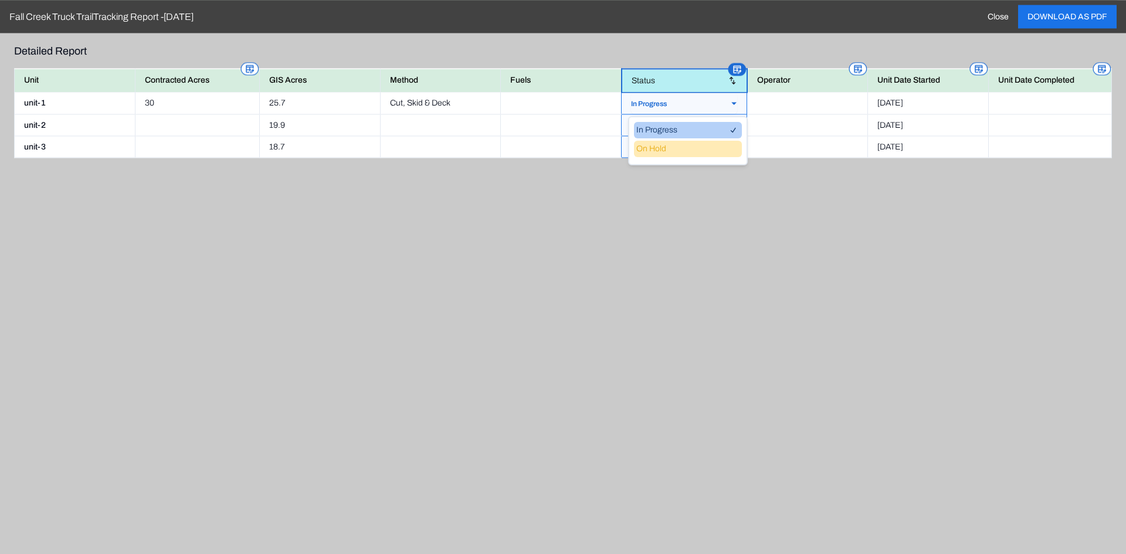
click at [734, 99] on body "Fall Creek Truck Trail Earth force Projects Regions Saved Settings 1 MM Muath M…" at bounding box center [559, 350] width 1118 height 701
click at [577, 155] on body "Fall Creek Truck Trail Earth force Projects Regions Saved Settings 1 MM Muath M…" at bounding box center [559, 350] width 1118 height 701
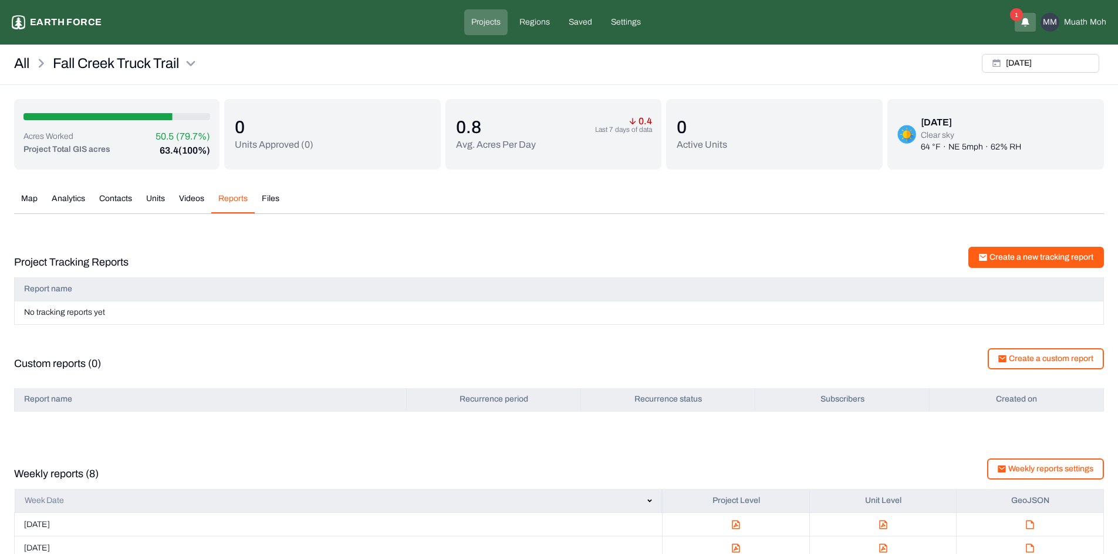
click at [1022, 256] on button "Create a new tracking report" at bounding box center [1036, 257] width 136 height 21
click at [1021, 258] on button "Create a new tracking report" at bounding box center [1036, 257] width 136 height 21
click at [1018, 257] on button "Create a new tracking report" at bounding box center [1036, 257] width 136 height 21
click at [25, 198] on button "Map" at bounding box center [29, 203] width 31 height 21
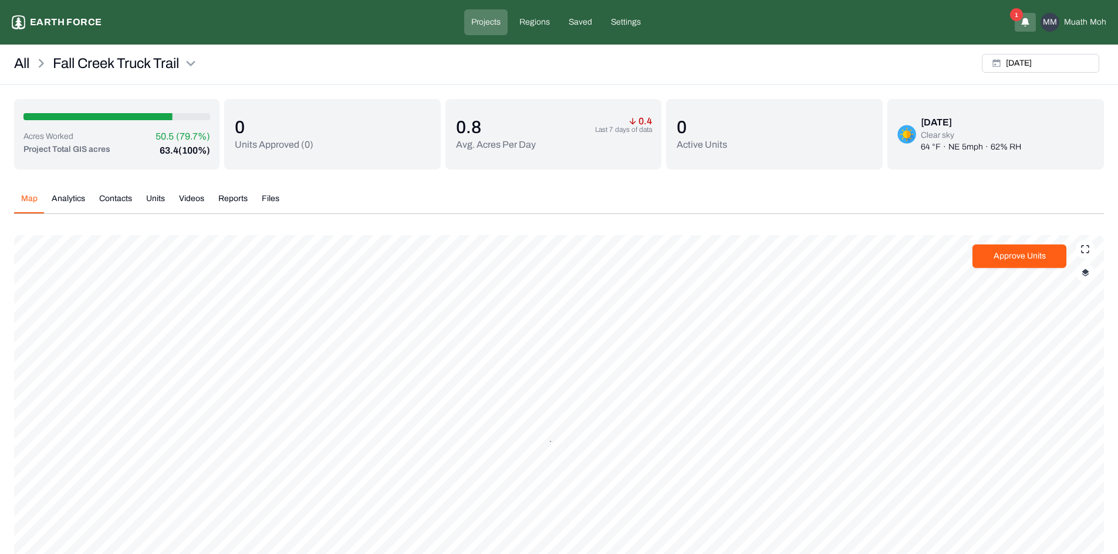
click at [1087, 275] on img "button" at bounding box center [1085, 273] width 8 height 8
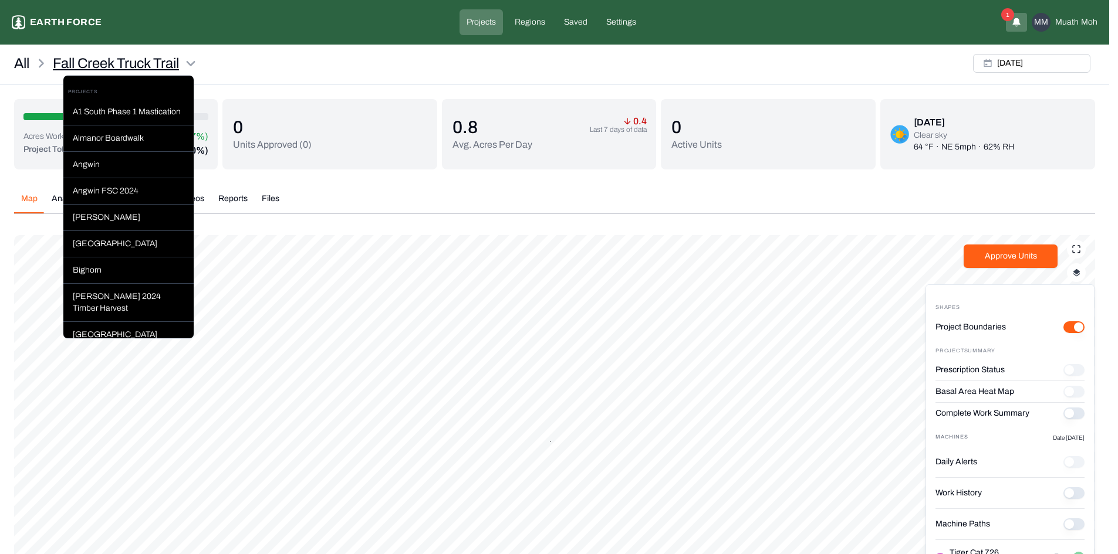
click at [123, 68] on html "Fall Creek Truck Trail Earth force Projects Regions Saved Settings 1 MM Muath M…" at bounding box center [559, 334] width 1118 height 669
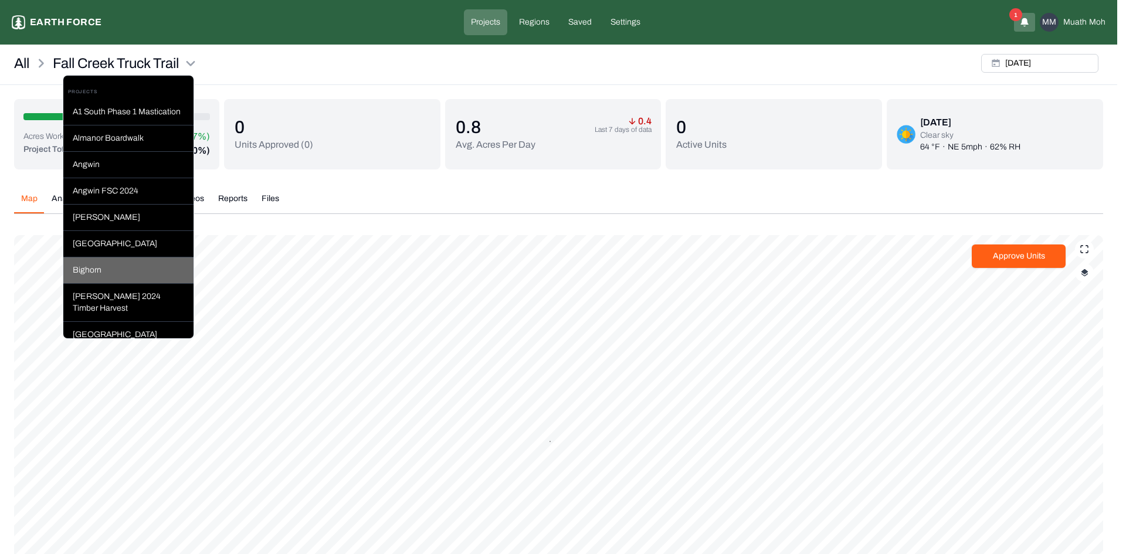
click at [104, 275] on div "Bighorn" at bounding box center [128, 271] width 130 height 26
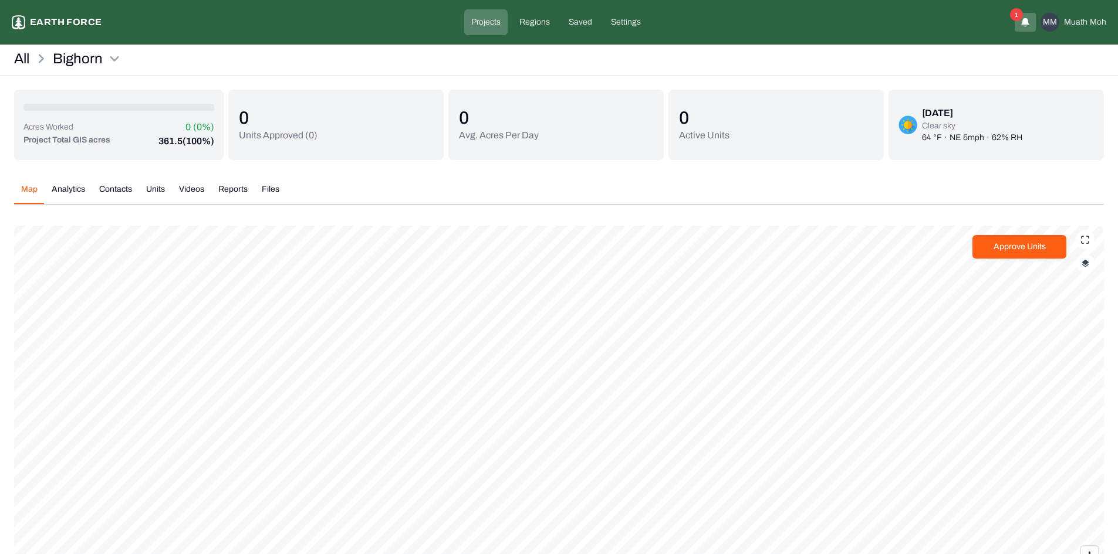
click at [1084, 265] on img "button" at bounding box center [1085, 263] width 8 height 8
click at [74, 52] on html "Bighorn Earth force Projects Regions Saved Settings 1 MM Muath Moh All Bighorn …" at bounding box center [559, 329] width 1118 height 659
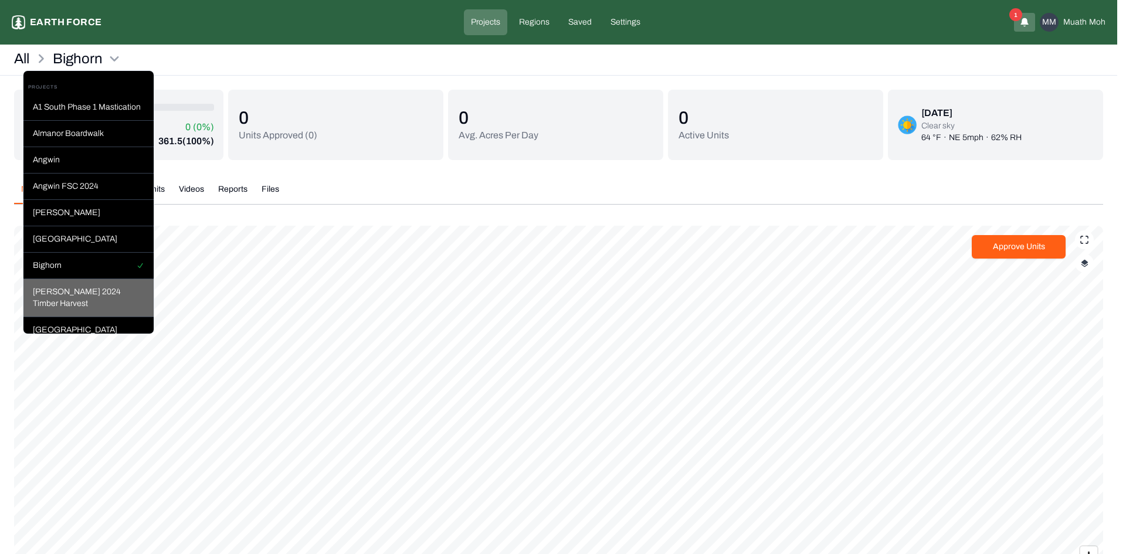
click at [52, 313] on div "Blodgett 2024 Timber Harvest" at bounding box center [88, 298] width 130 height 38
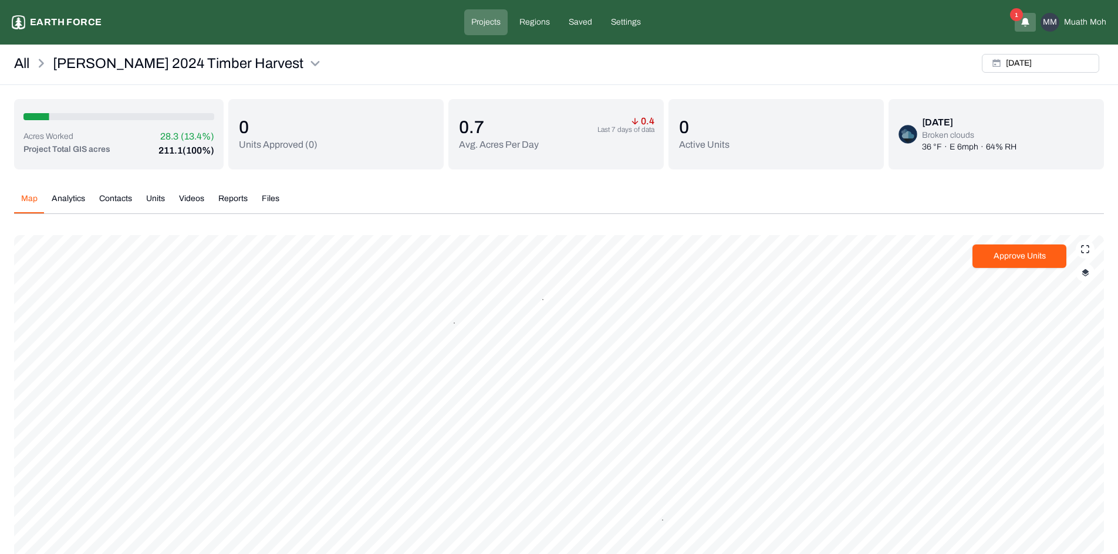
click at [1083, 275] on img "button" at bounding box center [1085, 273] width 8 height 8
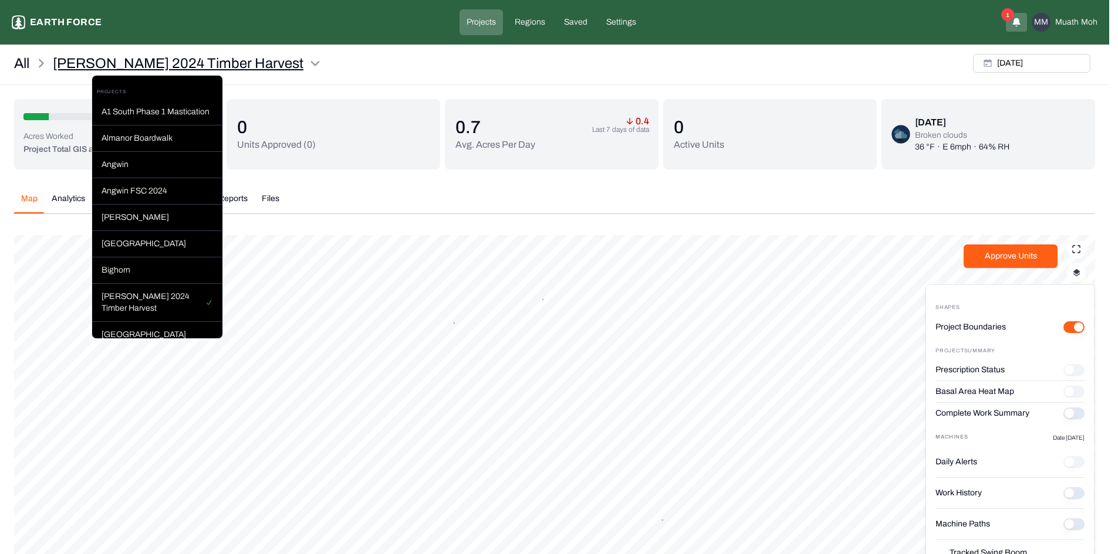
click at [189, 65] on html "Blodgett 2024 Timber Harvest Earth force Projects Regions Saved Settings 1 MM M…" at bounding box center [559, 334] width 1118 height 669
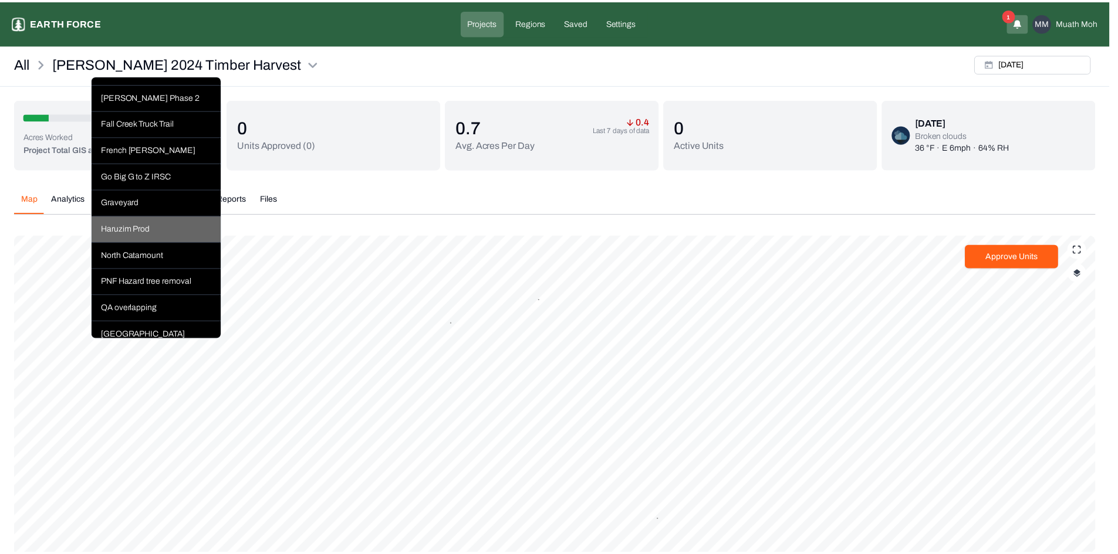
scroll to position [293, 0]
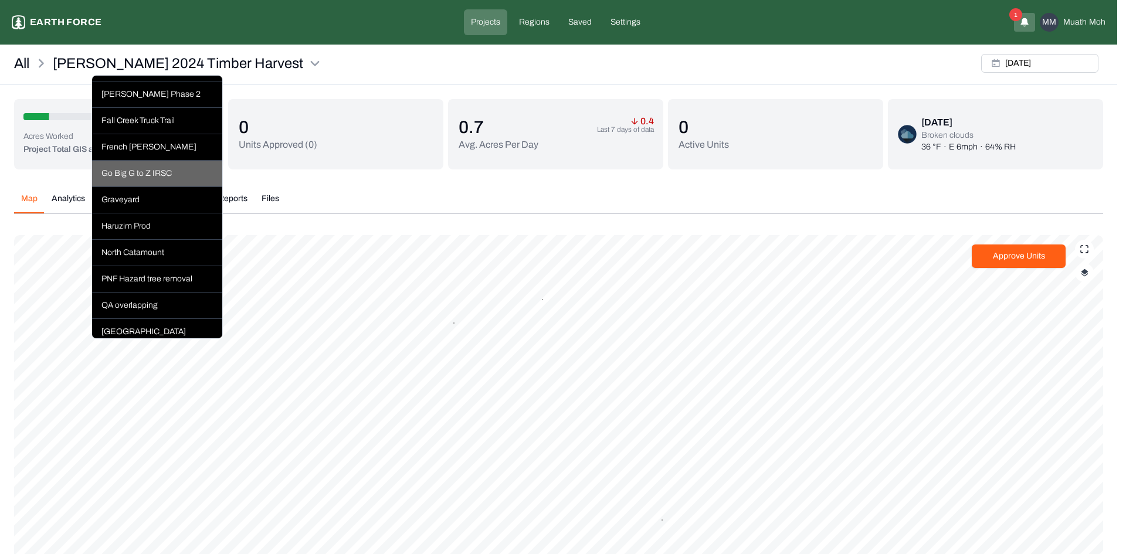
click at [148, 182] on div "Go Big G to Z IRSC" at bounding box center [157, 174] width 130 height 26
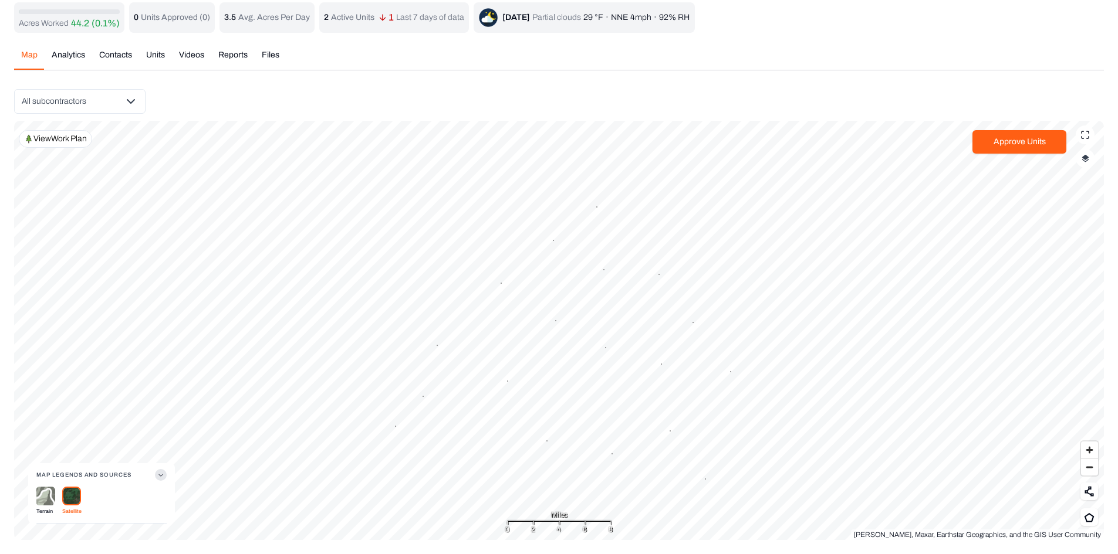
scroll to position [33, 0]
click at [1088, 161] on img "button" at bounding box center [1085, 158] width 8 height 8
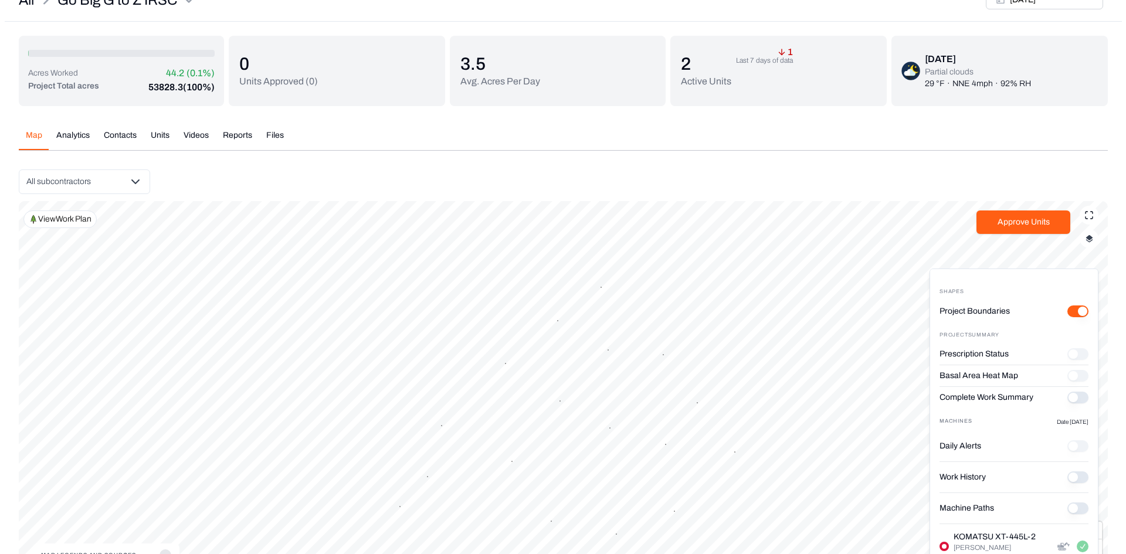
scroll to position [0, 0]
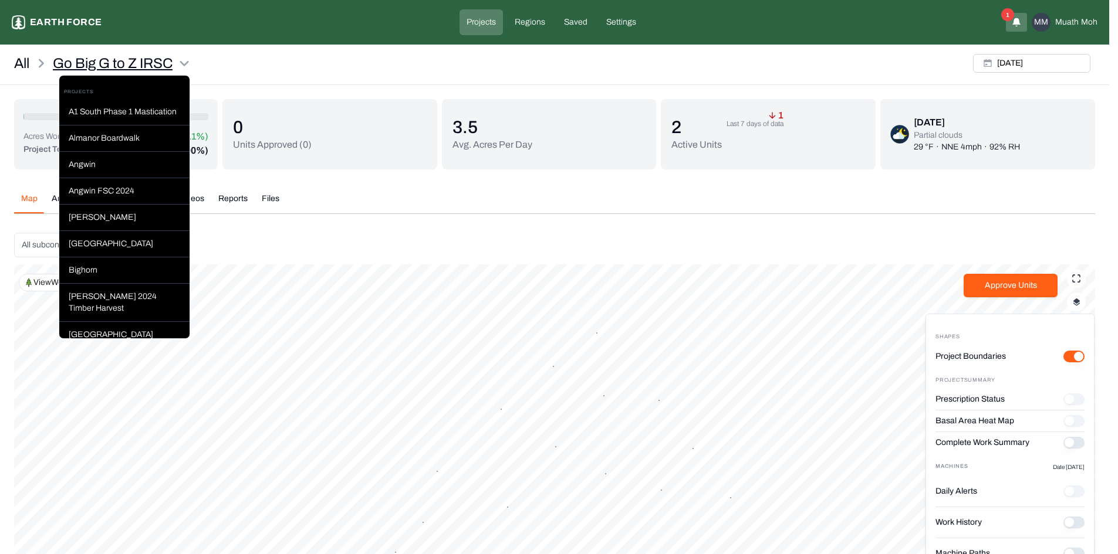
click at [107, 57] on html "Go Big G to Z IRSC Earth force Projects Regions Saved Settings 1 MM Muath Moh A…" at bounding box center [559, 331] width 1118 height 663
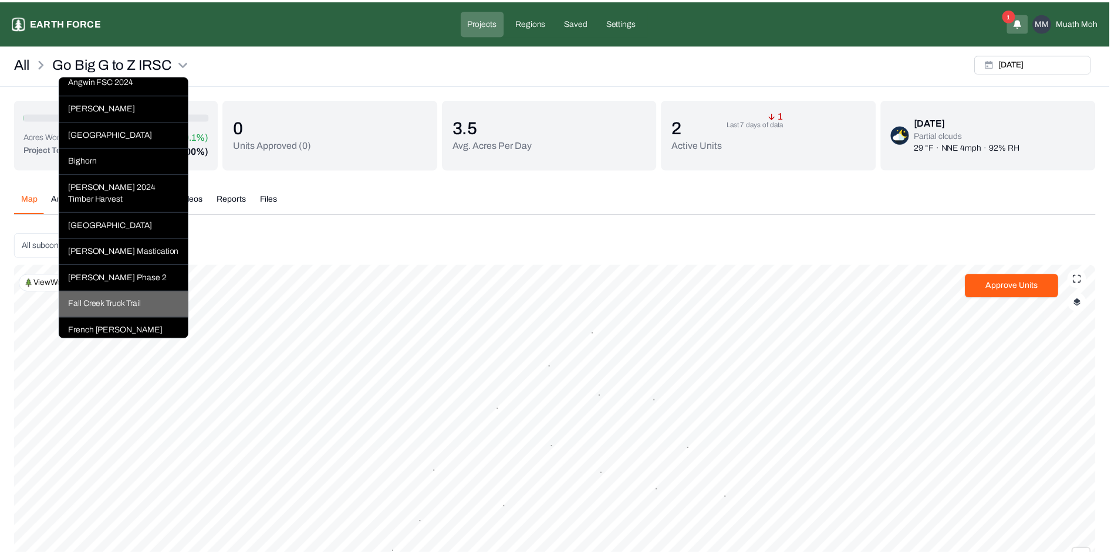
scroll to position [235, 0]
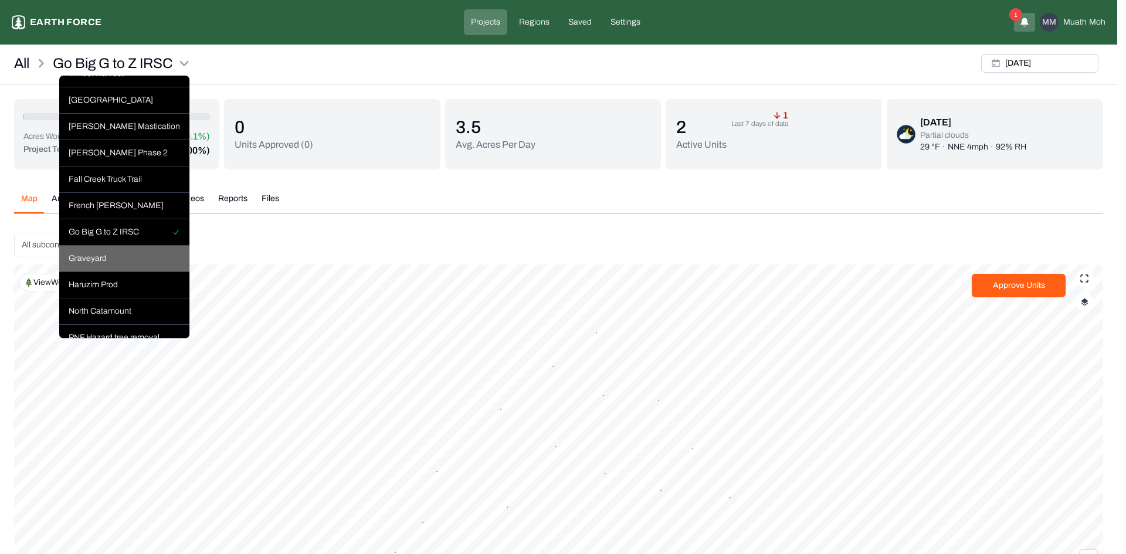
click at [96, 266] on div "Graveyard" at bounding box center [124, 259] width 130 height 26
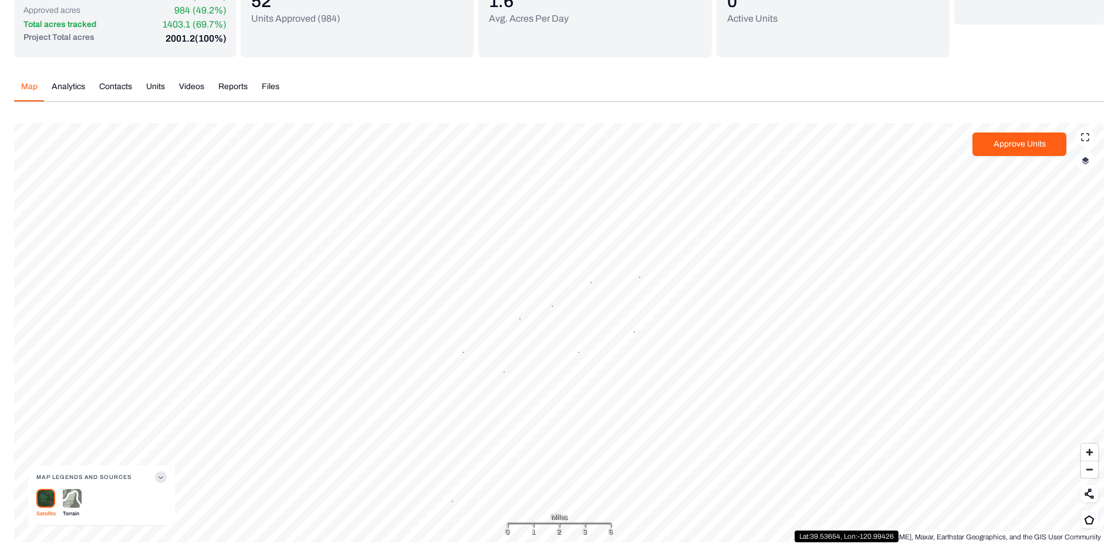
scroll to position [143, 0]
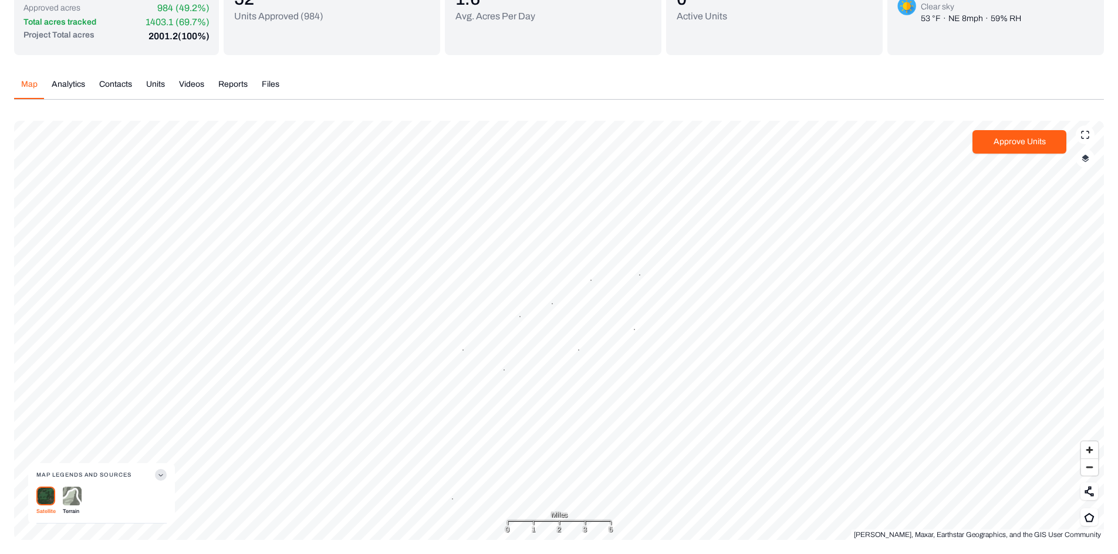
click at [1084, 161] on img "button" at bounding box center [1085, 158] width 8 height 8
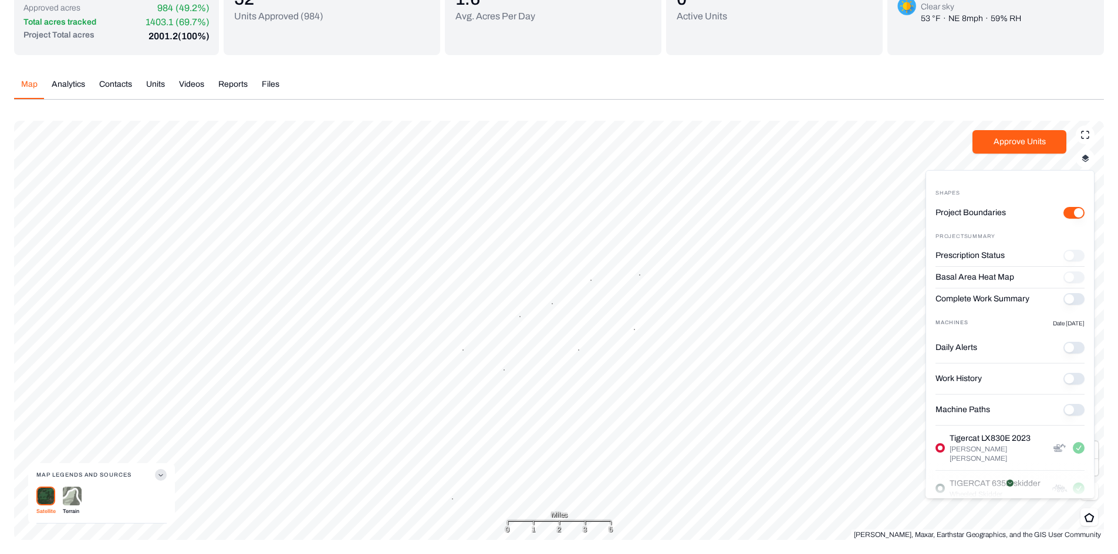
click at [99, 64] on div "Acres Worked 419.1 (20.5%) Approved acres 984 (49.2%) Total acres tracked 1403.…" at bounding box center [558, 249] width 1089 height 584
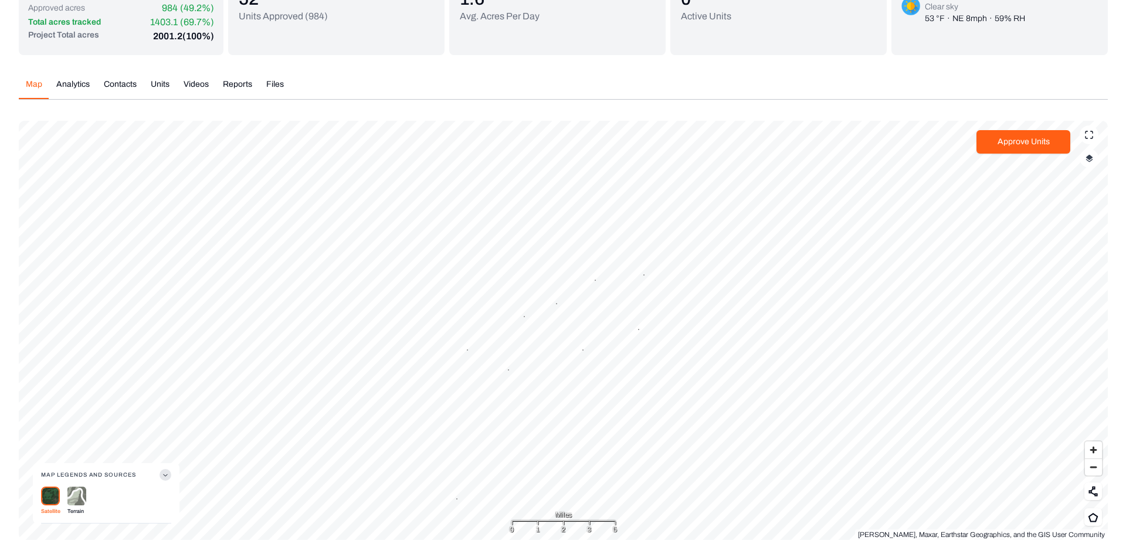
scroll to position [0, 0]
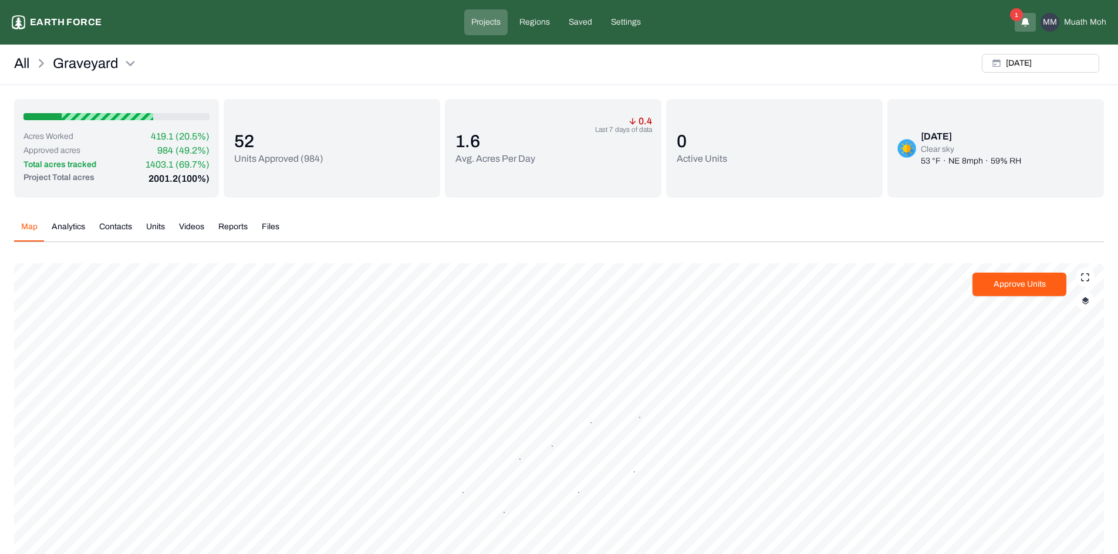
click at [99, 64] on html "Graveyard Earth force Projects Regions Saved Settings 1 MM Muath Moh All Gravey…" at bounding box center [559, 348] width 1118 height 697
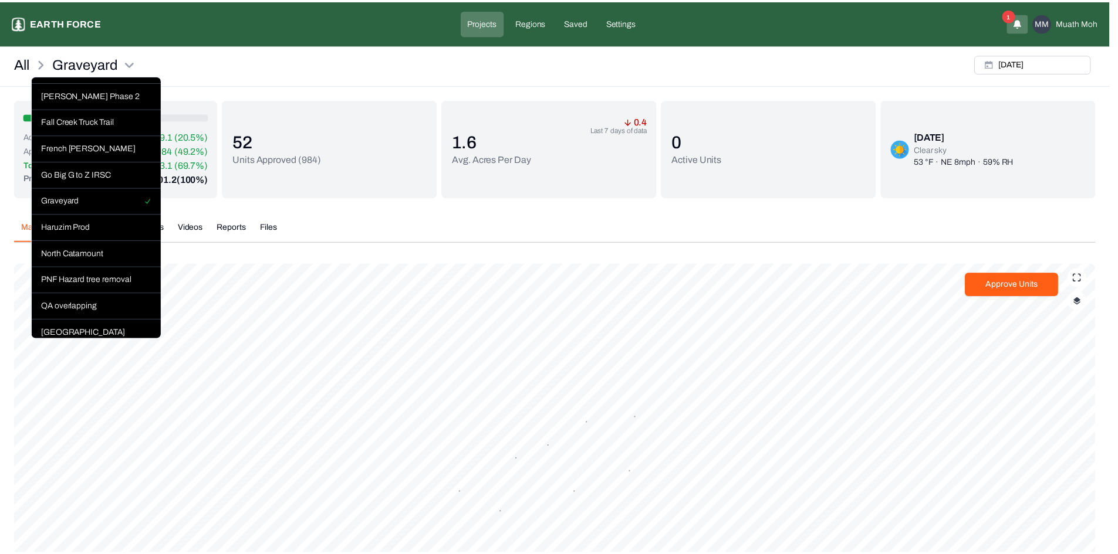
scroll to position [293, 0]
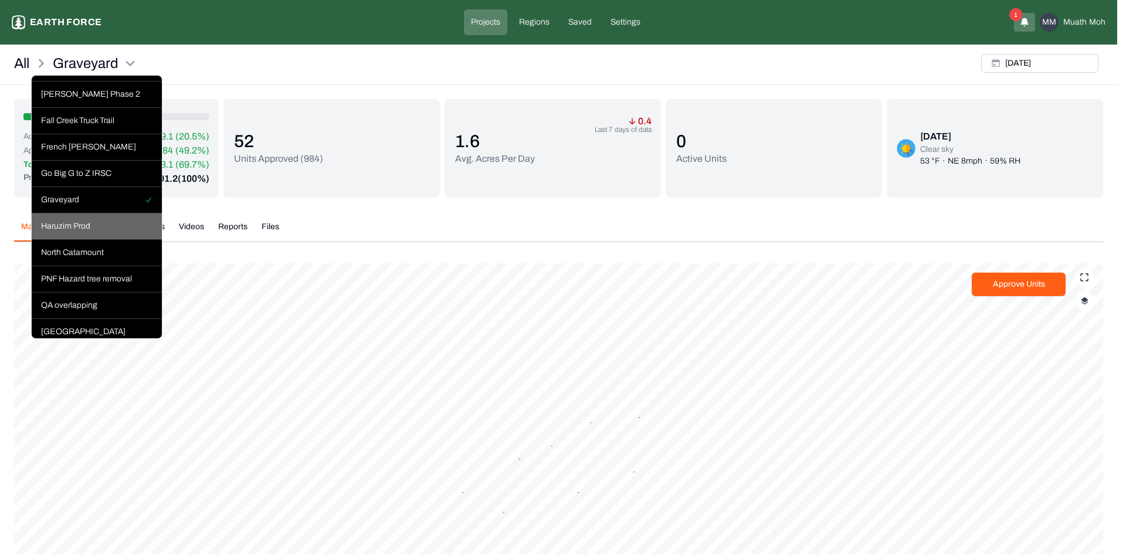
click at [73, 233] on div "Haruzim Prod" at bounding box center [97, 227] width 130 height 26
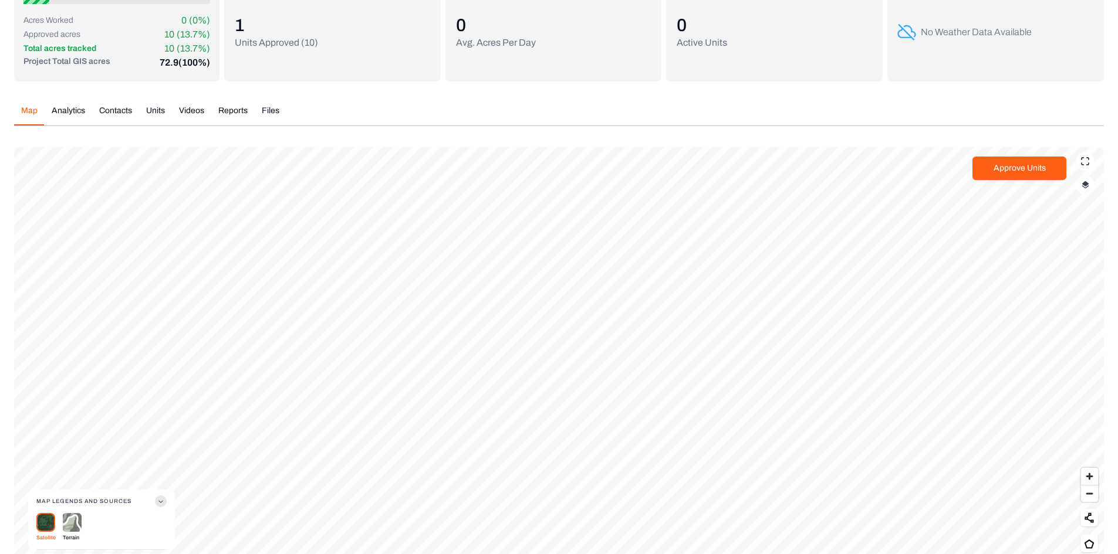
scroll to position [143, 0]
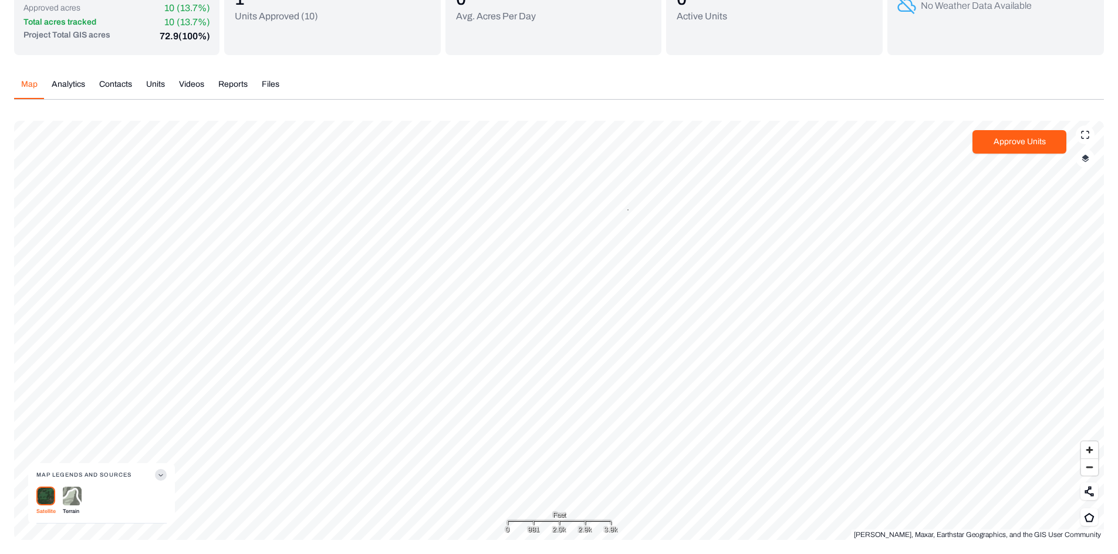
click at [1088, 161] on img "button" at bounding box center [1085, 158] width 8 height 8
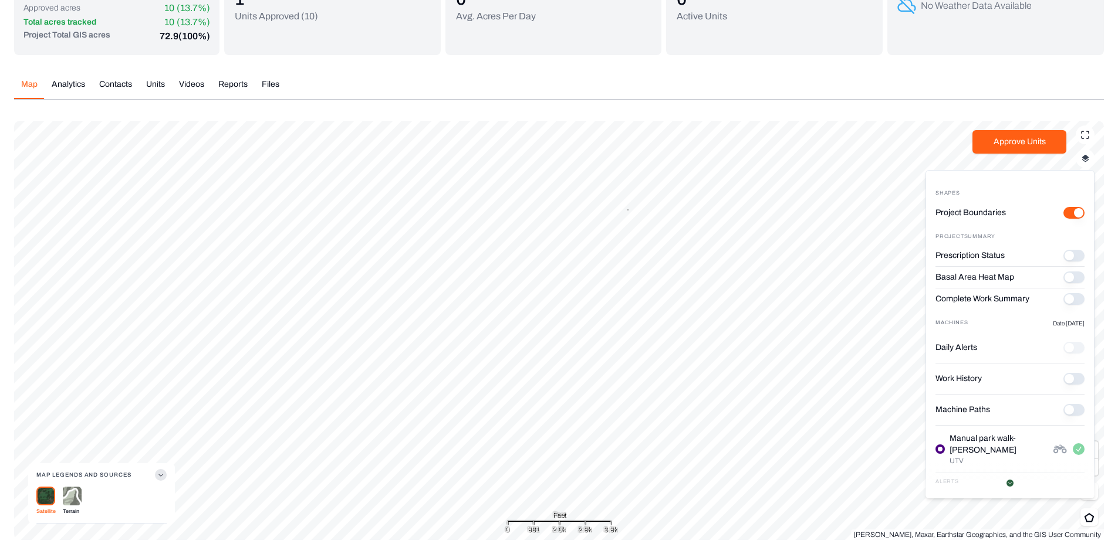
click at [1066, 253] on button "Prescription Status" at bounding box center [1073, 256] width 21 height 12
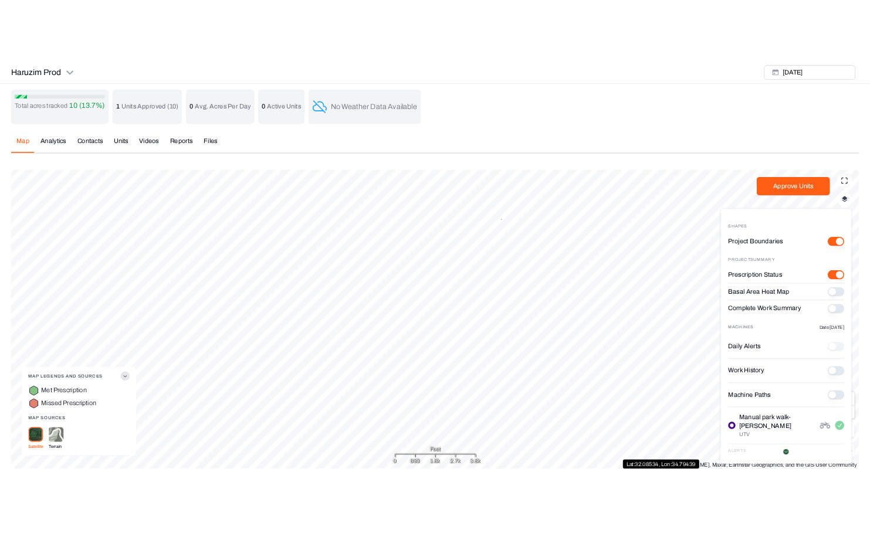
scroll to position [0, 0]
